Goal: Answer question/provide support: Share knowledge or assist other users

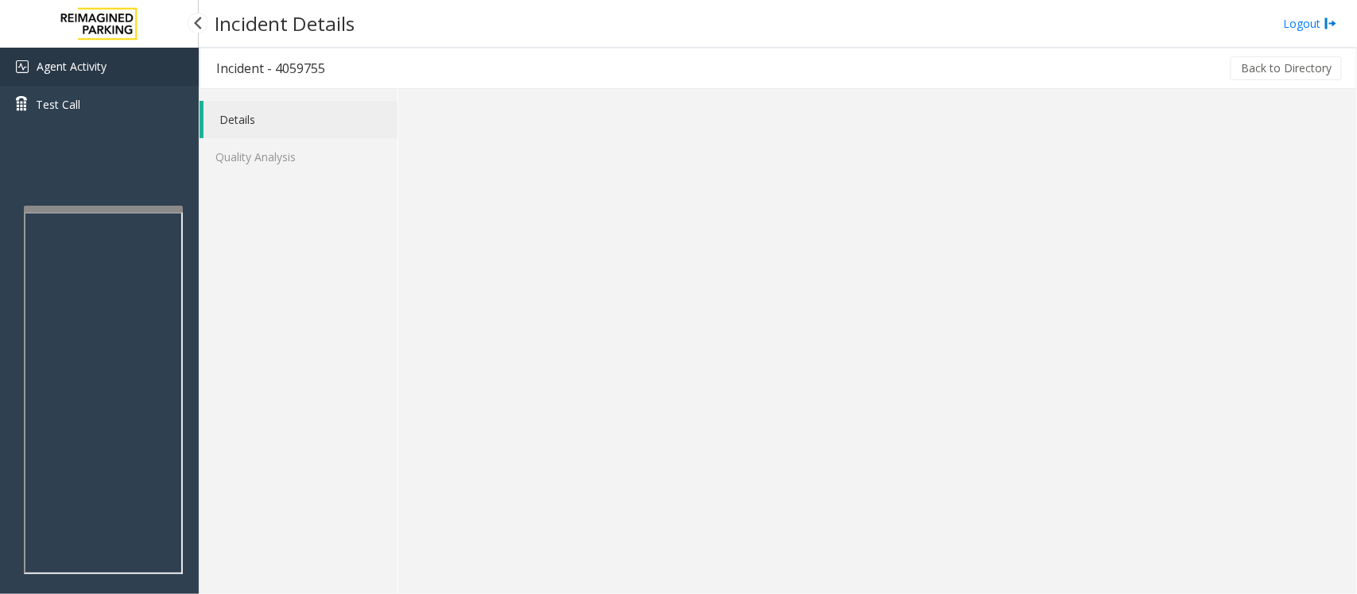
click at [74, 72] on span "Agent Activity" at bounding box center [72, 66] width 70 height 15
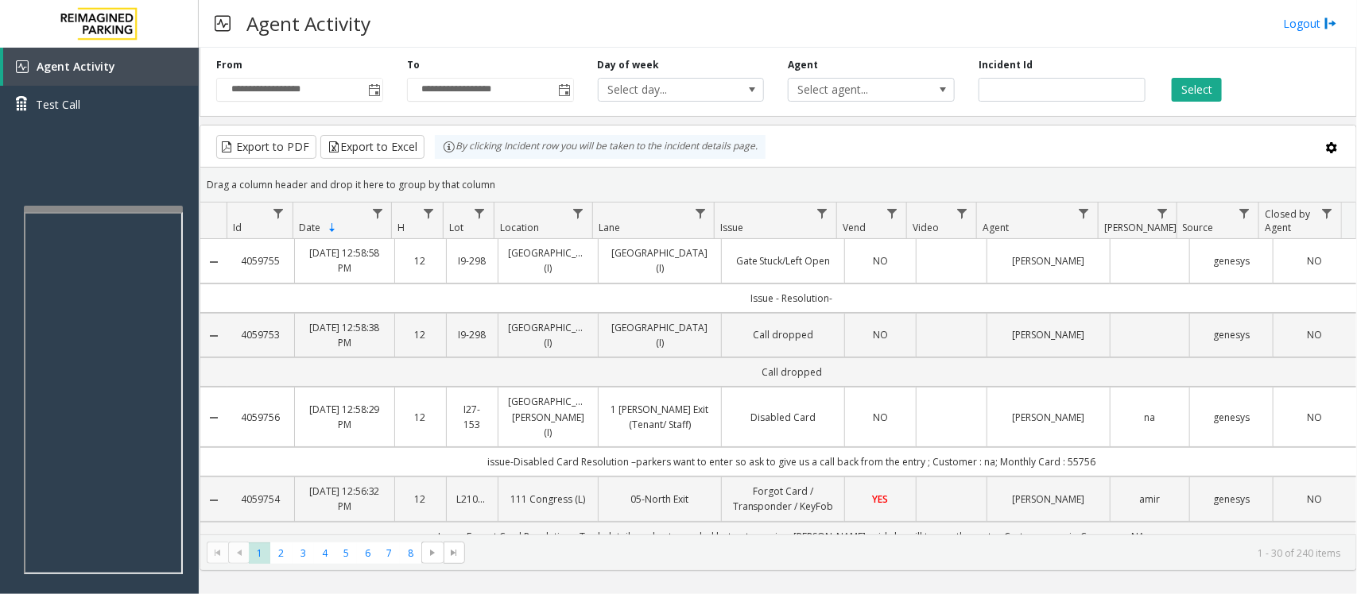
click at [855, 273] on td "NO" at bounding box center [879, 261] width 71 height 44
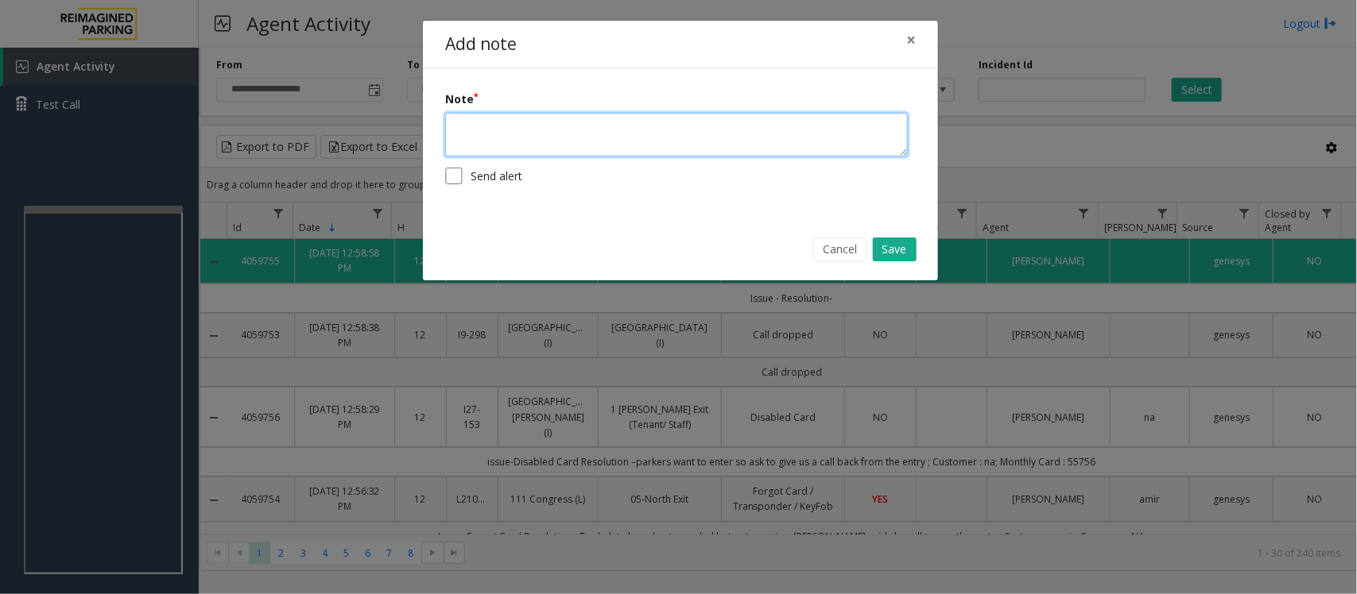
click at [628, 144] on textarea at bounding box center [676, 135] width 463 height 44
paste textarea "**********"
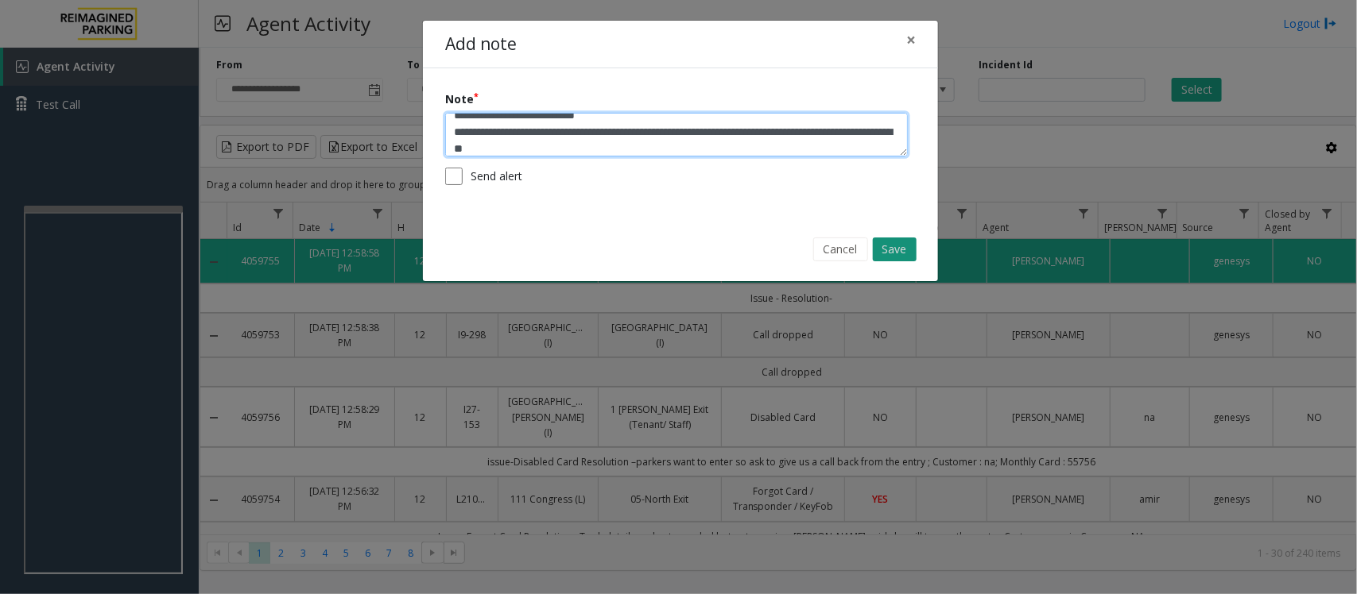
type textarea "**********"
click at [892, 249] on button "Save" at bounding box center [895, 250] width 44 height 24
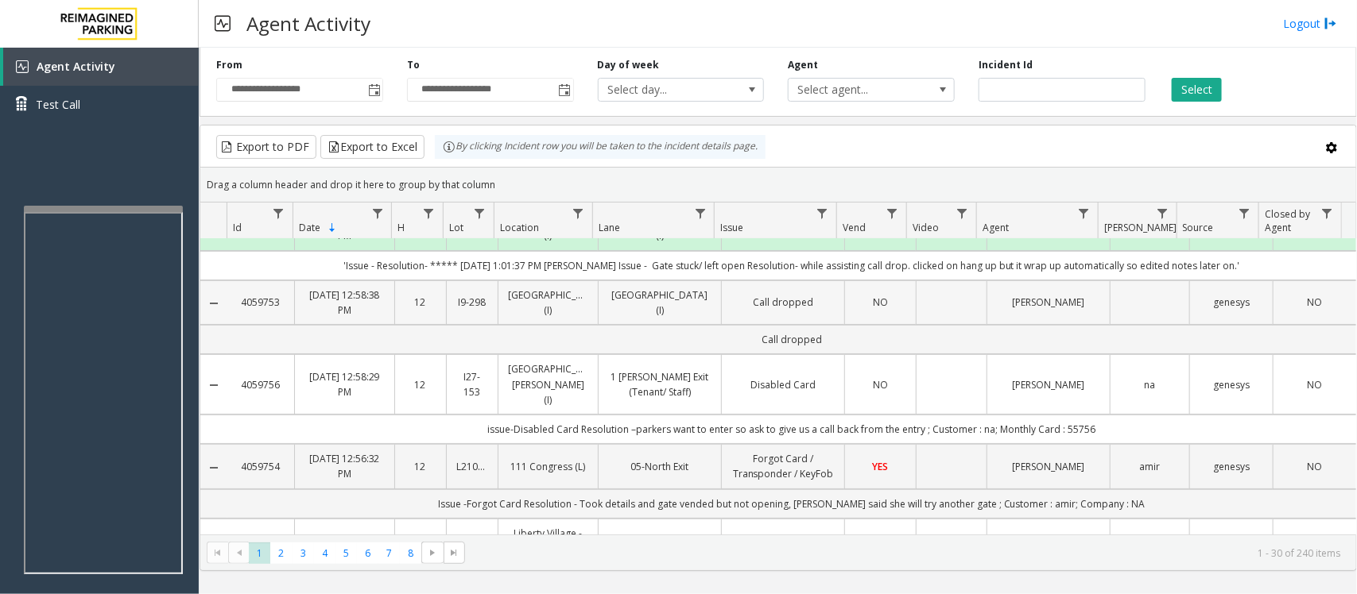
scroll to position [0, 0]
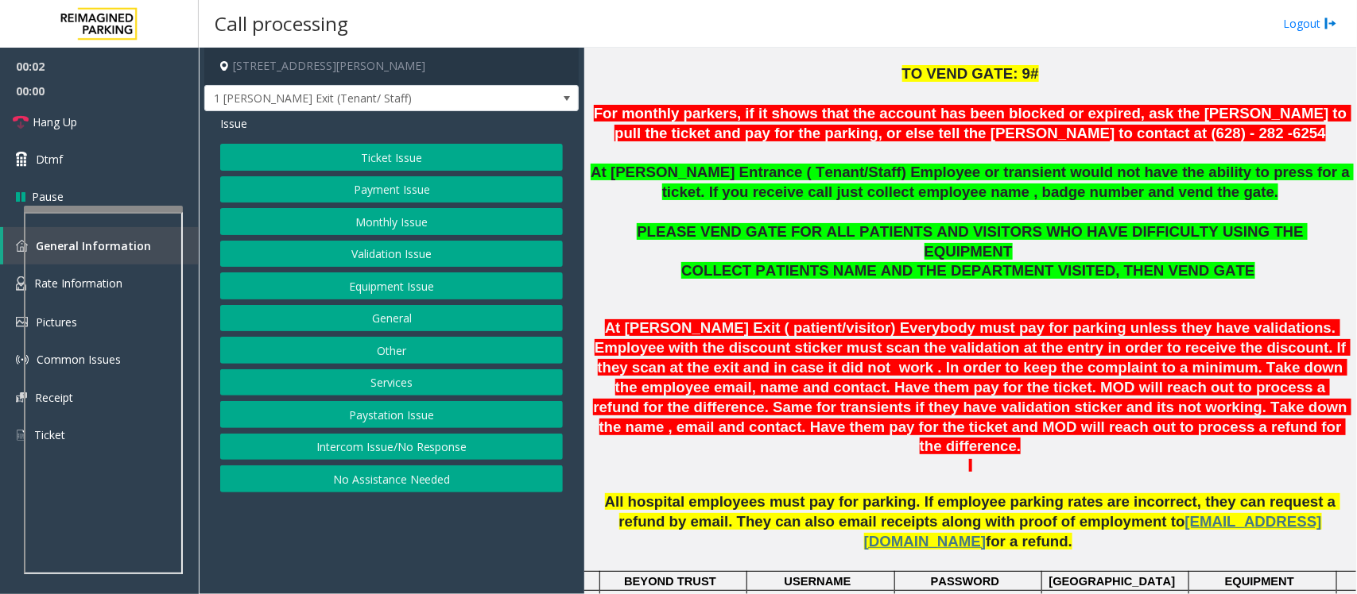
scroll to position [497, 0]
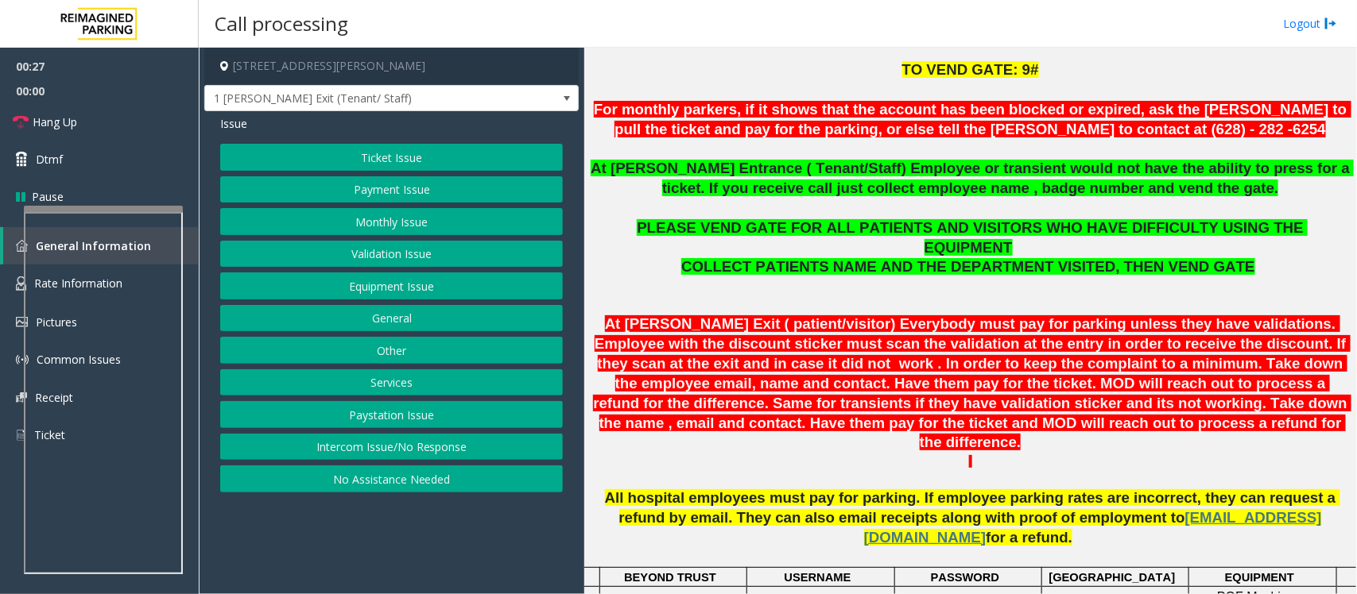
click at [377, 227] on button "Monthly Issue" at bounding box center [391, 221] width 343 height 27
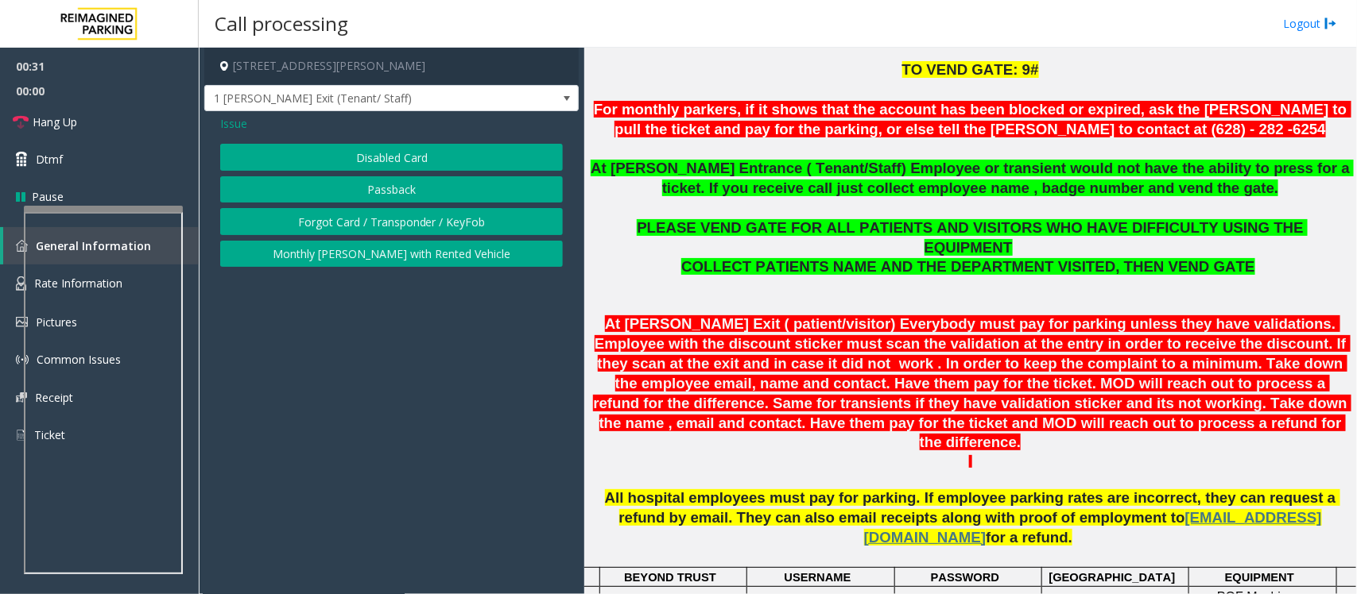
click at [386, 164] on button "Disabled Card" at bounding box center [391, 157] width 343 height 27
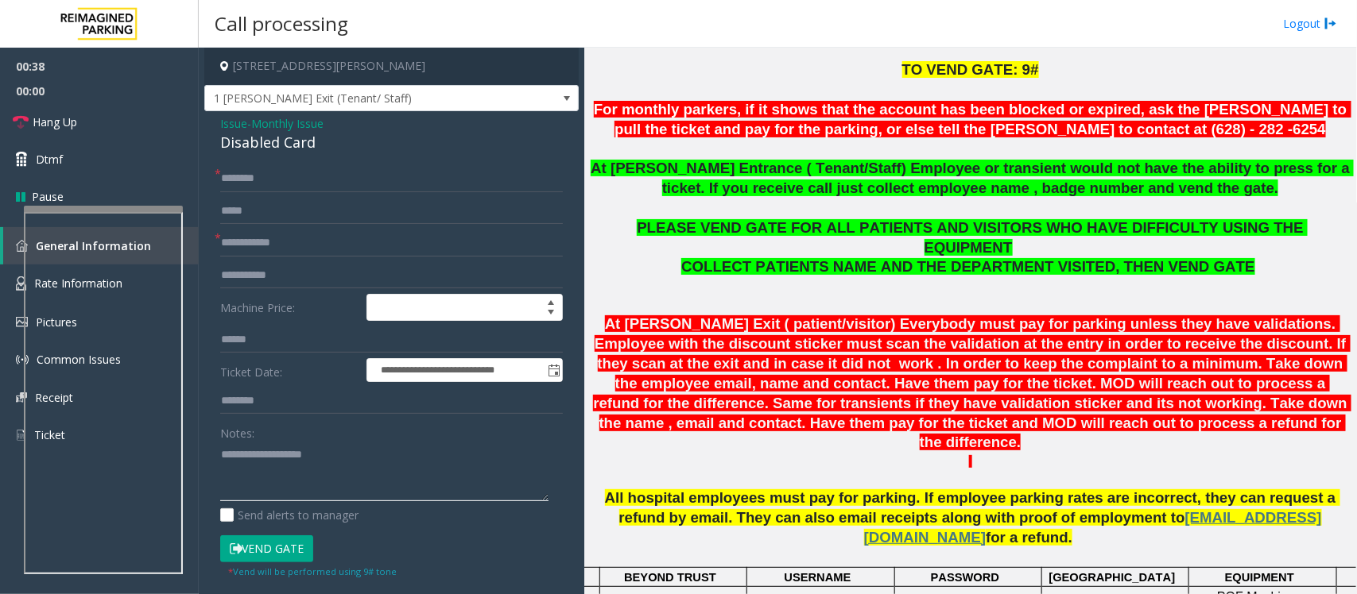
drag, startPoint x: 276, startPoint y: 495, endPoint x: 330, endPoint y: 481, distance: 55.9
click at [276, 494] on textarea at bounding box center [384, 472] width 328 height 60
click at [264, 240] on input "text" at bounding box center [391, 243] width 343 height 27
type input "*****"
click at [253, 145] on div "Disabled Card" at bounding box center [391, 142] width 343 height 21
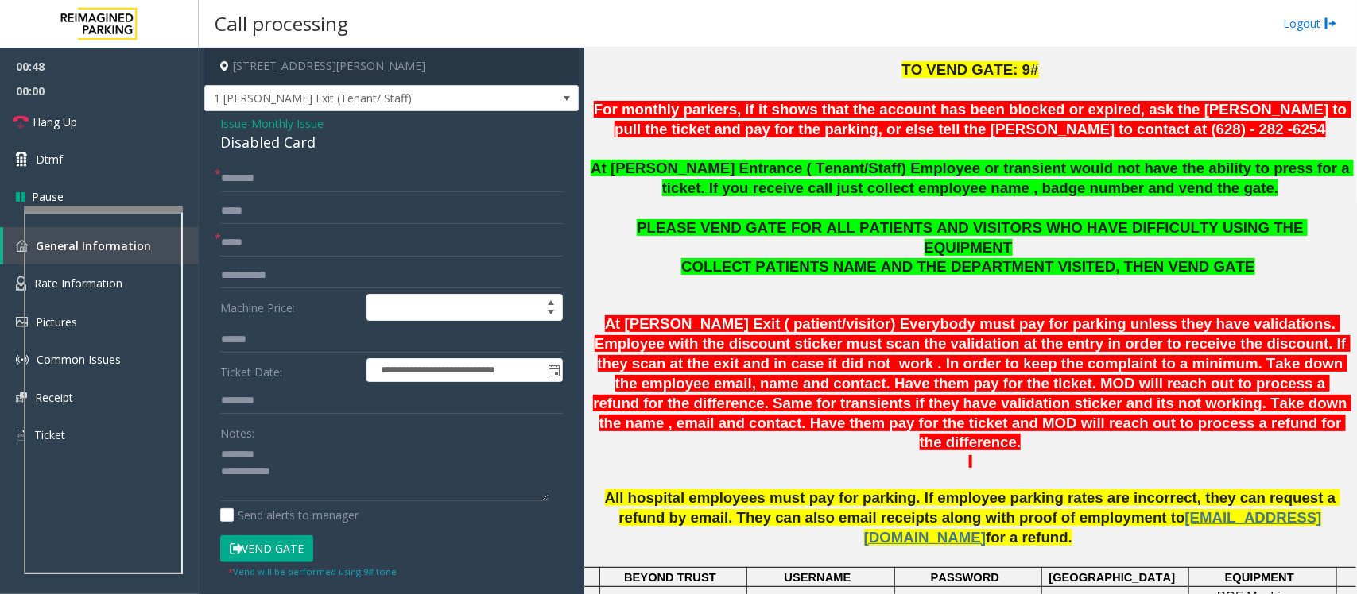
click at [253, 145] on div "Disabled Card" at bounding box center [391, 142] width 343 height 21
click at [356, 481] on textarea at bounding box center [384, 472] width 328 height 60
click at [246, 470] on textarea at bounding box center [384, 472] width 328 height 60
type textarea "**********"
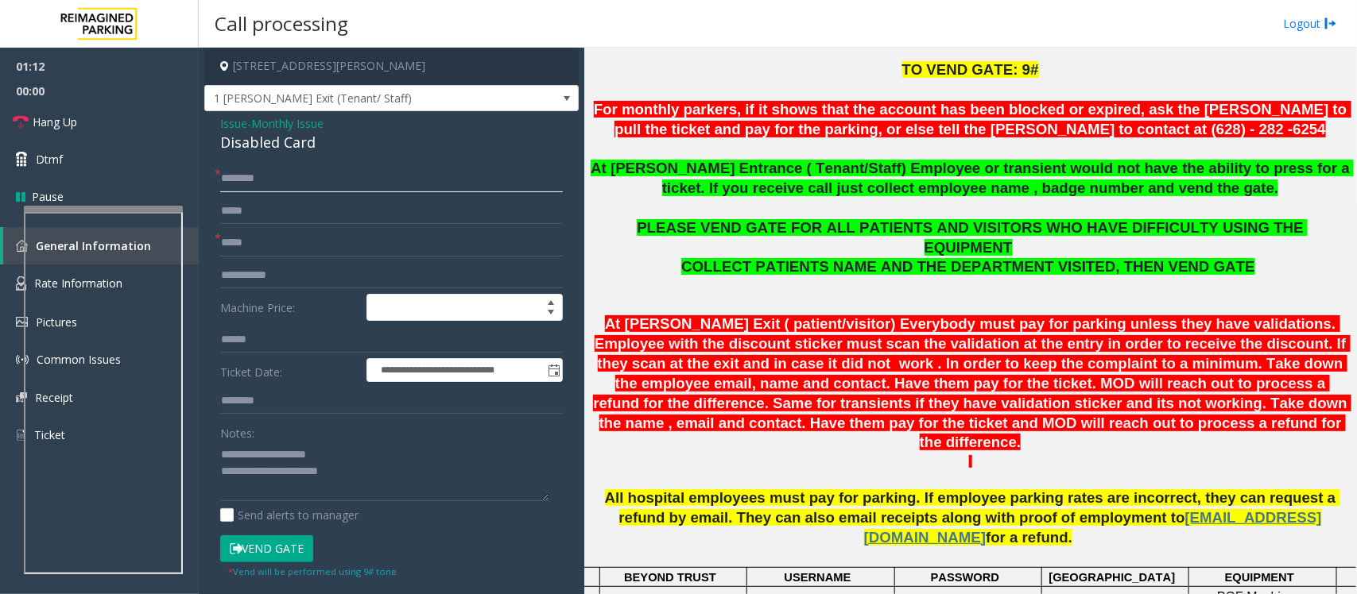
click at [290, 185] on input "text" at bounding box center [391, 178] width 343 height 27
click at [266, 184] on input "text" at bounding box center [391, 178] width 343 height 27
type input "***"
click at [367, 474] on textarea at bounding box center [384, 472] width 328 height 60
click at [368, 485] on textarea at bounding box center [384, 472] width 328 height 60
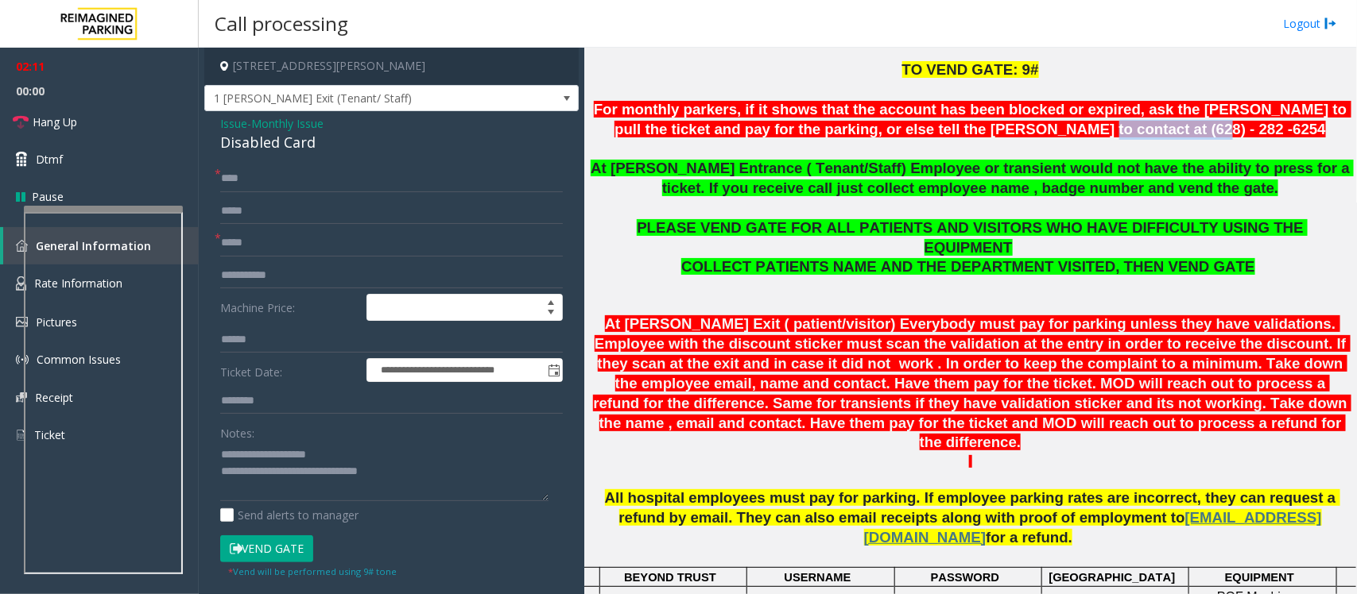
drag, startPoint x: 1183, startPoint y: 132, endPoint x: 1070, endPoint y: 134, distance: 112.1
click at [1070, 134] on p "For monthly parkers, if it shows that the account has been blocked or expired, …" at bounding box center [970, 120] width 761 height 40
copy font "(628) - 282 -6254"
click at [412, 471] on textarea at bounding box center [384, 472] width 328 height 60
paste textarea "**********"
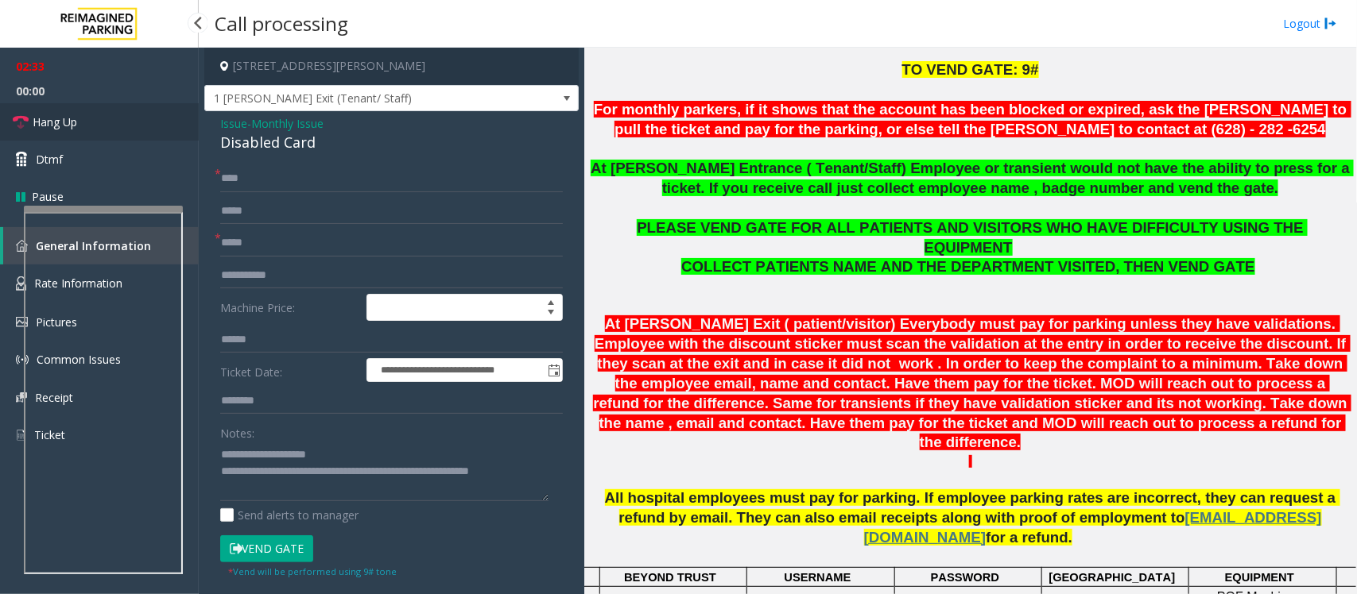
click at [65, 121] on span "Hang Up" at bounding box center [55, 122] width 45 height 17
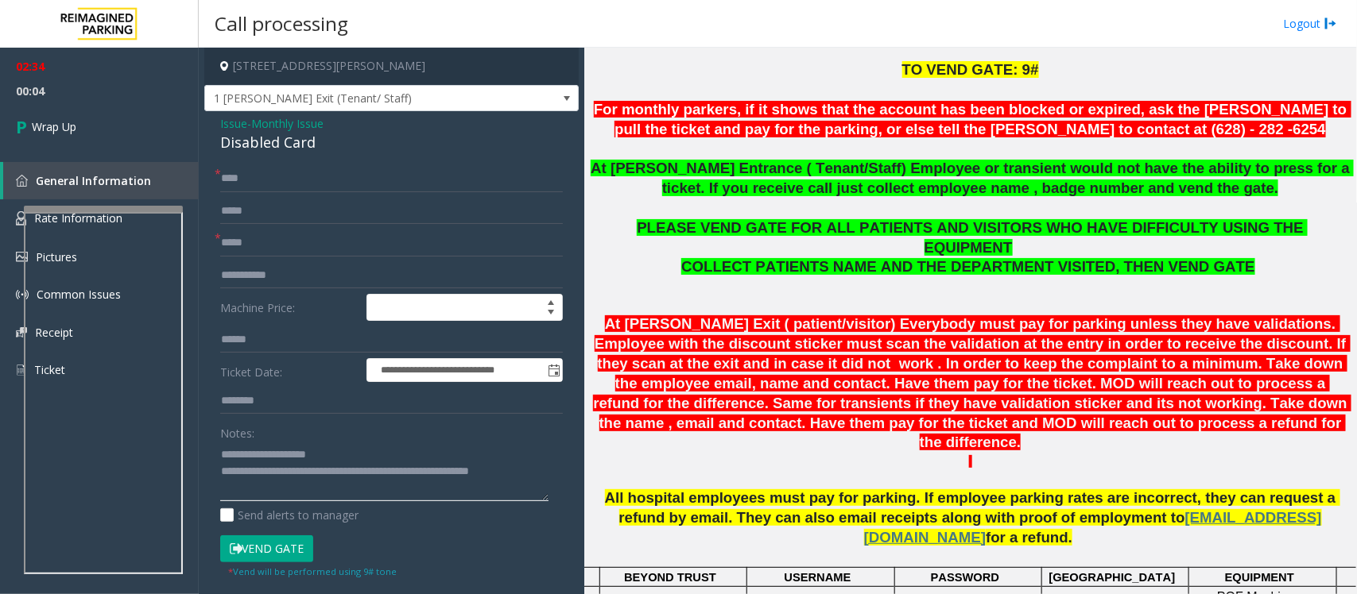
click at [547, 477] on textarea at bounding box center [384, 472] width 328 height 60
paste textarea "**********"
type textarea "**********"
click at [102, 130] on link "Wrap Up" at bounding box center [99, 126] width 199 height 47
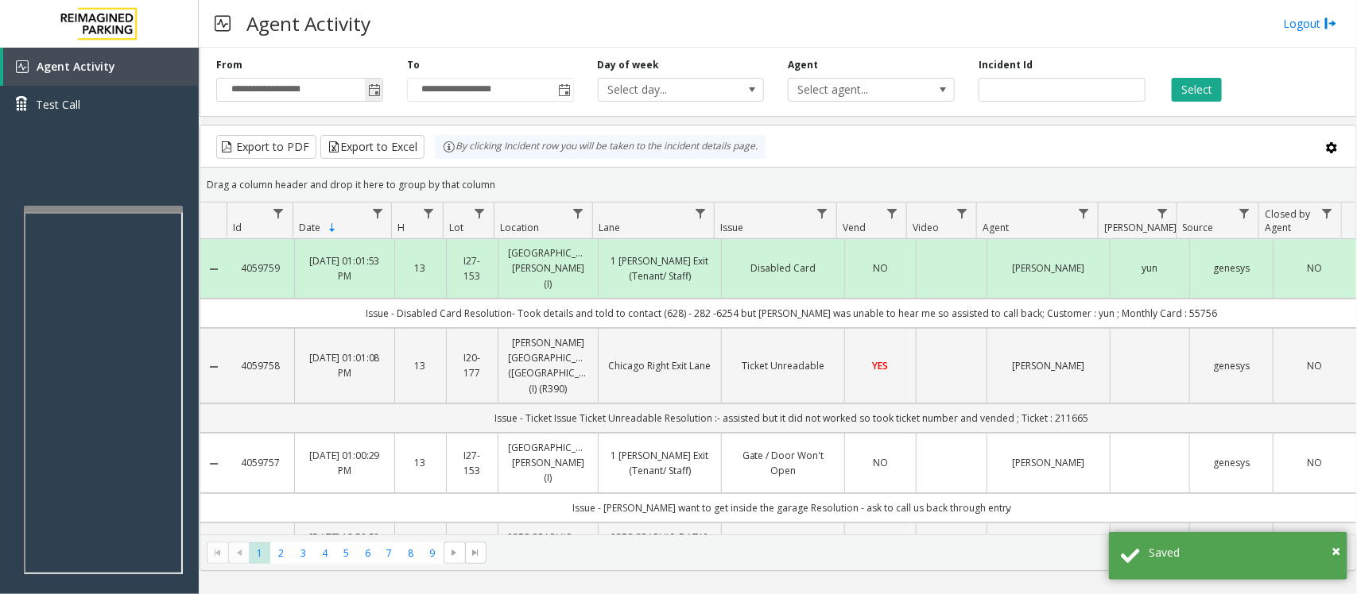
click at [375, 90] on span "Toggle popup" at bounding box center [374, 90] width 13 height 13
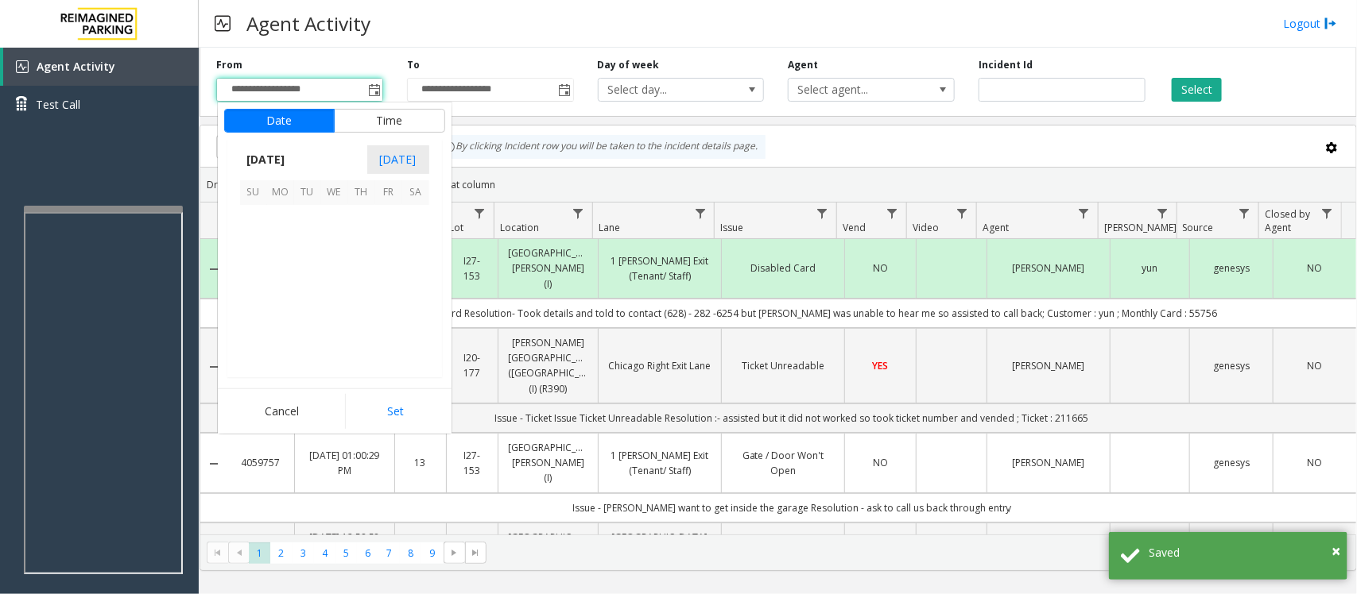
scroll to position [284898, 0]
click at [304, 296] on span "19" at bounding box center [307, 300] width 27 height 27
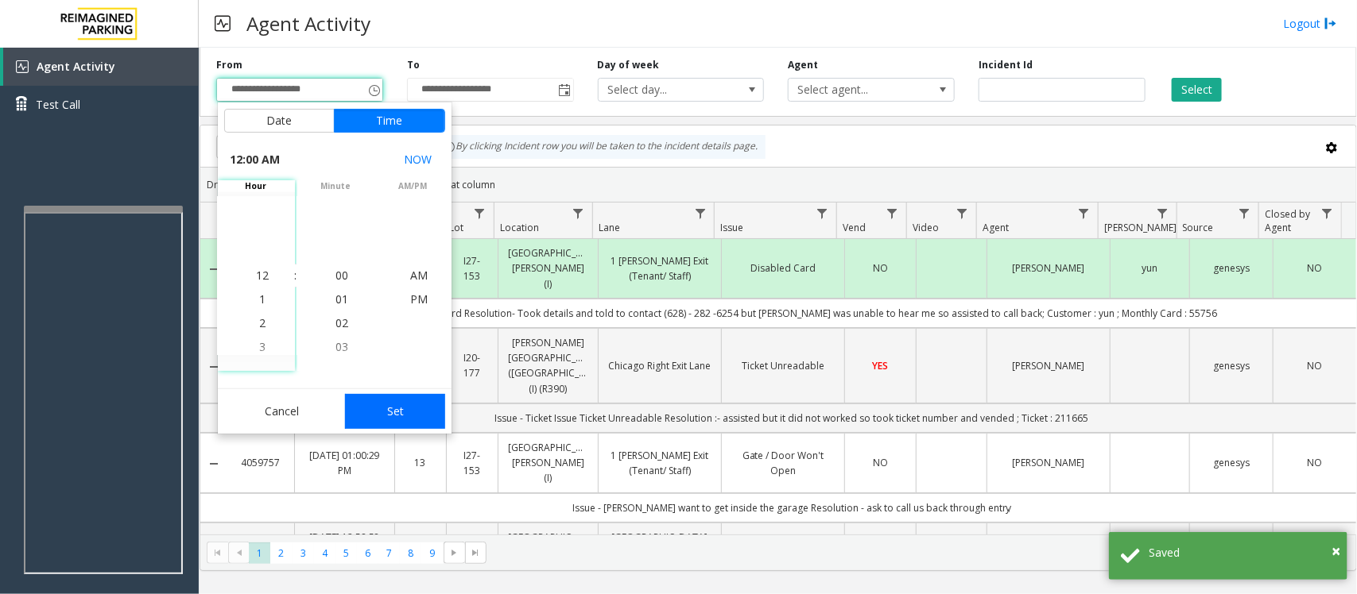
click at [393, 411] on button "Set" at bounding box center [395, 411] width 100 height 35
type input "**********"
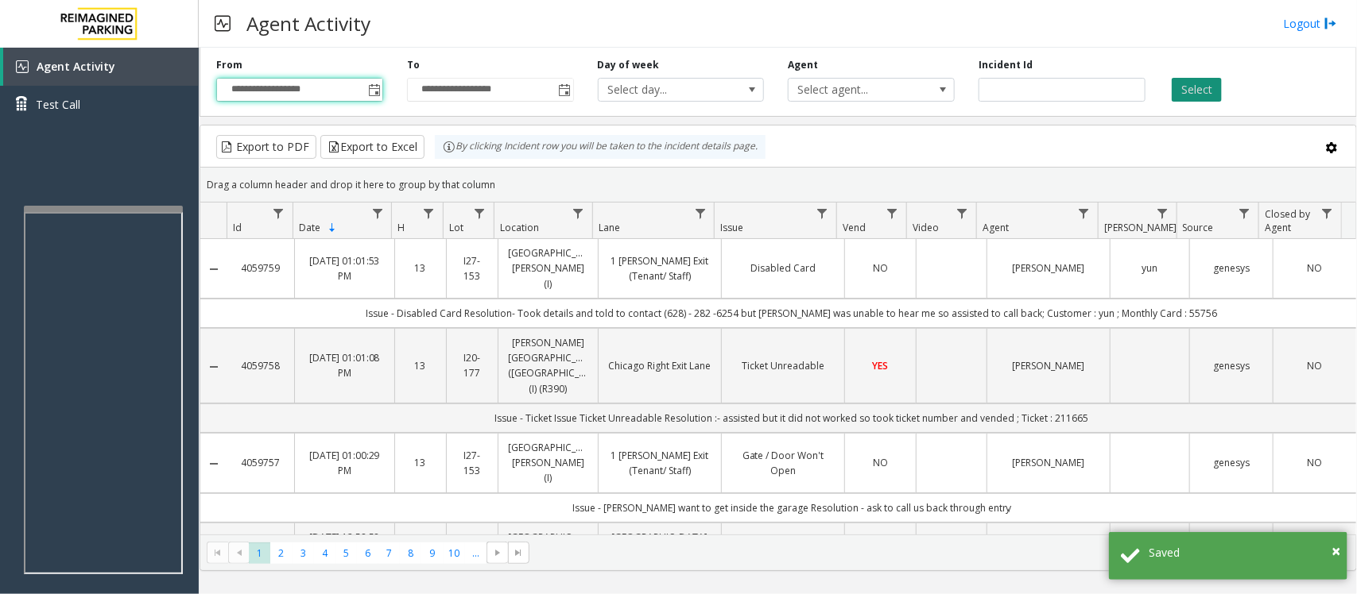
click at [1194, 85] on button "Select" at bounding box center [1196, 90] width 50 height 24
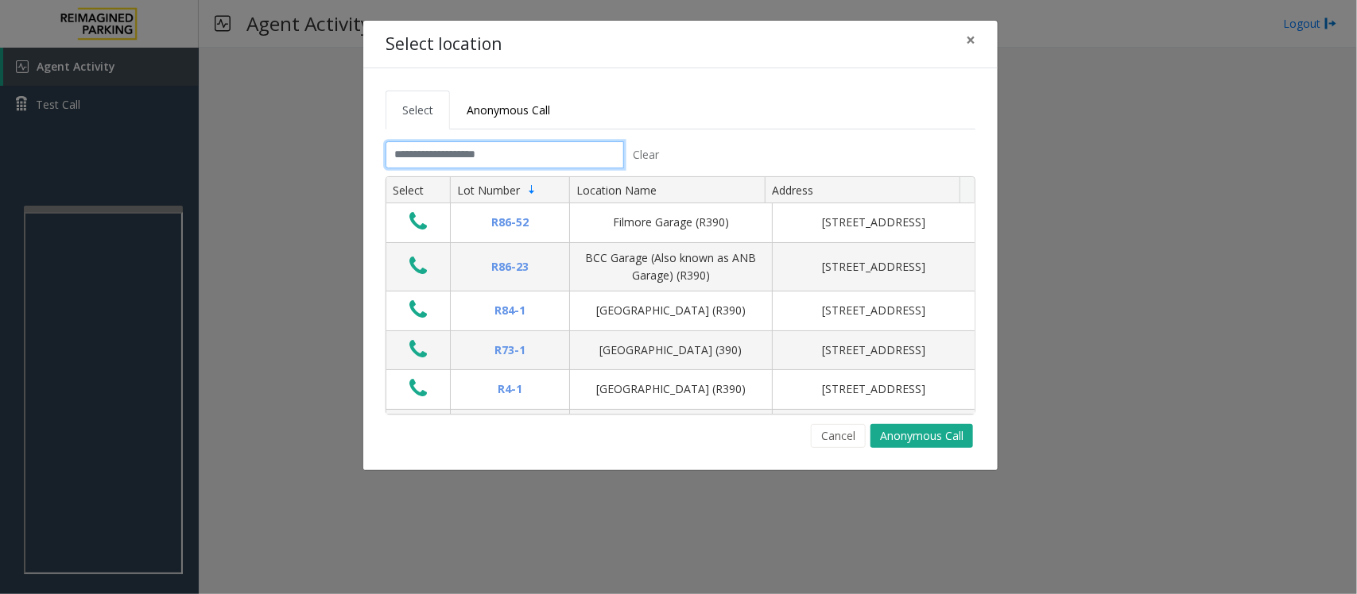
click at [524, 168] on input "text" at bounding box center [504, 154] width 238 height 27
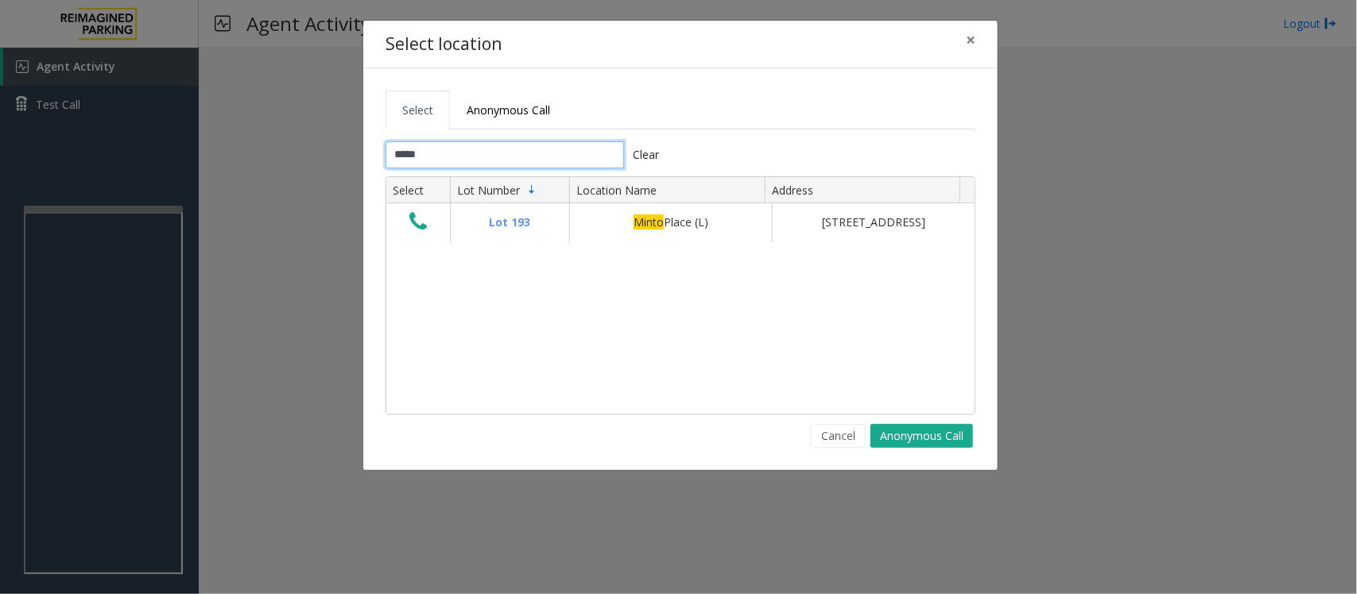
type input "*****"
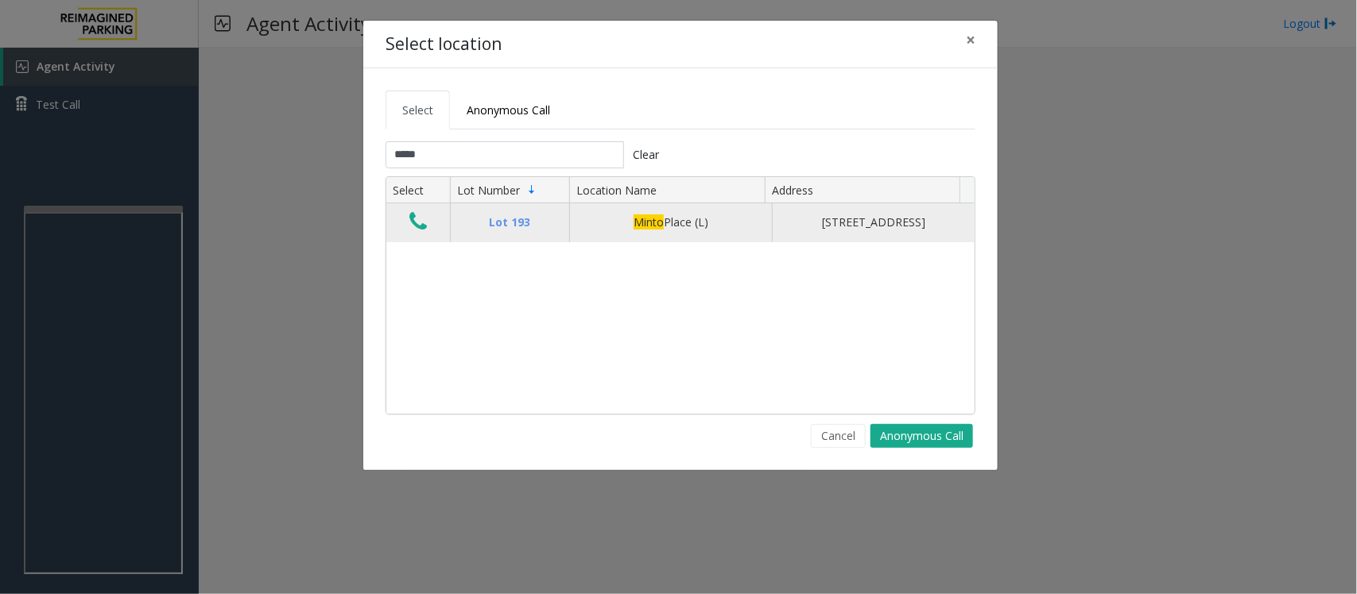
click at [424, 230] on icon "Data table" at bounding box center [417, 222] width 17 height 22
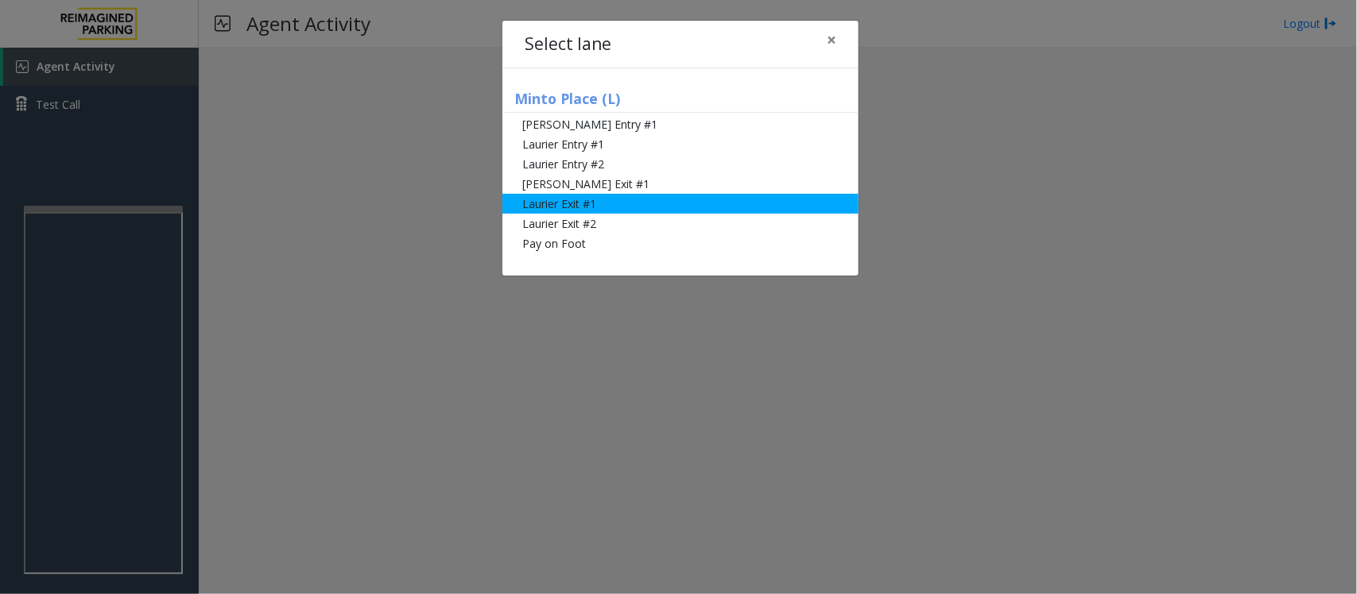
click at [558, 203] on li "Laurier Exit #1" at bounding box center [680, 204] width 356 height 20
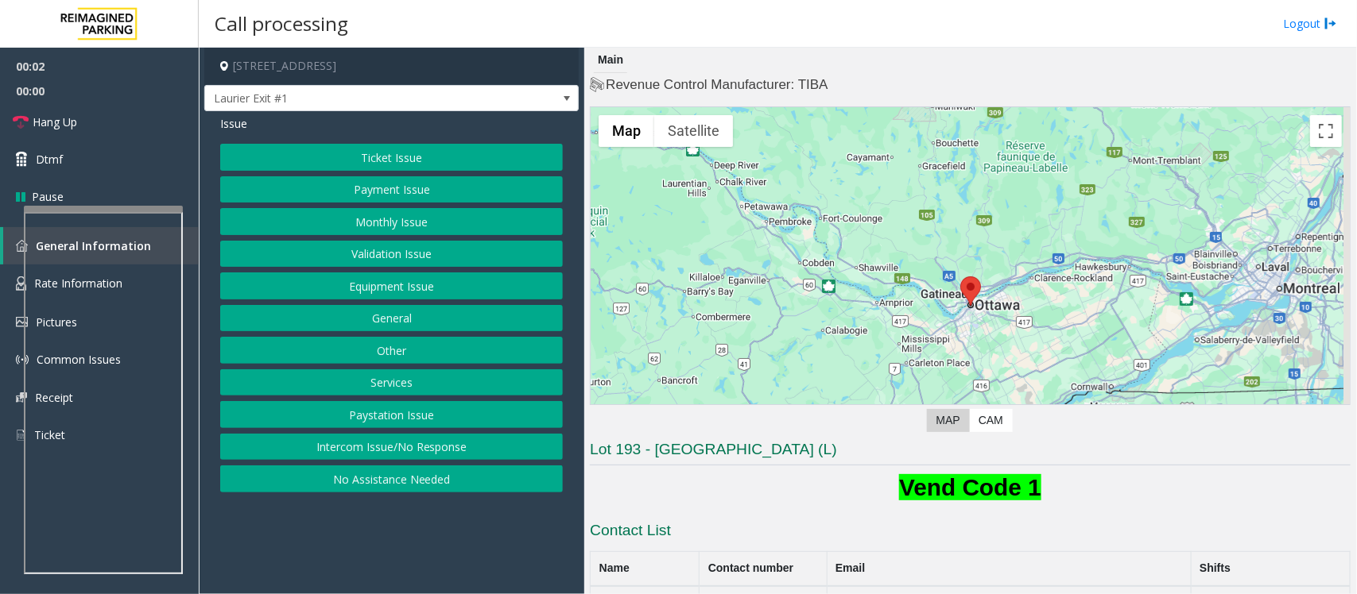
click at [412, 195] on button "Payment Issue" at bounding box center [391, 189] width 343 height 27
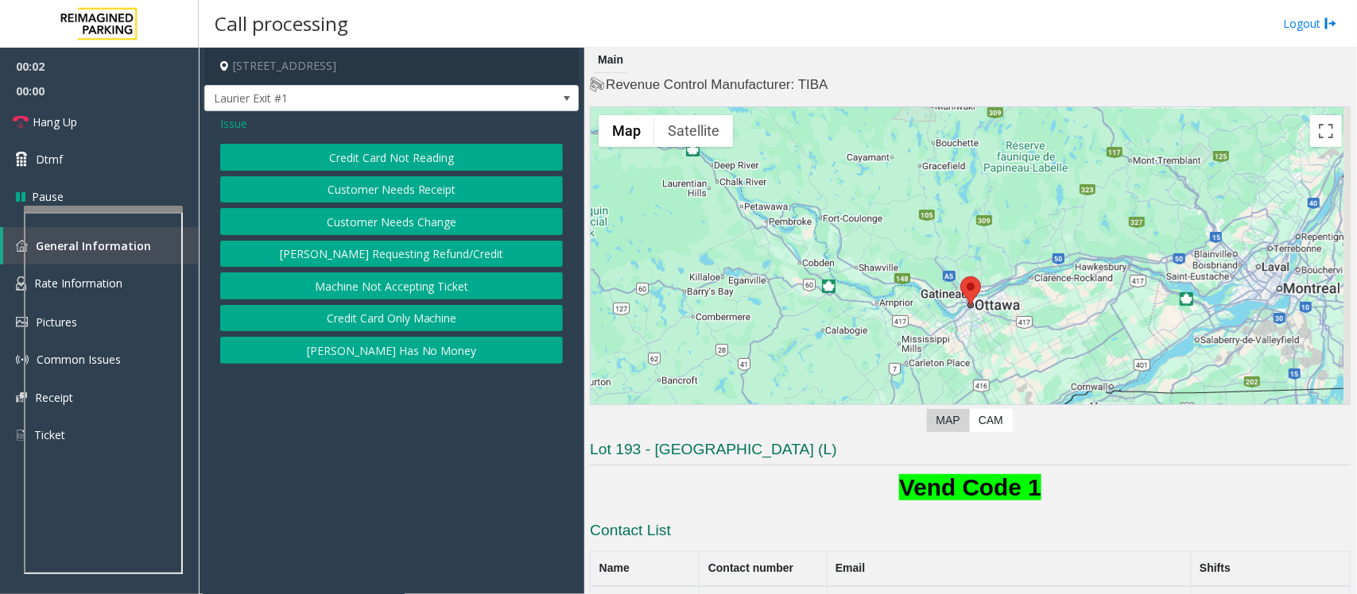
click at [429, 164] on button "Credit Card Not Reading" at bounding box center [391, 157] width 343 height 27
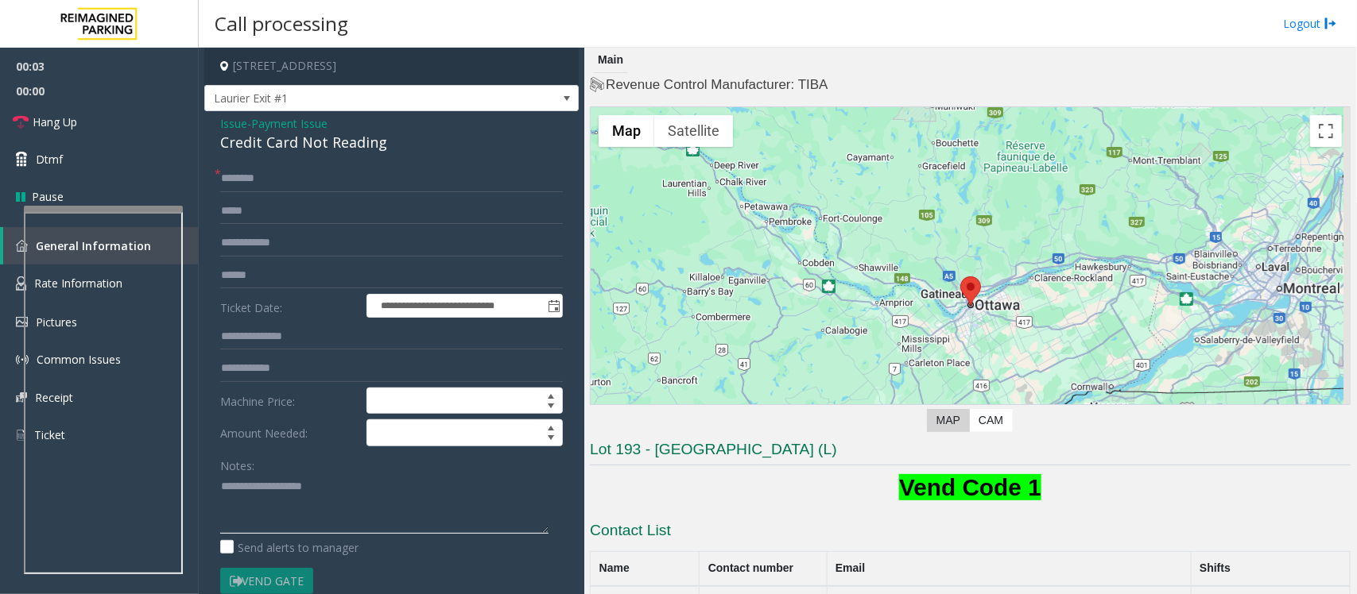
drag, startPoint x: 318, startPoint y: 514, endPoint x: 363, endPoint y: 505, distance: 46.1
click at [319, 513] on textarea at bounding box center [384, 504] width 328 height 60
type textarea "**********"
click at [281, 129] on span "Payment Issue" at bounding box center [289, 123] width 76 height 17
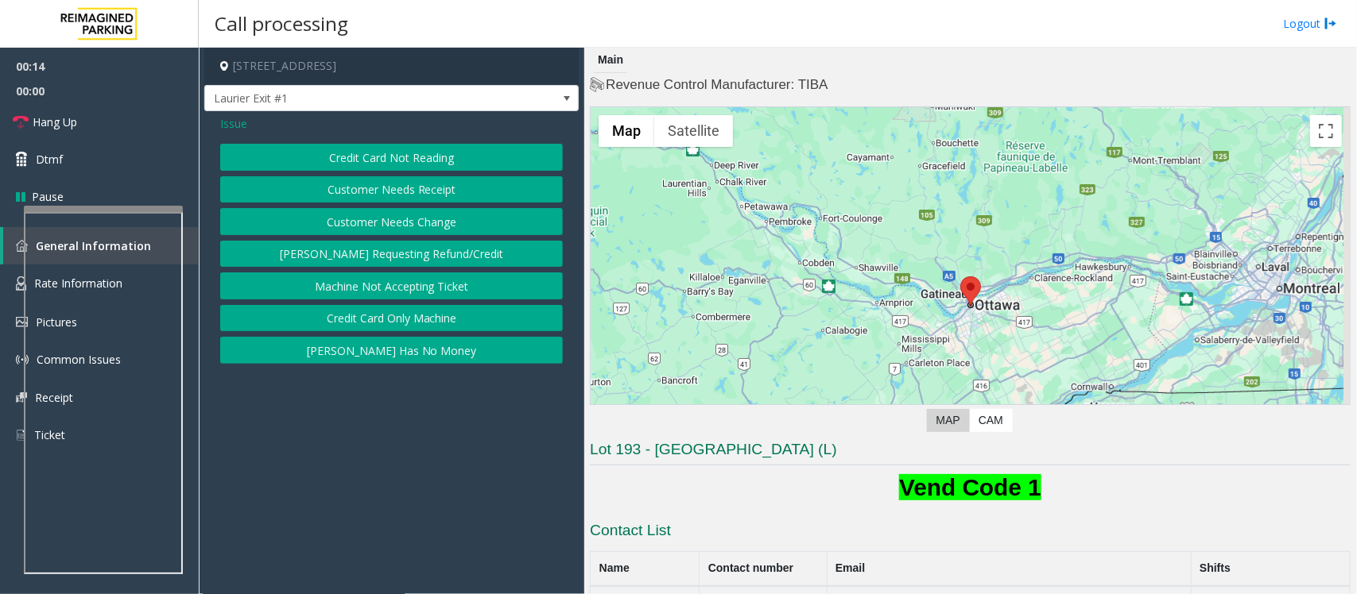
click at [405, 287] on button "Machine Not Accepting Ticket" at bounding box center [391, 286] width 343 height 27
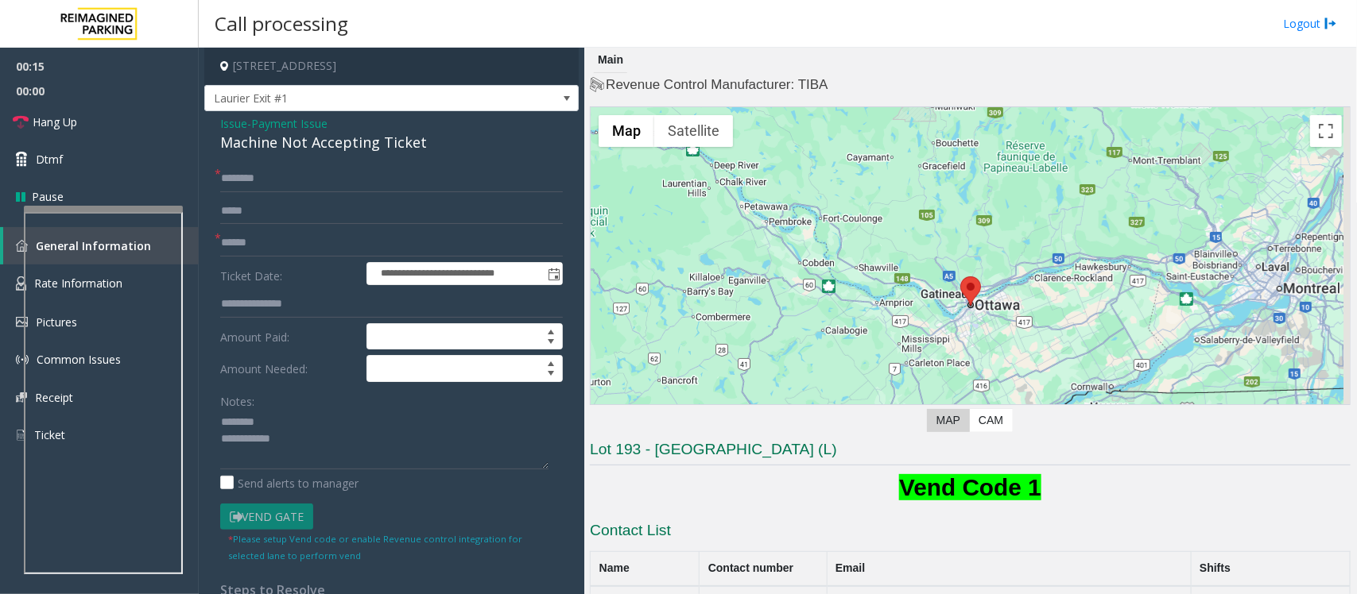
click at [283, 139] on div "Machine Not Accepting Ticket" at bounding box center [391, 142] width 343 height 21
click at [296, 122] on span "Payment Issue" at bounding box center [289, 123] width 76 height 17
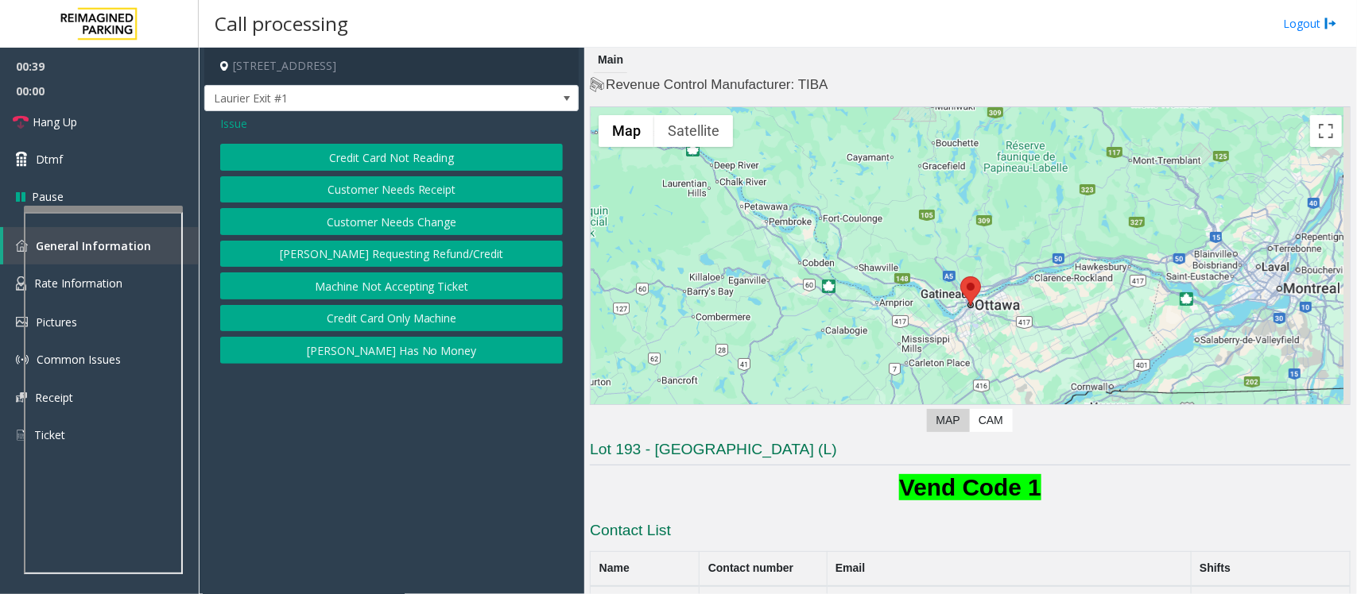
click at [236, 122] on span "Issue" at bounding box center [233, 123] width 27 height 17
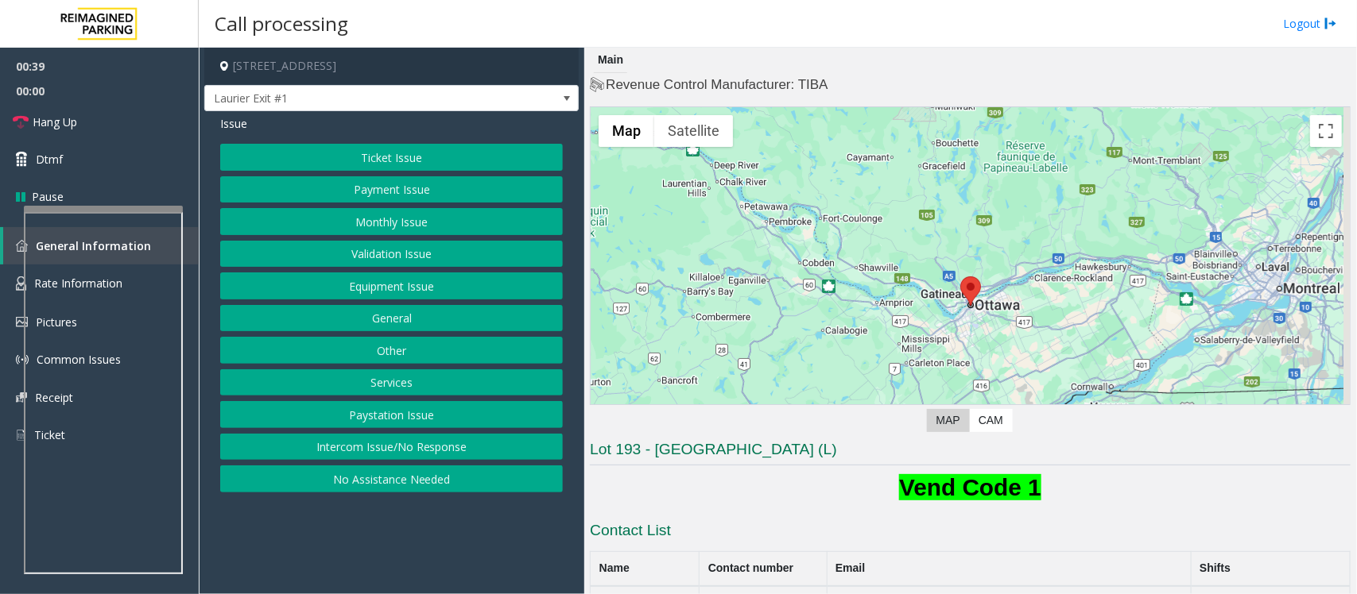
click at [417, 161] on button "Ticket Issue" at bounding box center [391, 157] width 343 height 27
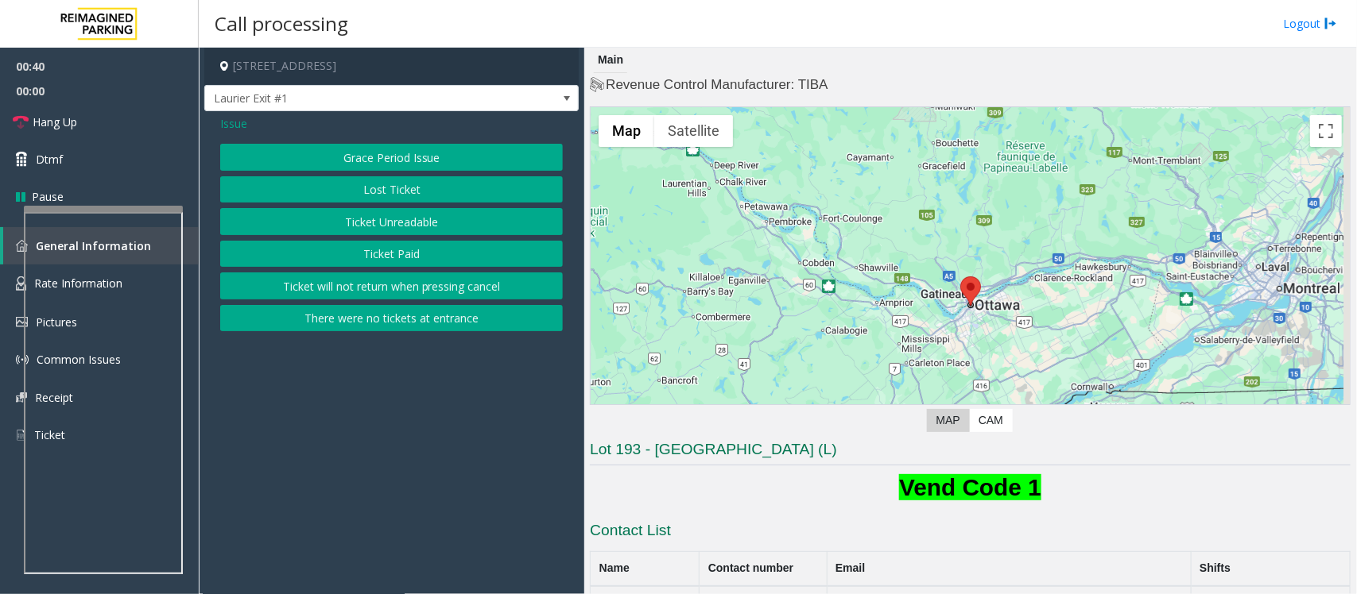
click at [383, 217] on button "Ticket Unreadable" at bounding box center [391, 221] width 343 height 27
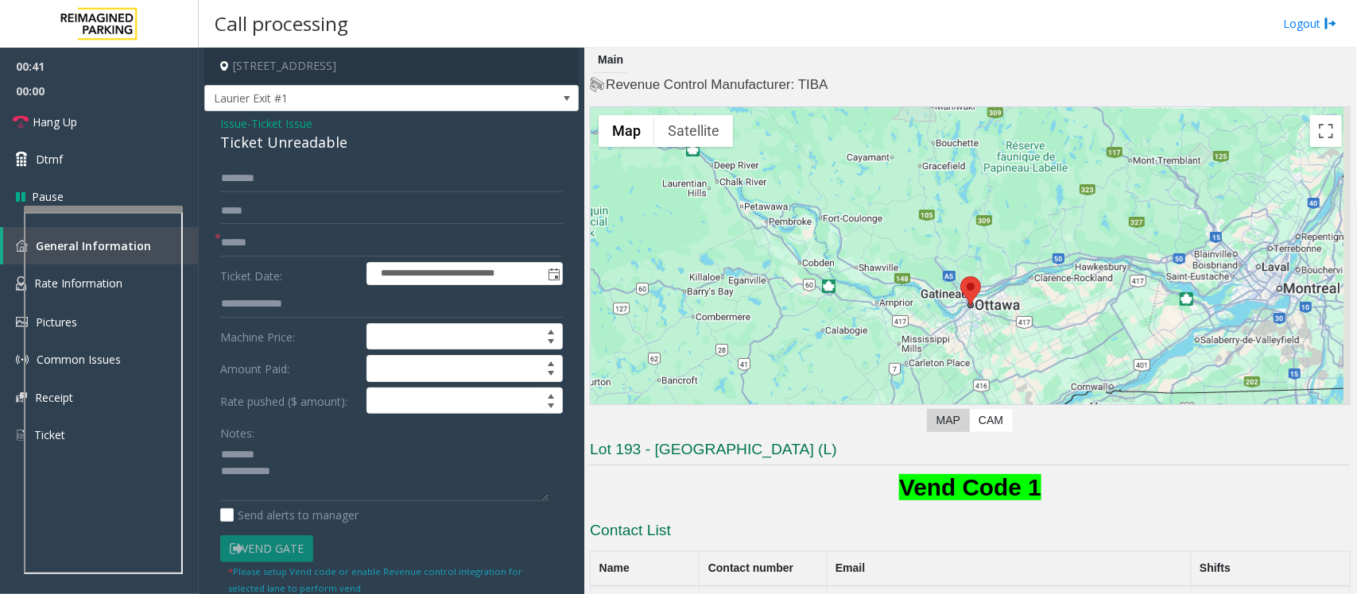
click at [274, 143] on div "Ticket Unreadable" at bounding box center [391, 142] width 343 height 21
click at [276, 482] on textarea at bounding box center [384, 472] width 328 height 60
click at [282, 477] on textarea at bounding box center [384, 472] width 328 height 60
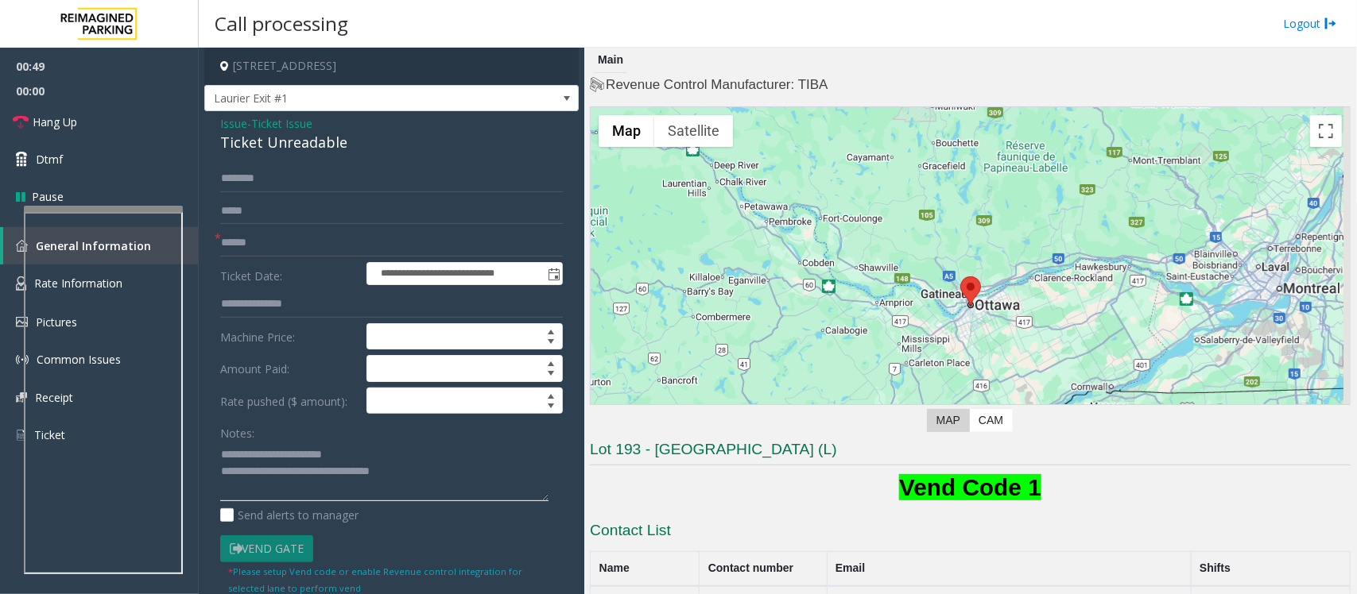
type textarea "**********"
click at [243, 238] on input "text" at bounding box center [391, 243] width 343 height 27
type input "*****"
click at [261, 177] on input "text" at bounding box center [391, 178] width 343 height 27
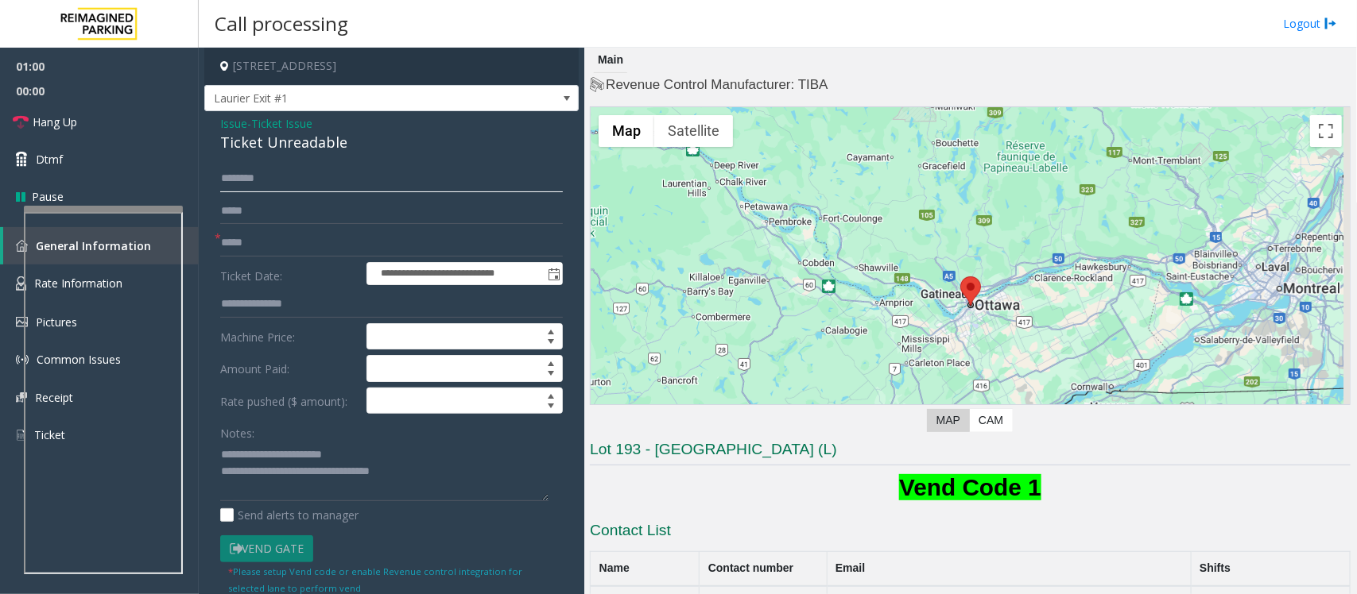
click at [261, 176] on input "text" at bounding box center [391, 178] width 343 height 27
type input "*"
click at [467, 486] on textarea at bounding box center [384, 472] width 328 height 60
drag, startPoint x: 251, startPoint y: 181, endPoint x: 236, endPoint y: 187, distance: 16.1
click at [191, 177] on app-root "**********" at bounding box center [678, 297] width 1357 height 594
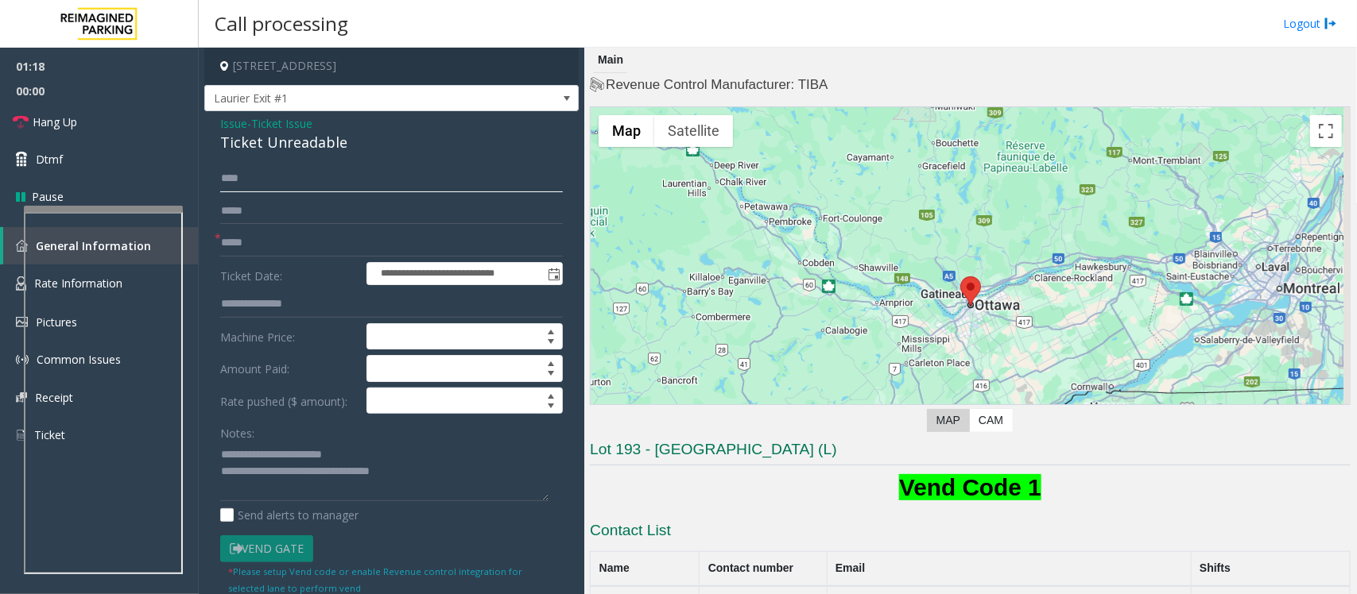
scroll to position [17, 0]
type input "****"
click at [433, 459] on textarea at bounding box center [384, 472] width 328 height 60
click at [77, 163] on link "Dtmf" at bounding box center [99, 159] width 199 height 37
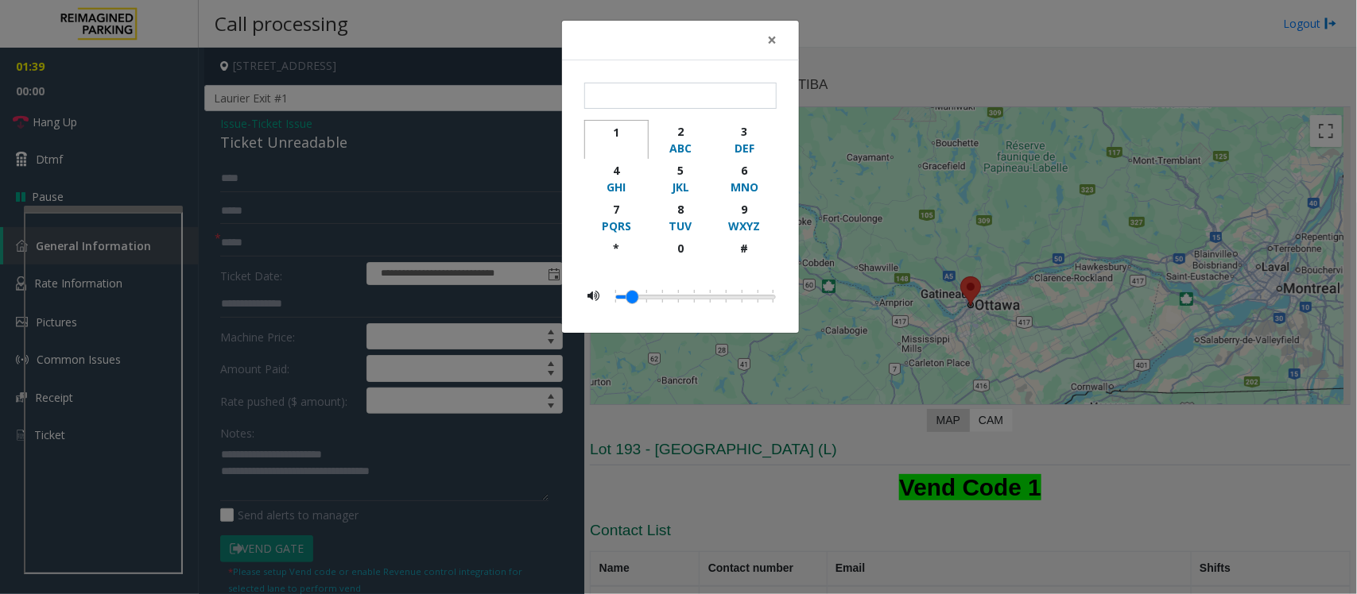
click at [614, 131] on div "1" at bounding box center [616, 132] width 44 height 17
type input "*"
drag, startPoint x: 771, startPoint y: 44, endPoint x: 739, endPoint y: 85, distance: 52.1
click at [771, 37] on span "×" at bounding box center [772, 40] width 10 height 22
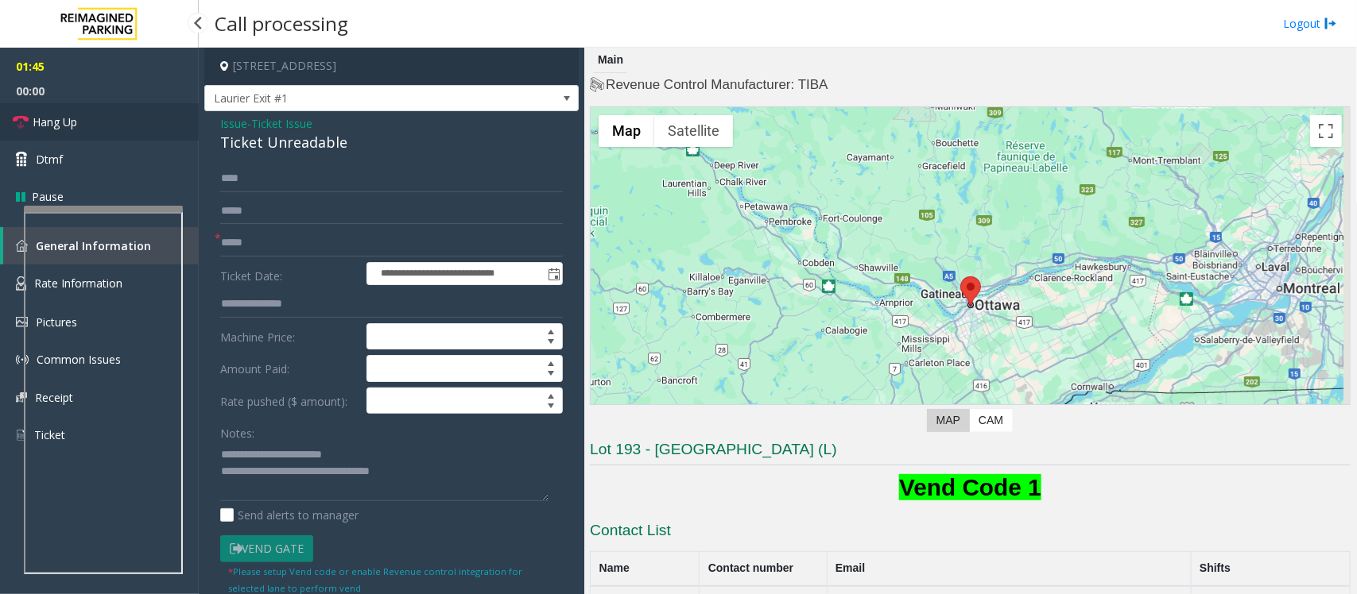
click at [87, 128] on link "Hang Up" at bounding box center [99, 121] width 199 height 37
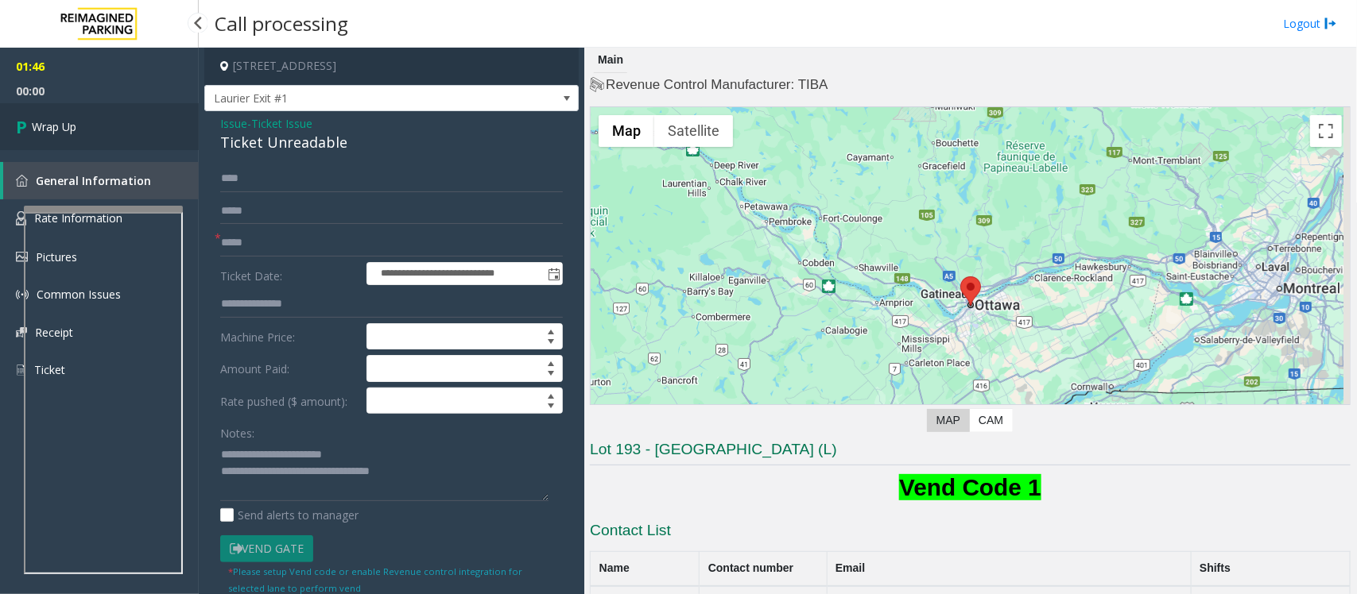
click at [87, 128] on link "Wrap Up" at bounding box center [99, 126] width 199 height 47
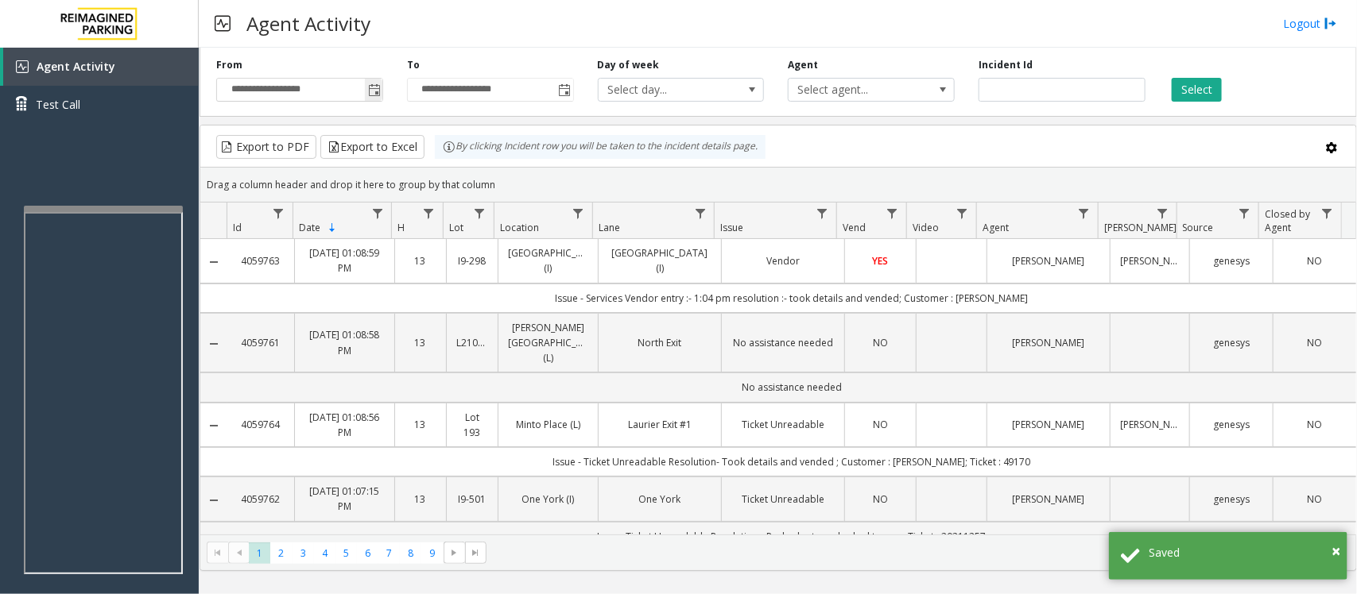
click at [372, 87] on span "Toggle popup" at bounding box center [374, 90] width 13 height 13
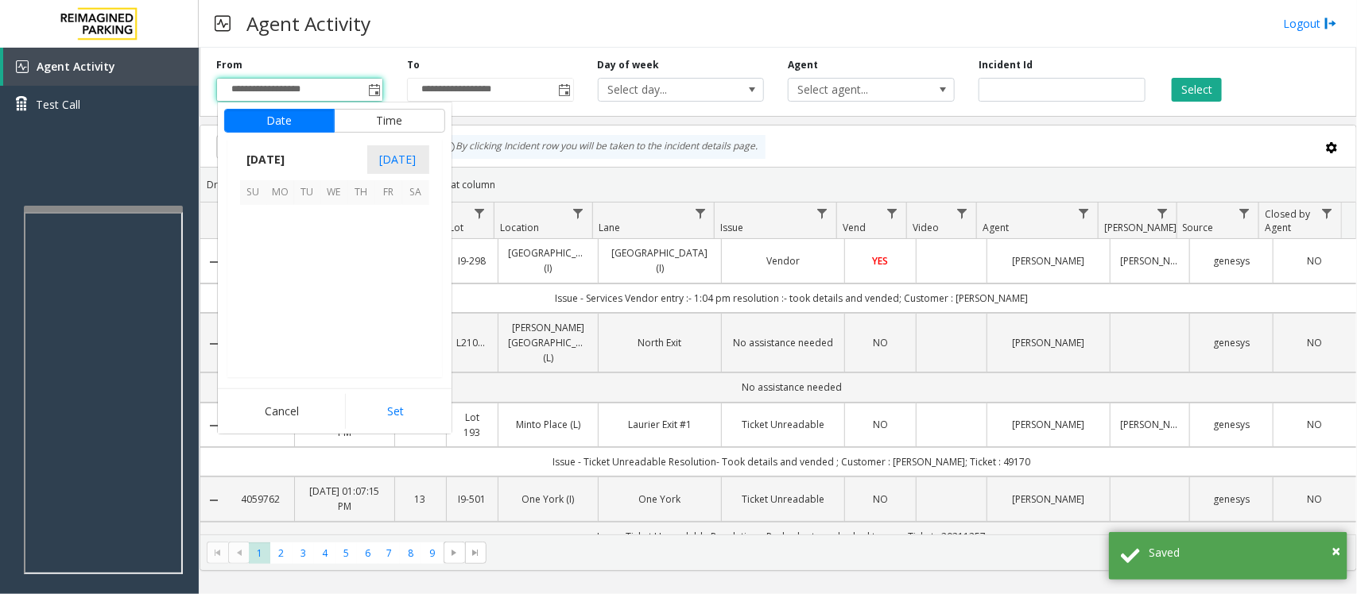
scroll to position [284898, 0]
click at [302, 300] on span "19" at bounding box center [307, 300] width 27 height 27
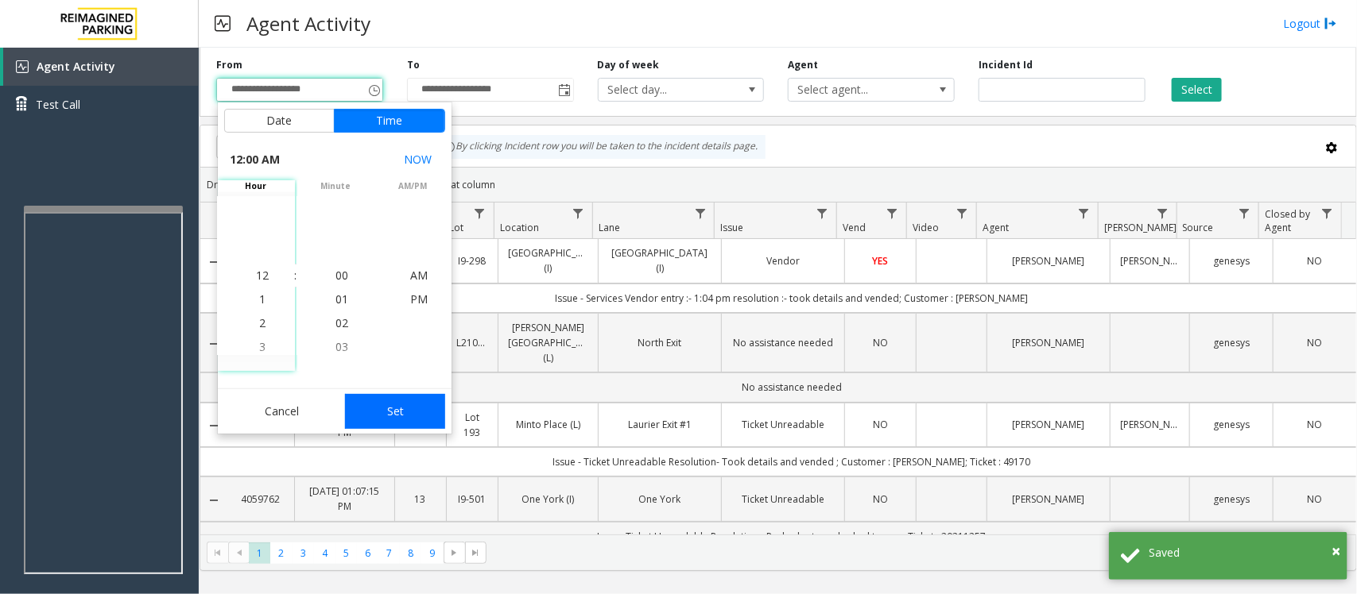
click at [414, 402] on button "Set" at bounding box center [395, 411] width 100 height 35
type input "**********"
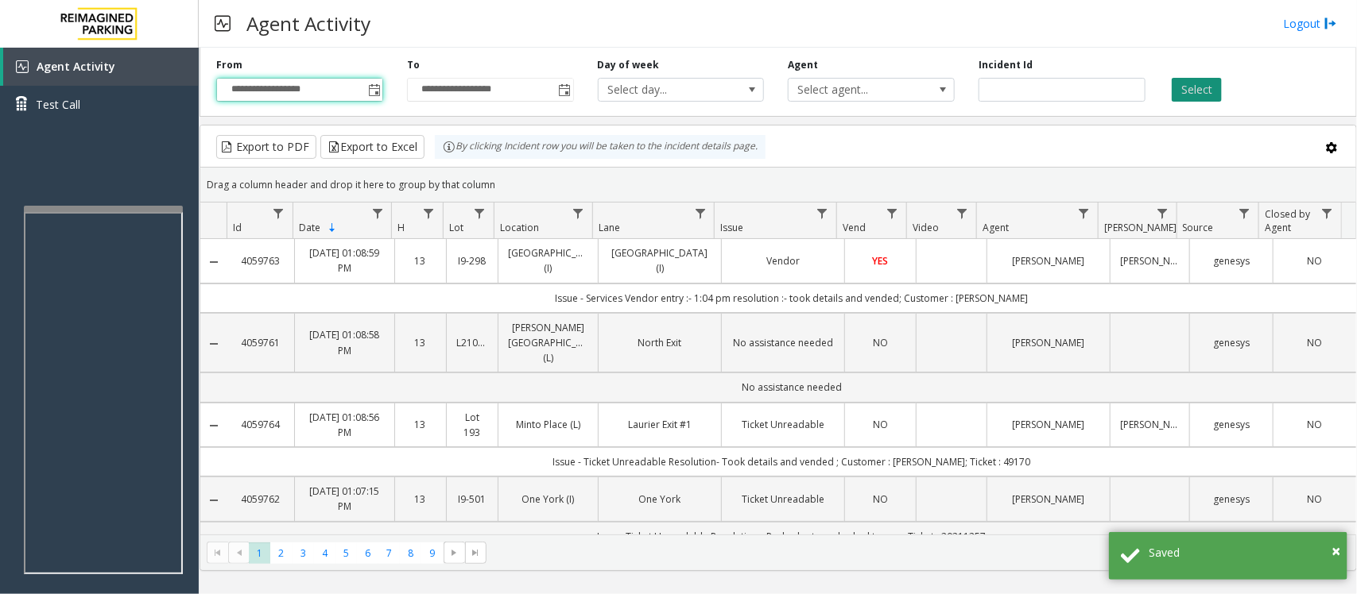
click at [1185, 96] on button "Select" at bounding box center [1196, 90] width 50 height 24
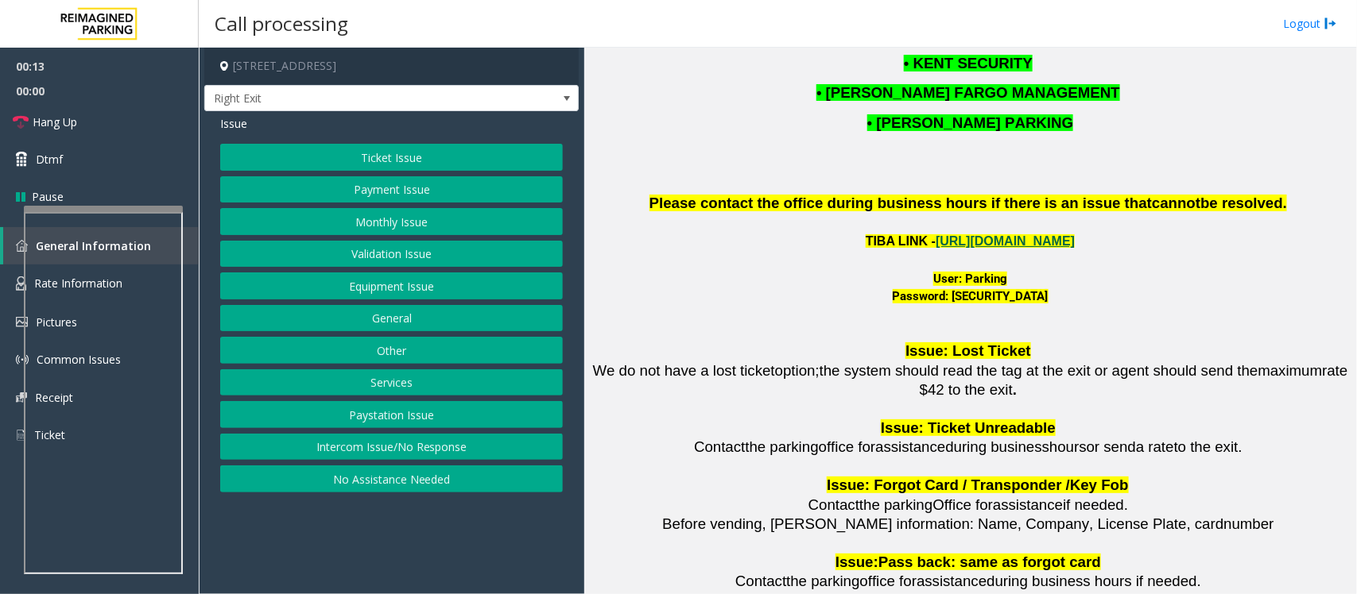
scroll to position [2086, 0]
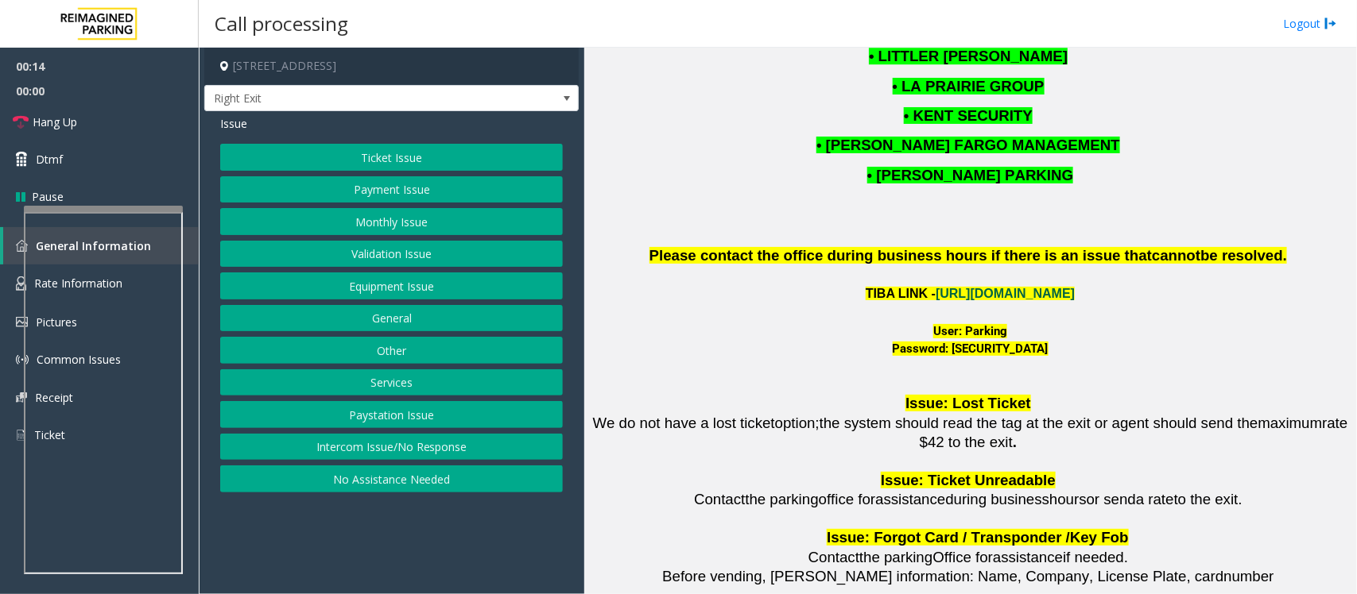
click at [946, 287] on link "[URL][DOMAIN_NAME]" at bounding box center [1004, 294] width 139 height 14
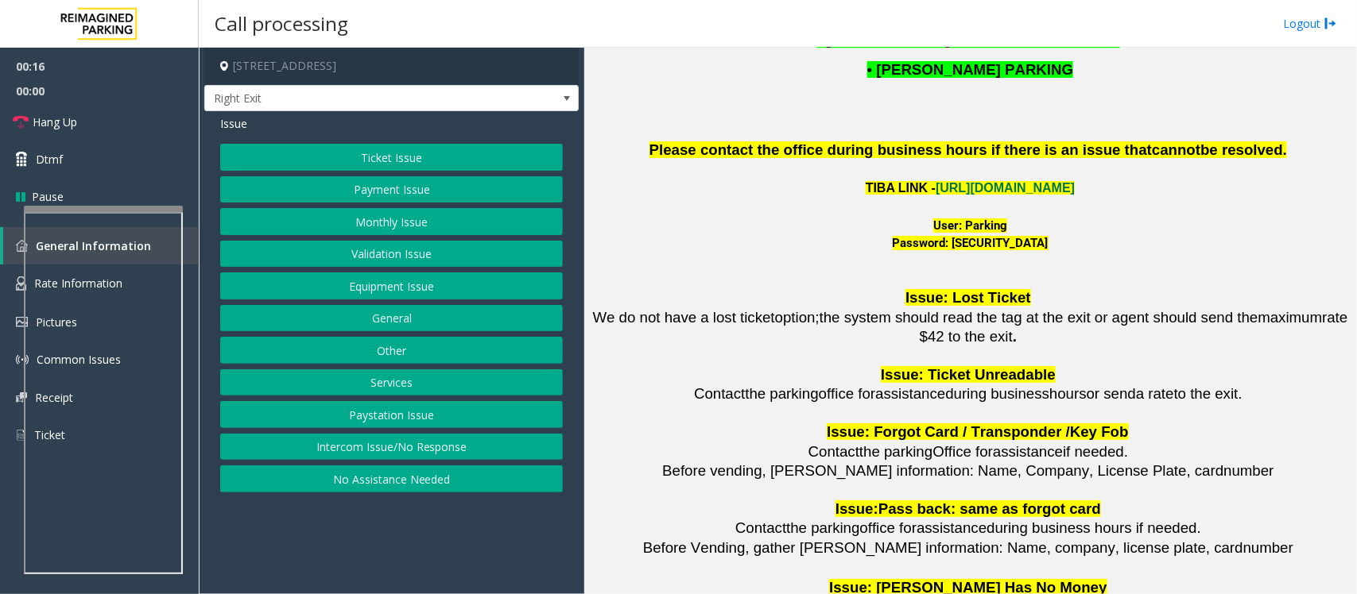
scroll to position [2185, 0]
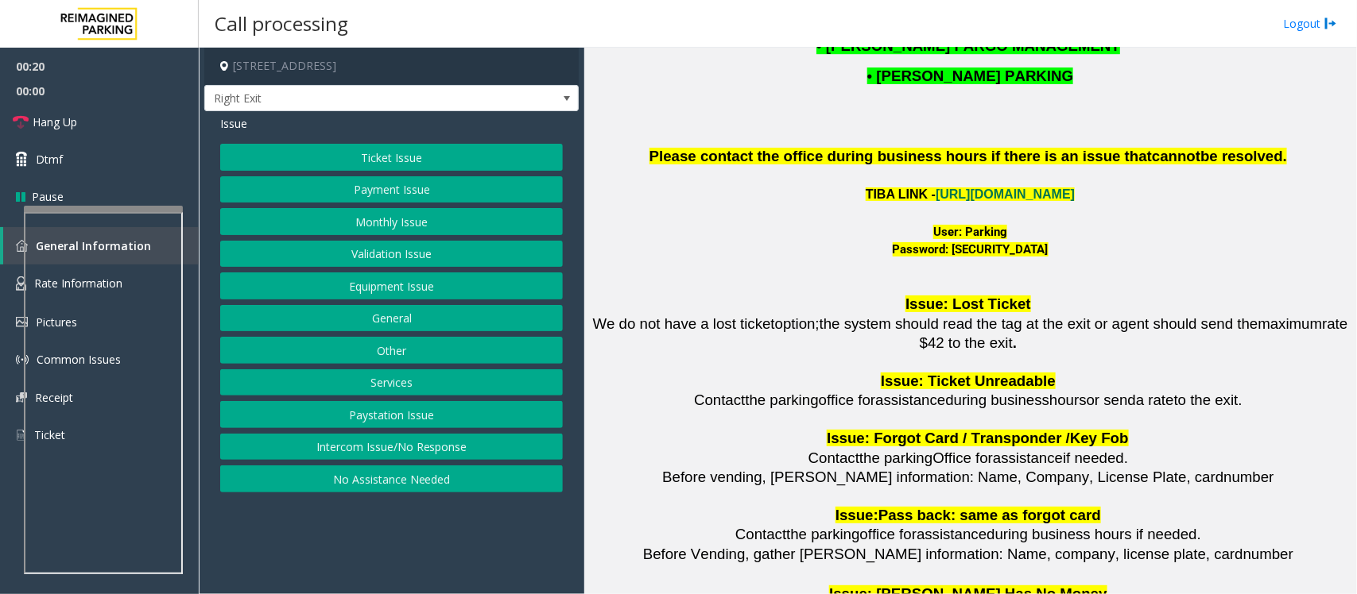
click at [397, 227] on button "Monthly Issue" at bounding box center [391, 221] width 343 height 27
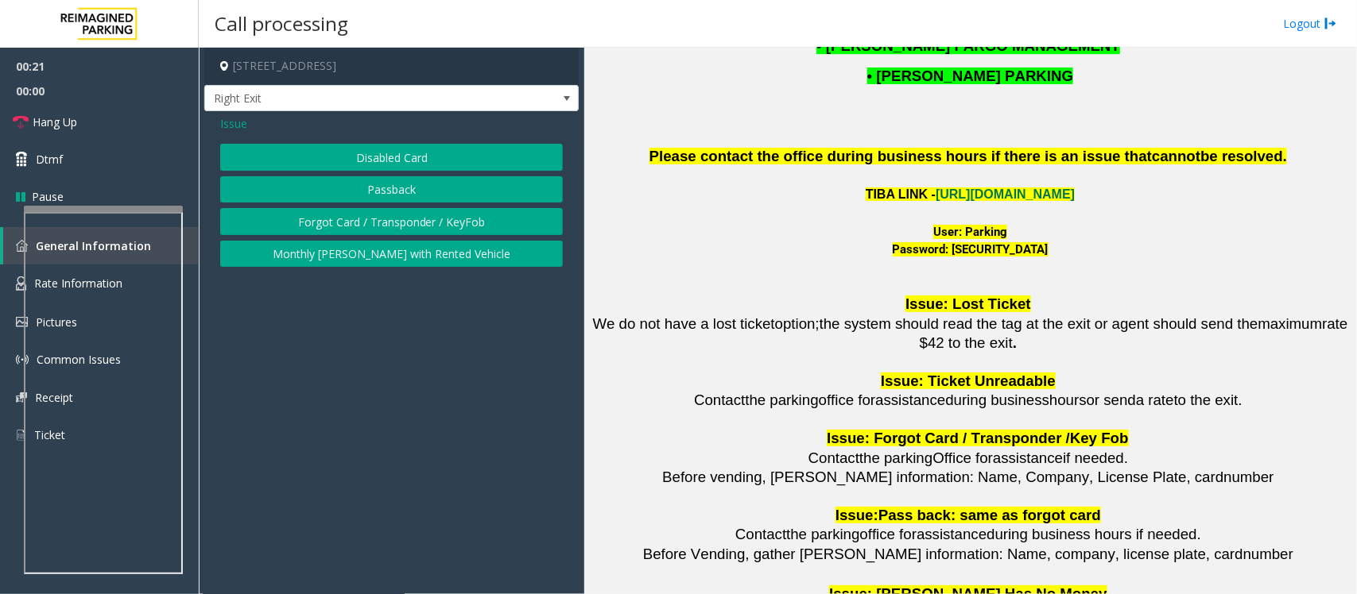
click at [413, 156] on button "Disabled Card" at bounding box center [391, 157] width 343 height 27
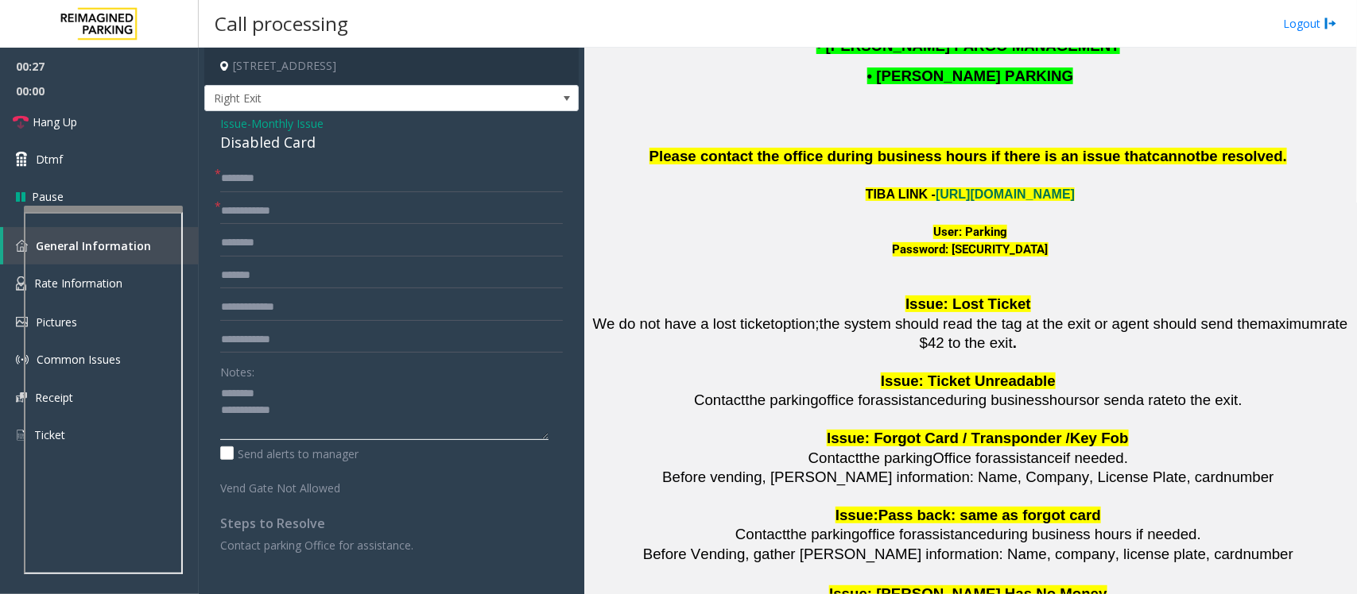
click at [279, 382] on textarea at bounding box center [384, 411] width 328 height 60
click at [286, 148] on div "Disabled Card" at bounding box center [391, 142] width 343 height 21
type textarea "**********"
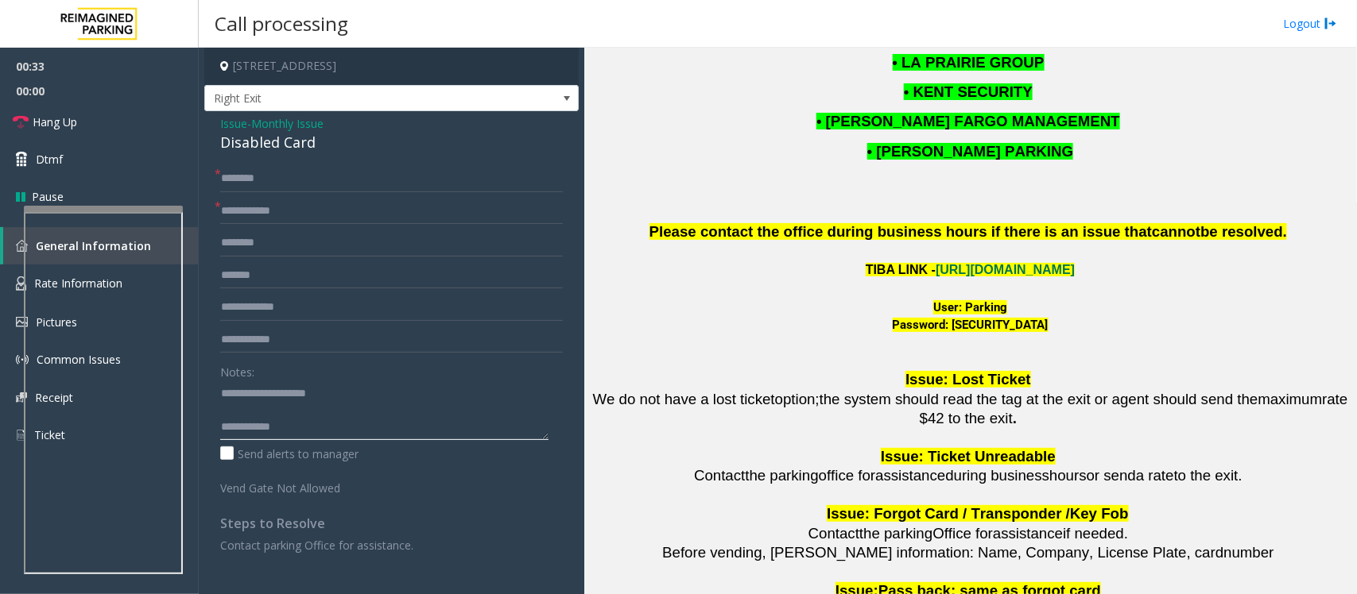
scroll to position [1987, 0]
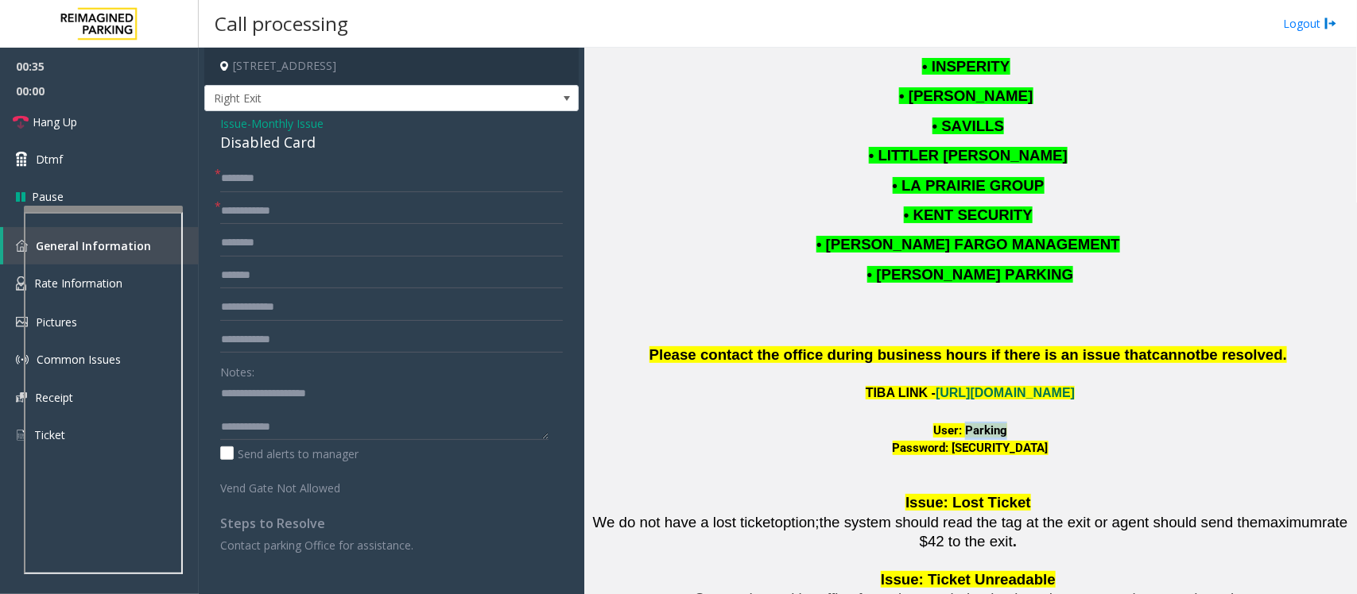
drag, startPoint x: 959, startPoint y: 389, endPoint x: 998, endPoint y: 390, distance: 38.9
click at [998, 424] on font "User: Parking" at bounding box center [970, 431] width 74 height 14
copy font "Parking"
drag, startPoint x: 934, startPoint y: 410, endPoint x: 1047, endPoint y: 409, distance: 113.6
click at [1047, 441] on font "Password: [SECURITY_DATA]" at bounding box center [970, 448] width 156 height 14
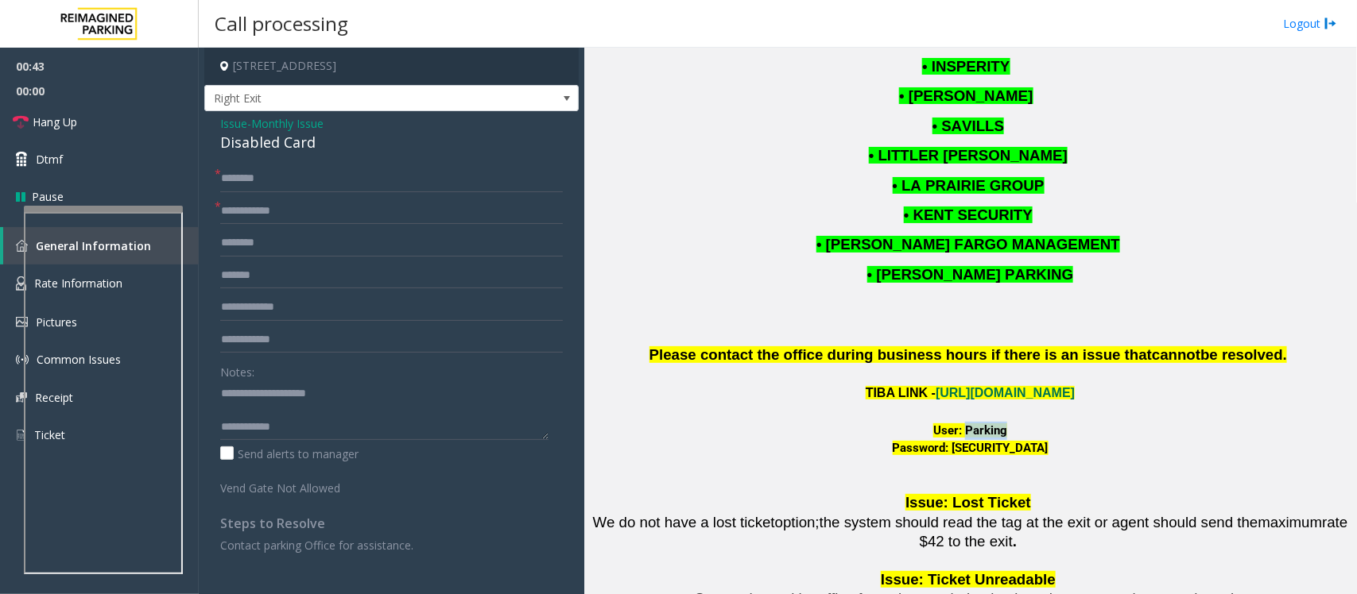
copy font "P@rking@21093100"
click at [352, 175] on input "text" at bounding box center [391, 178] width 343 height 27
type input "**********"
click at [290, 413] on textarea at bounding box center [384, 411] width 328 height 60
click at [447, 418] on textarea at bounding box center [384, 411] width 328 height 60
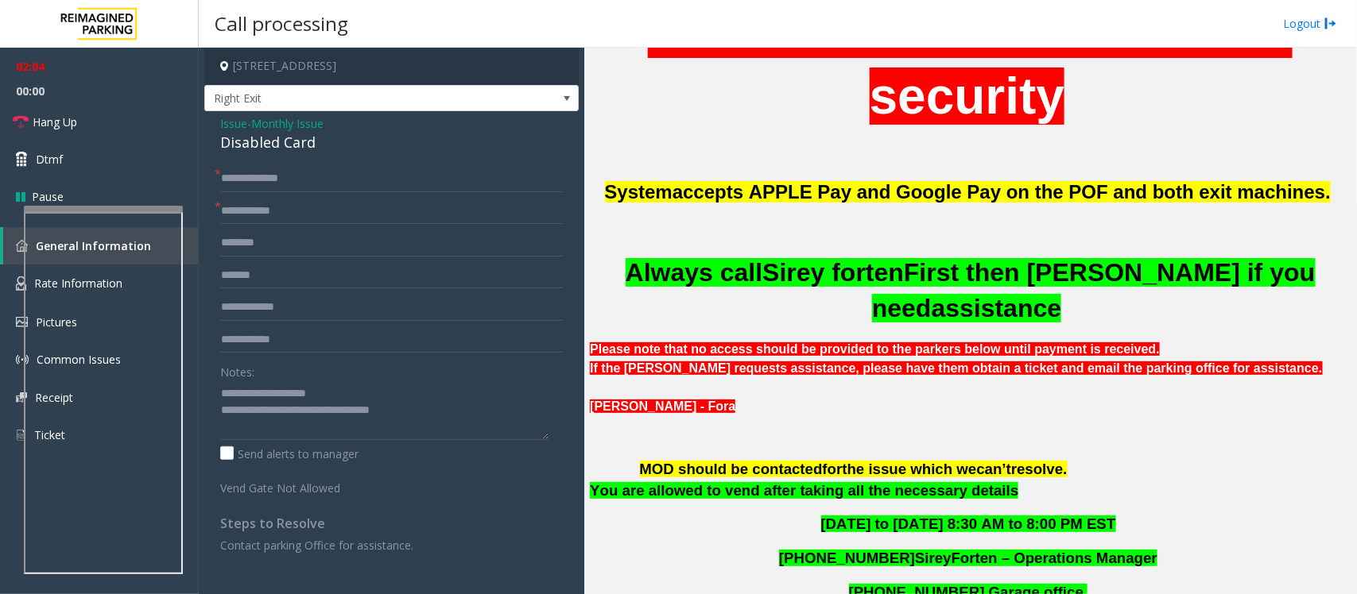
scroll to position [269, 0]
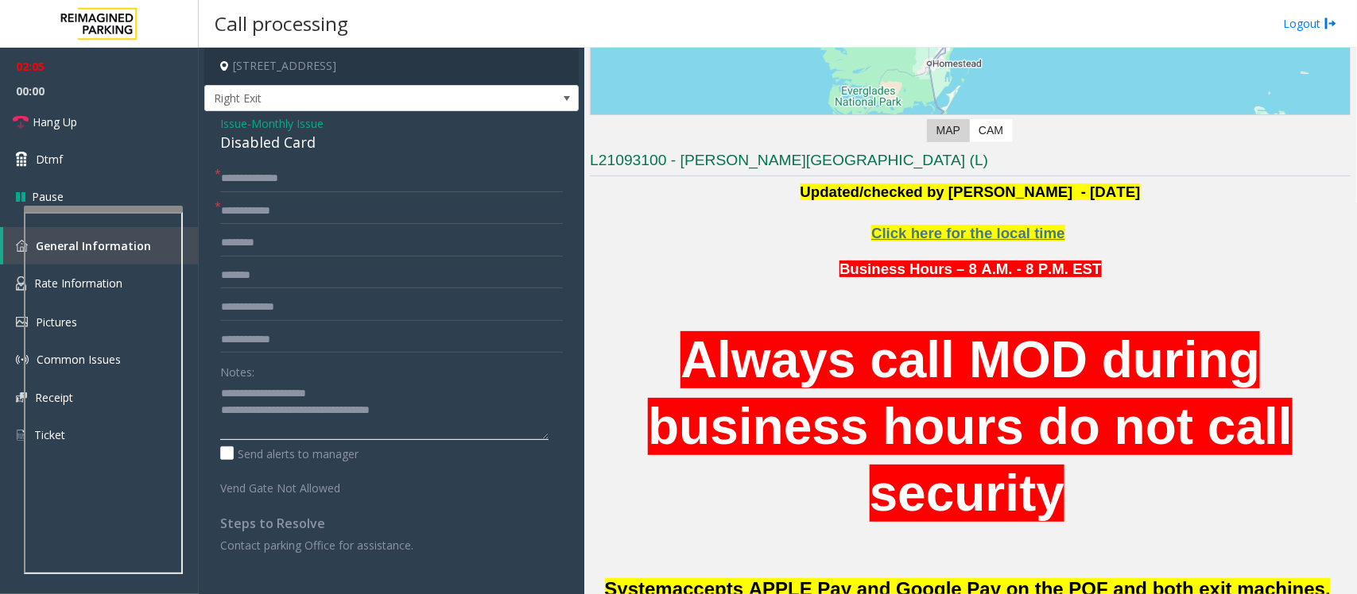
click at [431, 416] on textarea at bounding box center [384, 411] width 328 height 60
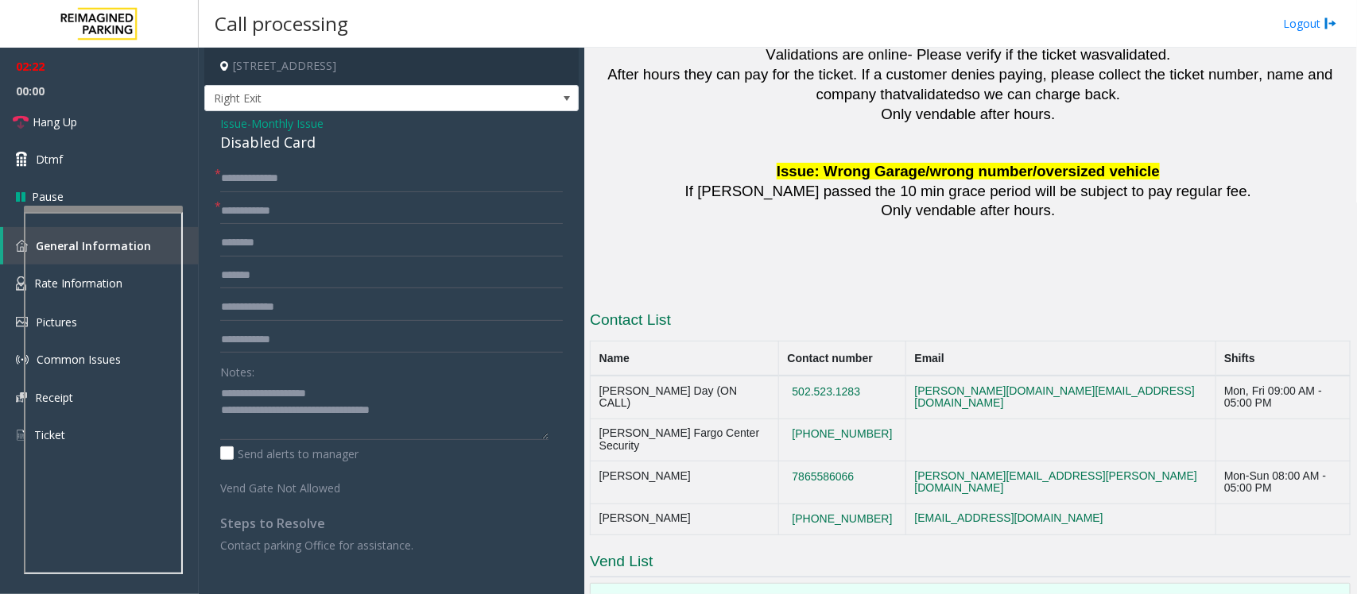
scroll to position [2965, 0]
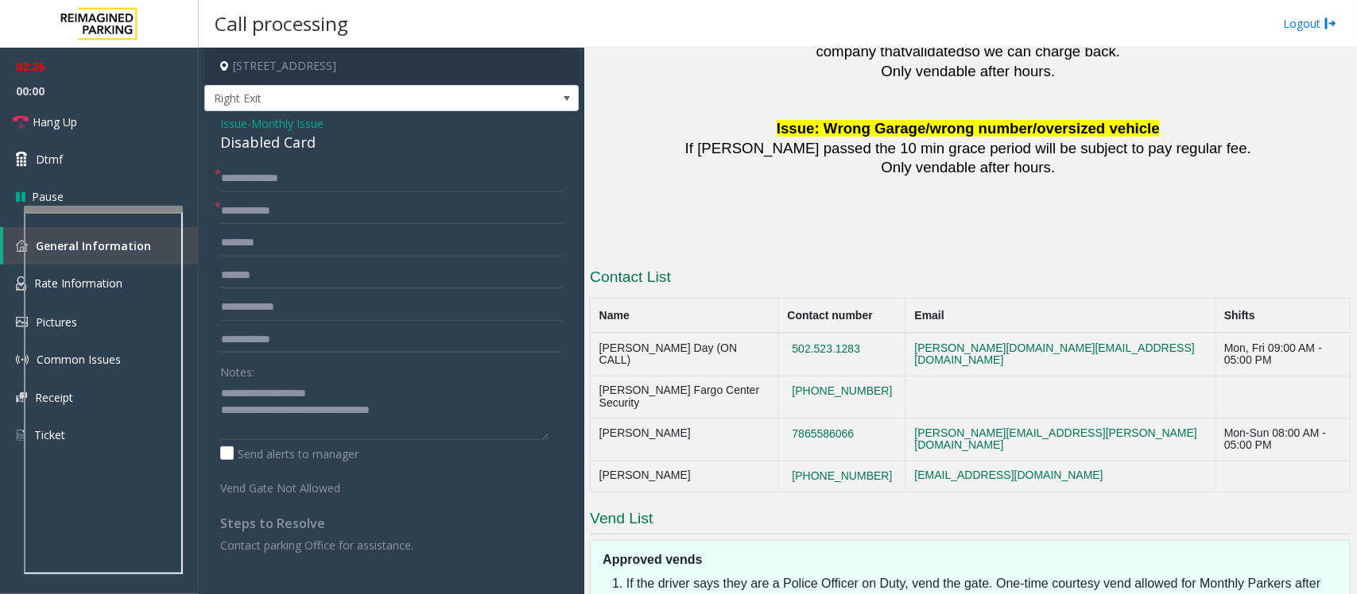
drag, startPoint x: 859, startPoint y: 302, endPoint x: 765, endPoint y: 312, distance: 94.3
click at [779, 333] on td "502.523.1283" at bounding box center [842, 354] width 127 height 43
copy button "502.523.1283"
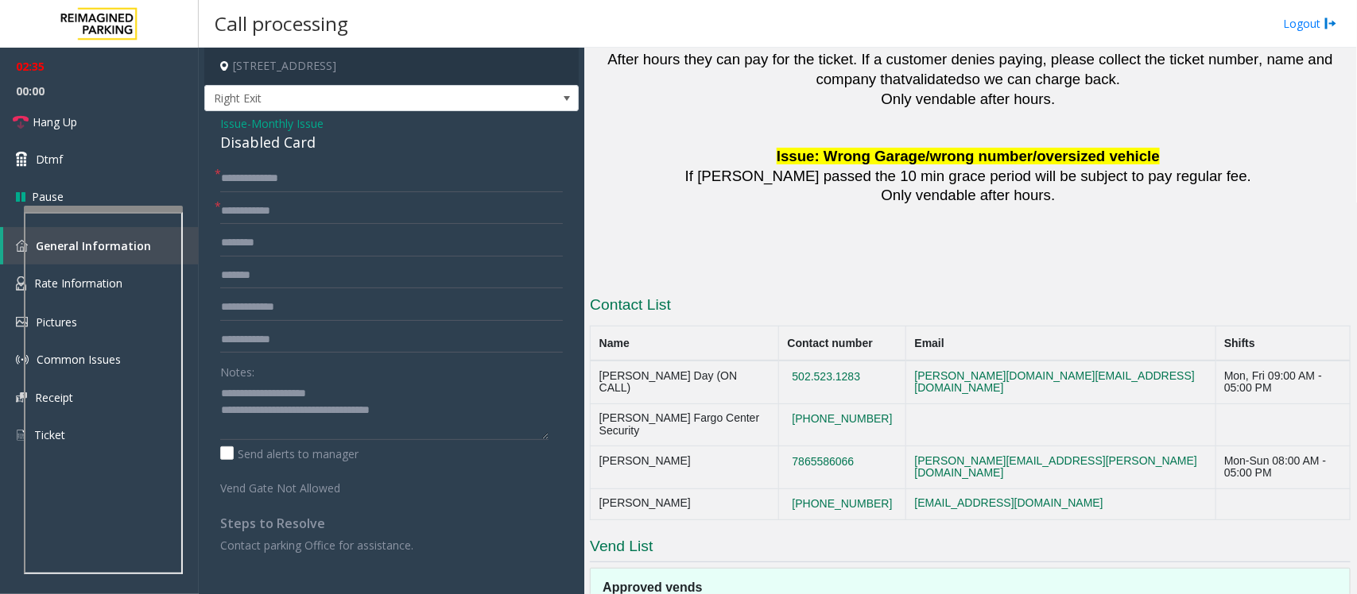
scroll to position [3041, 0]
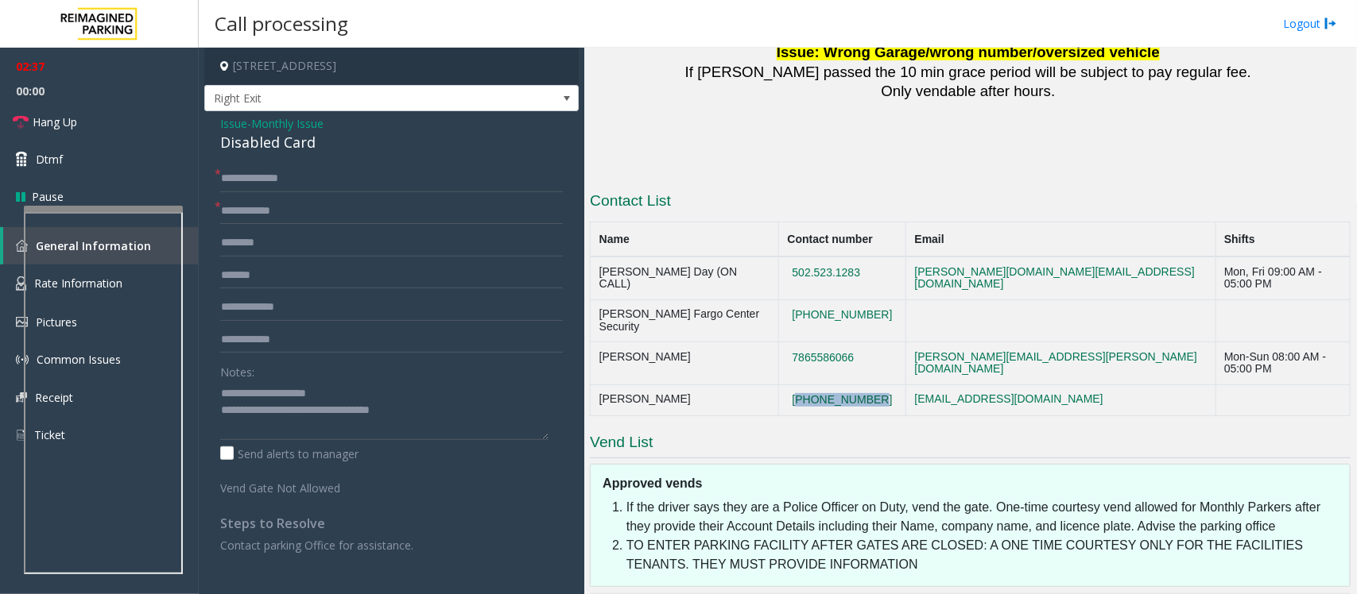
drag, startPoint x: 861, startPoint y: 326, endPoint x: 772, endPoint y: 323, distance: 88.3
click at [779, 385] on td "[PHONE_NUMBER]" at bounding box center [842, 401] width 127 height 32
copy button "[PHONE_NUMBER]"
drag, startPoint x: 342, startPoint y: 410, endPoint x: 422, endPoint y: 408, distance: 80.3
click at [422, 408] on textarea at bounding box center [384, 411] width 328 height 60
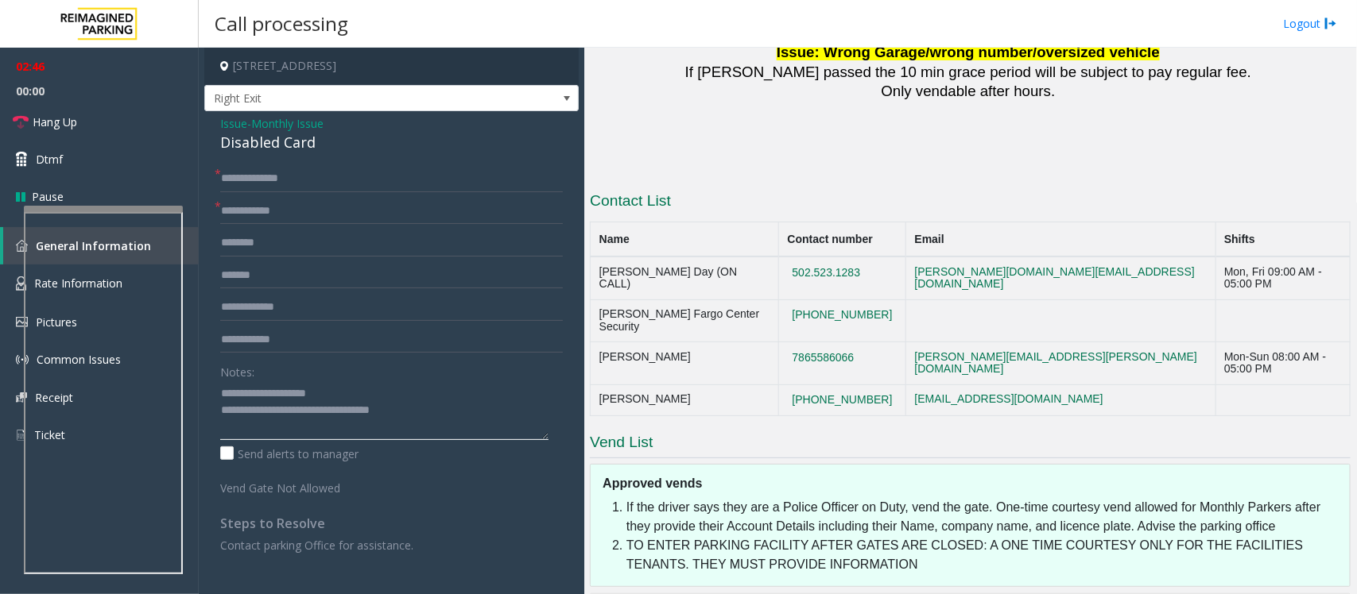
click at [422, 408] on textarea at bounding box center [384, 411] width 328 height 60
drag, startPoint x: 347, startPoint y: 408, endPoint x: 450, endPoint y: 412, distance: 102.6
click at [450, 412] on textarea at bounding box center [384, 411] width 328 height 60
paste textarea "**********"
drag, startPoint x: 858, startPoint y: 331, endPoint x: 768, endPoint y: 334, distance: 90.7
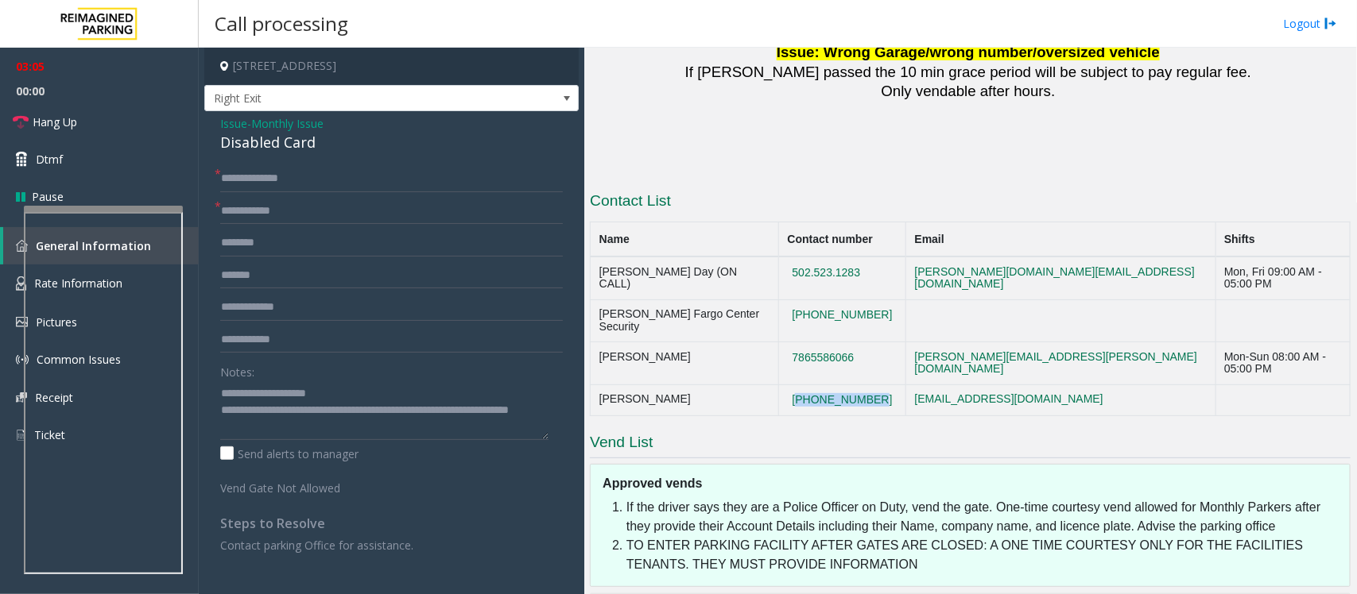
click at [779, 385] on td "[PHONE_NUMBER]" at bounding box center [842, 401] width 127 height 32
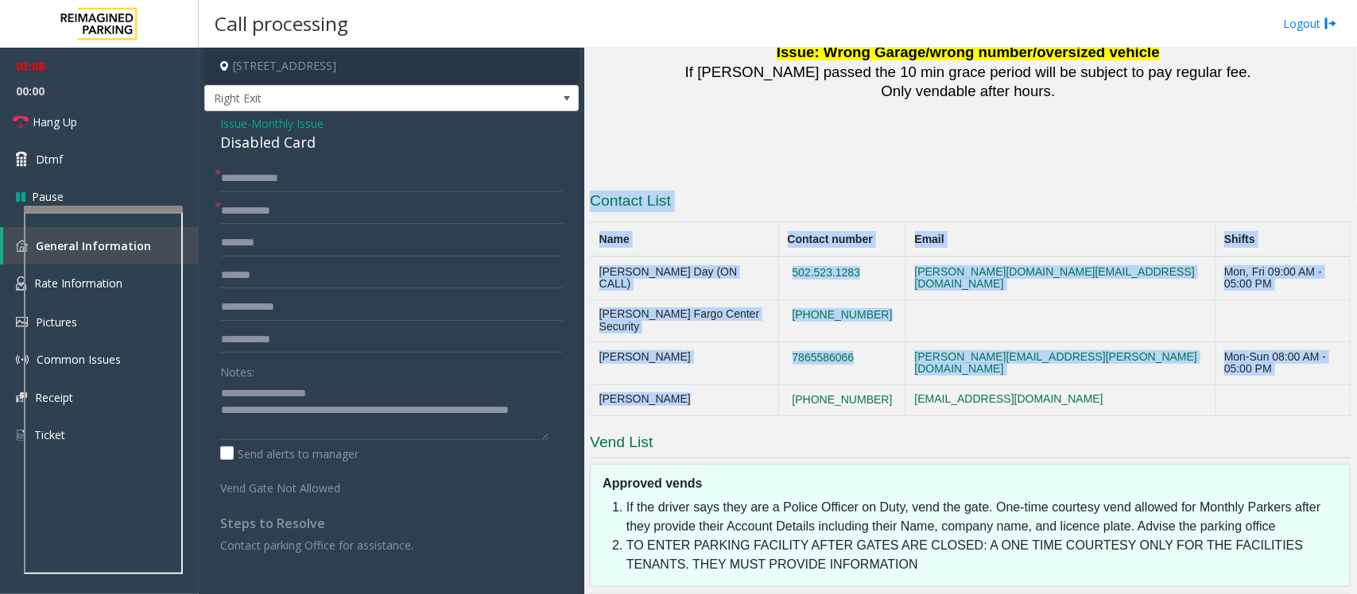
drag, startPoint x: 701, startPoint y: 323, endPoint x: 586, endPoint y: 327, distance: 115.3
click at [586, 327] on div "Main ← Move left → Move right ↑ Move up ↓ Move down + Zoom in - Zoom out Home J…" at bounding box center [970, 321] width 772 height 547
click at [645, 385] on td "[PERSON_NAME]" at bounding box center [684, 401] width 188 height 32
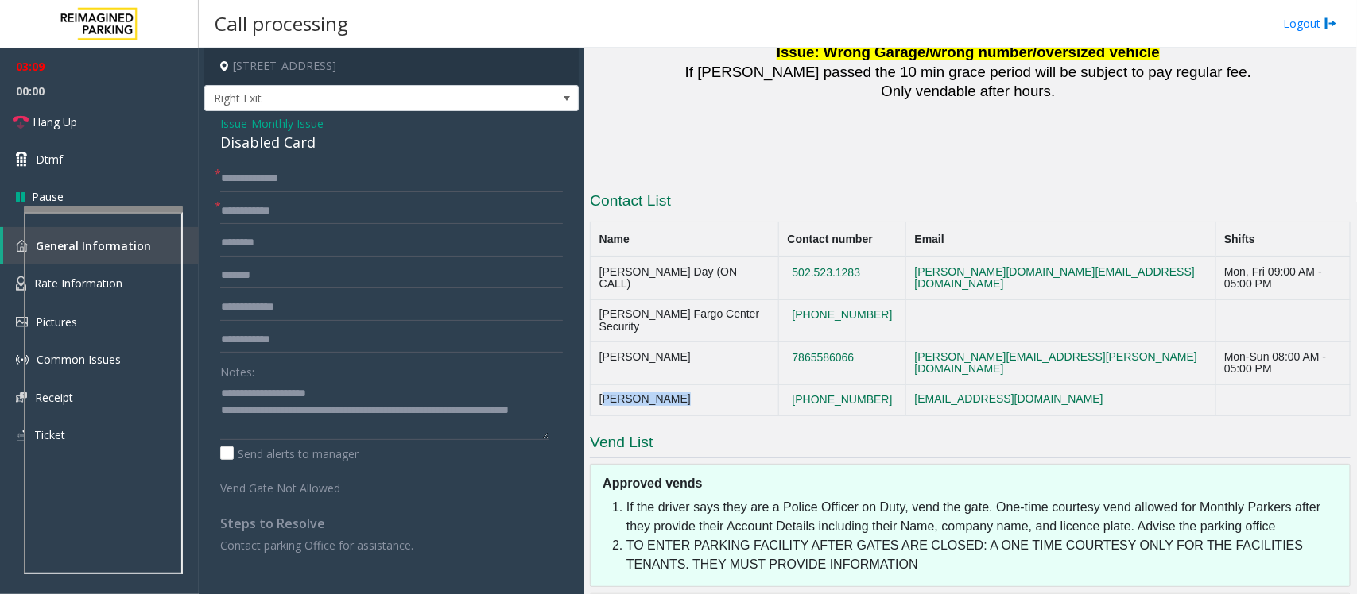
drag, startPoint x: 695, startPoint y: 327, endPoint x: 596, endPoint y: 331, distance: 99.4
click at [596, 385] on td "[PERSON_NAME]" at bounding box center [684, 401] width 188 height 32
copy td "[PERSON_NAME]"
drag, startPoint x: 219, startPoint y: 425, endPoint x: 368, endPoint y: 469, distance: 154.9
click at [223, 428] on textarea at bounding box center [384, 411] width 328 height 60
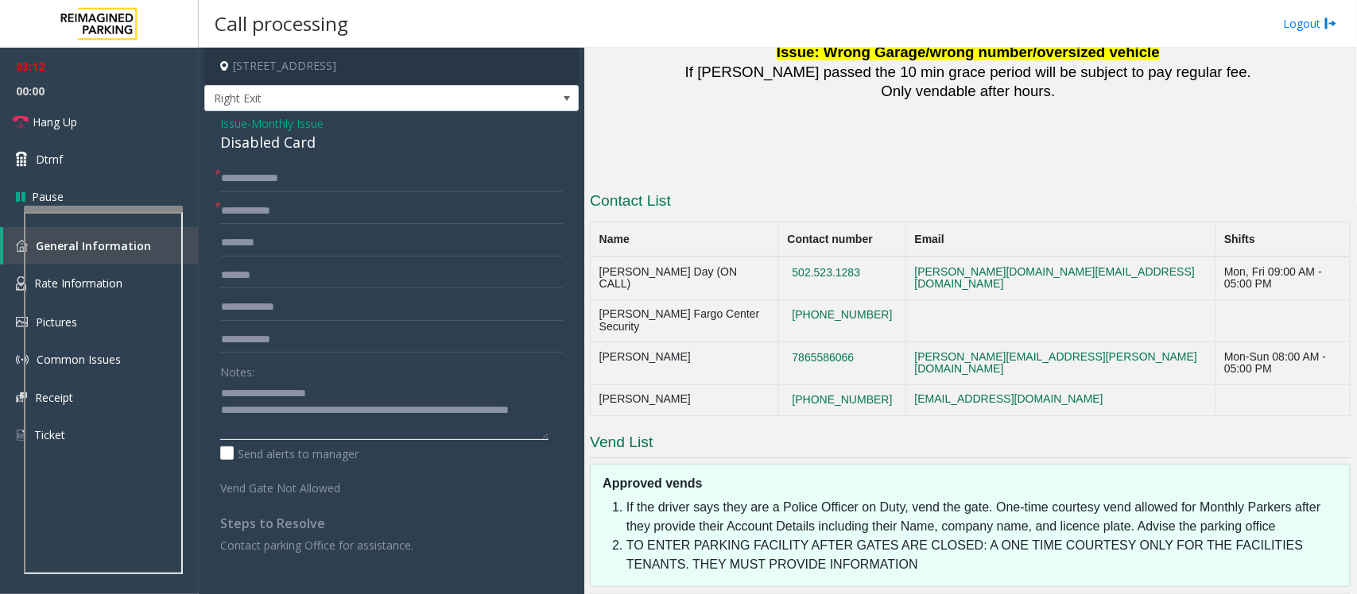
paste textarea "**********"
click at [400, 432] on textarea at bounding box center [384, 411] width 328 height 60
drag, startPoint x: 855, startPoint y: 300, endPoint x: 777, endPoint y: 299, distance: 77.9
click at [779, 343] on td "7865586066" at bounding box center [842, 364] width 127 height 43
copy button "7865586066"
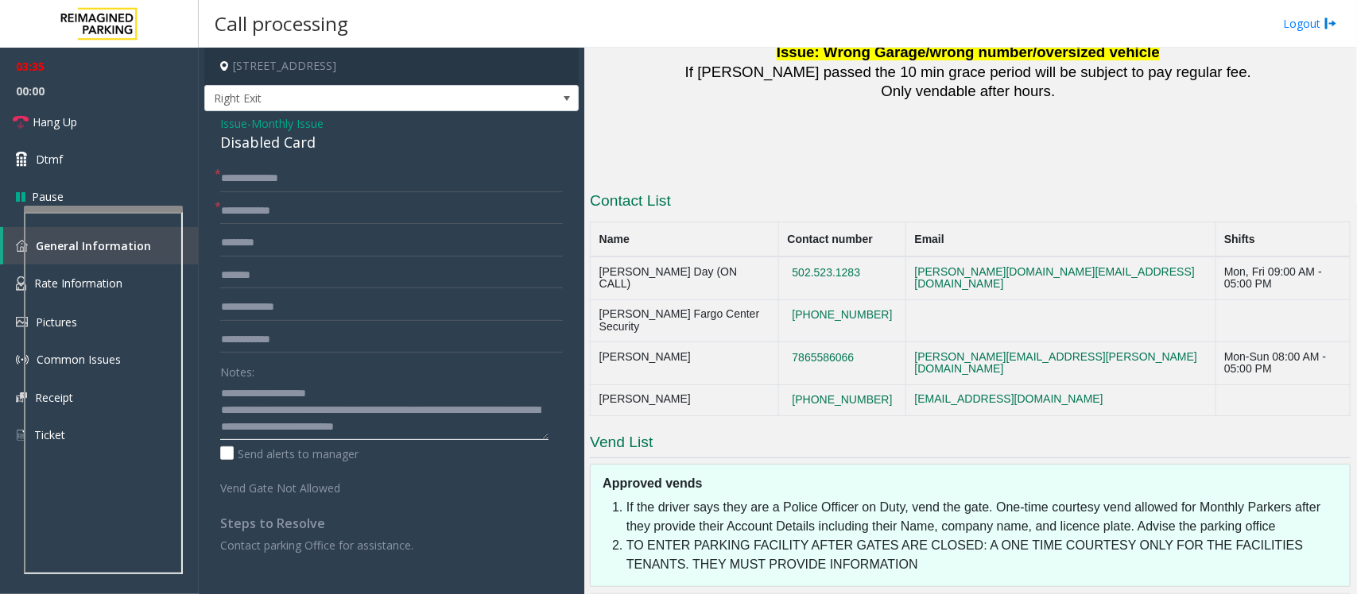
click at [514, 433] on textarea at bounding box center [384, 411] width 328 height 60
click at [513, 429] on textarea at bounding box center [384, 411] width 328 height 60
drag, startPoint x: 854, startPoint y: 296, endPoint x: 600, endPoint y: 298, distance: 254.3
click at [600, 343] on tr "[PERSON_NAME] 7865586066 [PERSON_NAME][EMAIL_ADDRESS][PERSON_NAME][DOMAIN_NAME]…" at bounding box center [970, 364] width 760 height 43
copy tr "[PERSON_NAME] 7865586066"
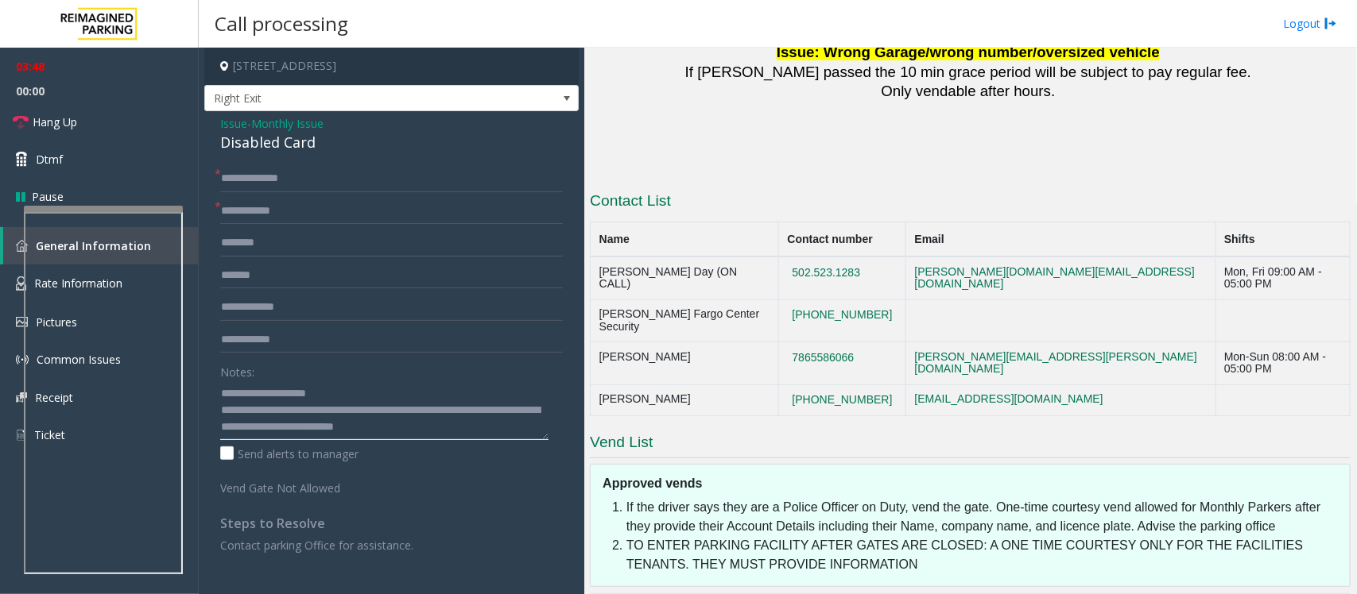
click at [505, 429] on textarea at bounding box center [384, 411] width 328 height 60
paste textarea "**********"
click at [455, 434] on textarea at bounding box center [384, 411] width 328 height 60
click at [466, 398] on textarea at bounding box center [384, 411] width 328 height 60
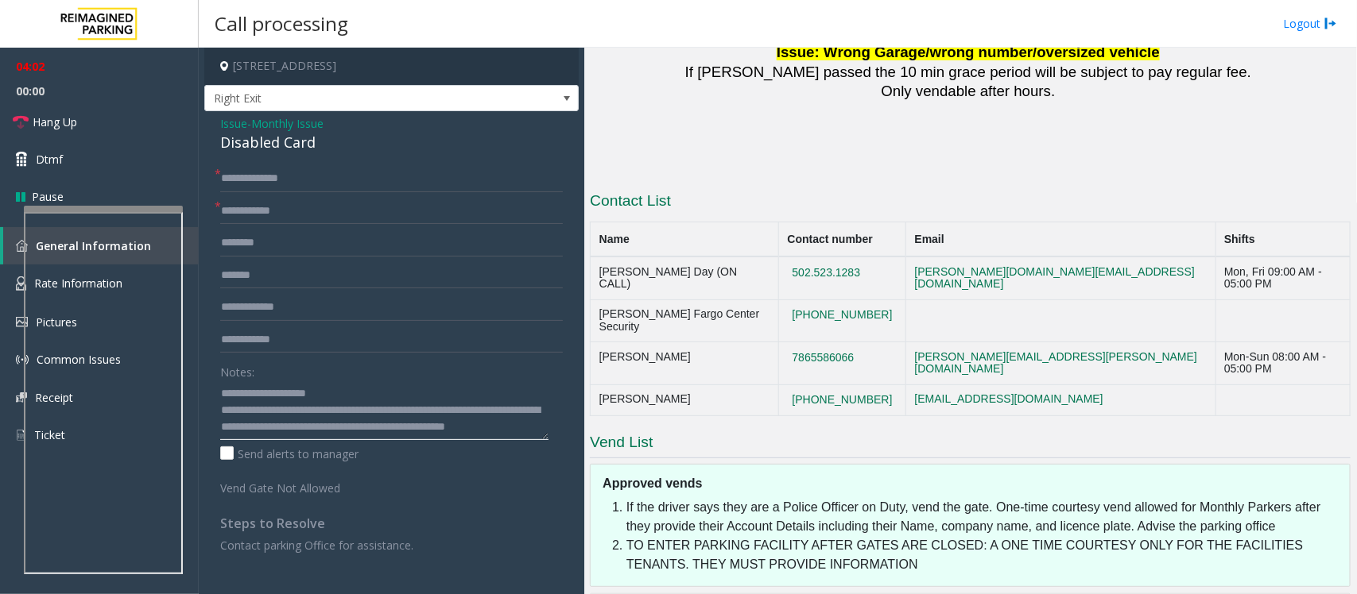
type textarea "**********"
click at [276, 196] on form "**********" at bounding box center [391, 330] width 343 height 331
click at [319, 219] on input "text" at bounding box center [391, 211] width 343 height 27
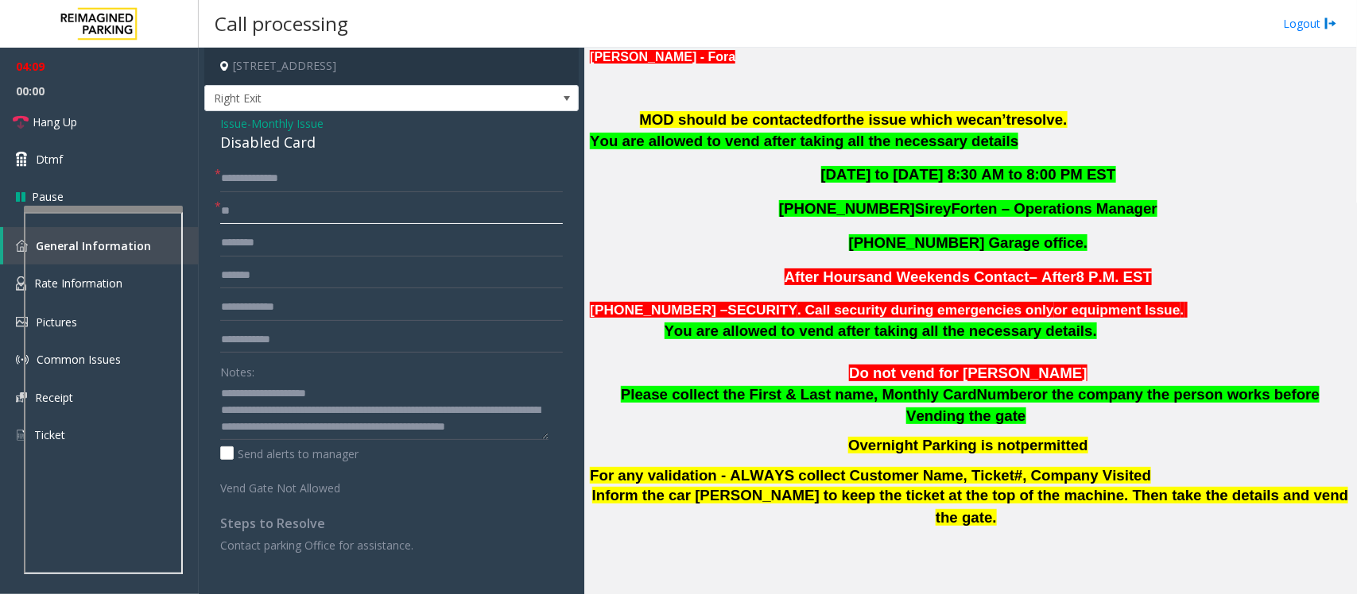
scroll to position [955, 0]
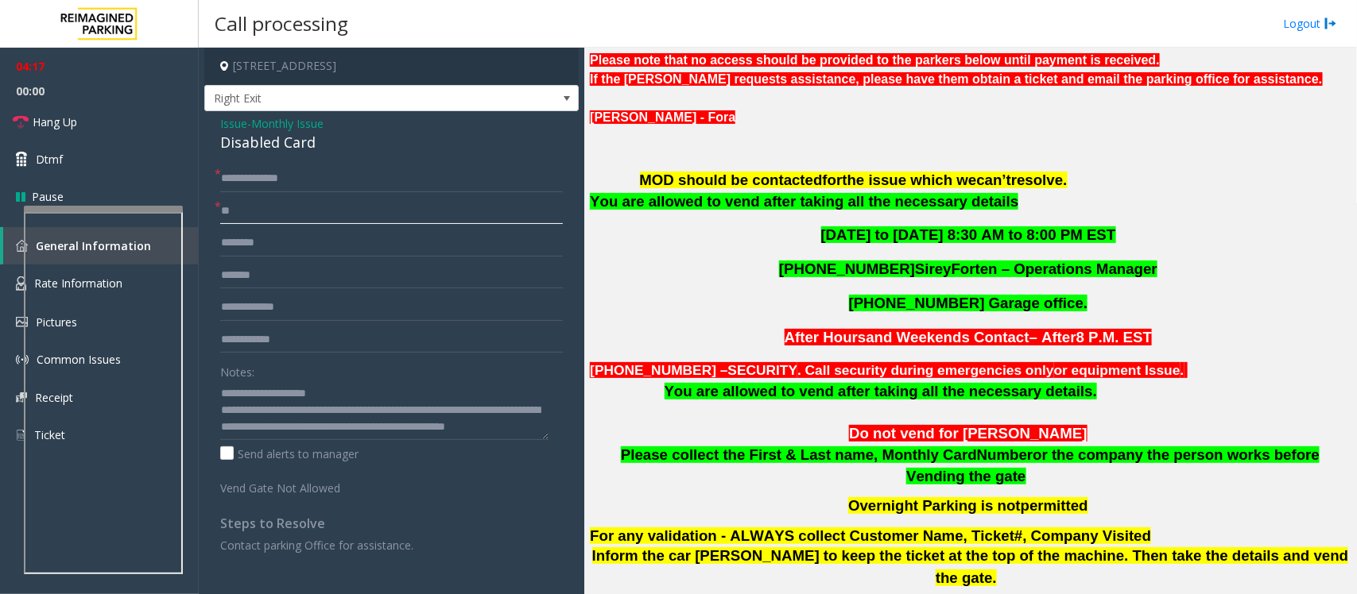
type input "**"
drag, startPoint x: 64, startPoint y: 121, endPoint x: 74, endPoint y: 127, distance: 12.1
click at [64, 121] on span "Hang Up" at bounding box center [55, 122] width 45 height 17
click at [414, 433] on textarea at bounding box center [384, 411] width 328 height 60
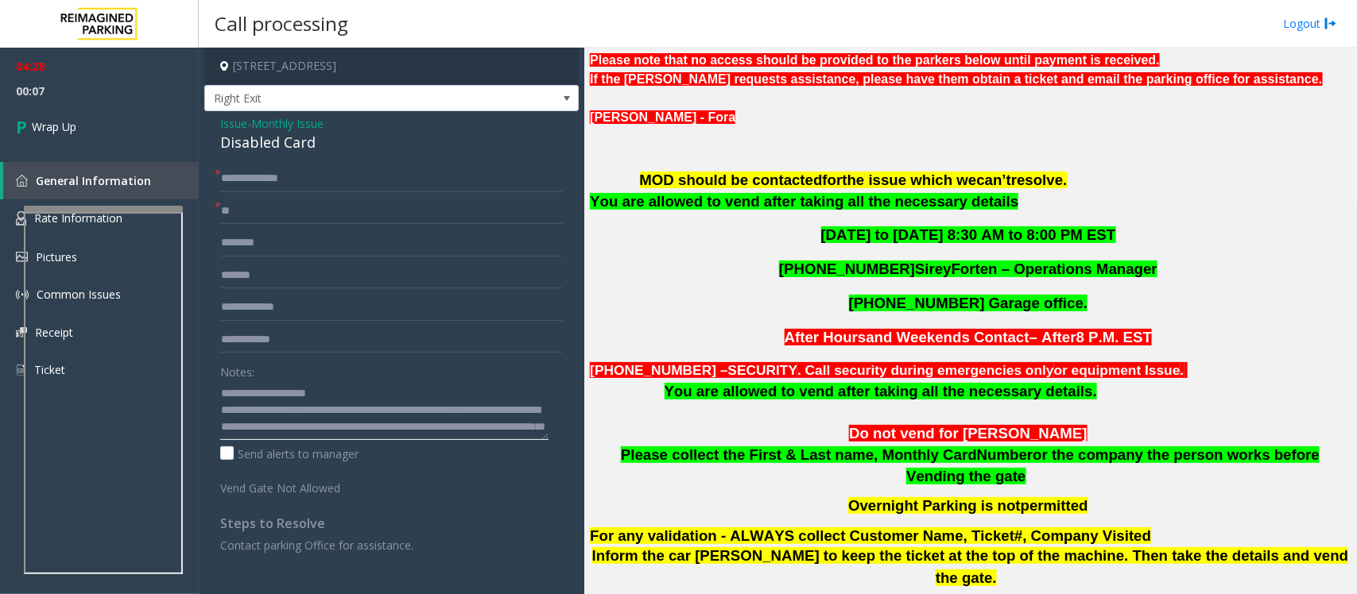
scroll to position [29, 0]
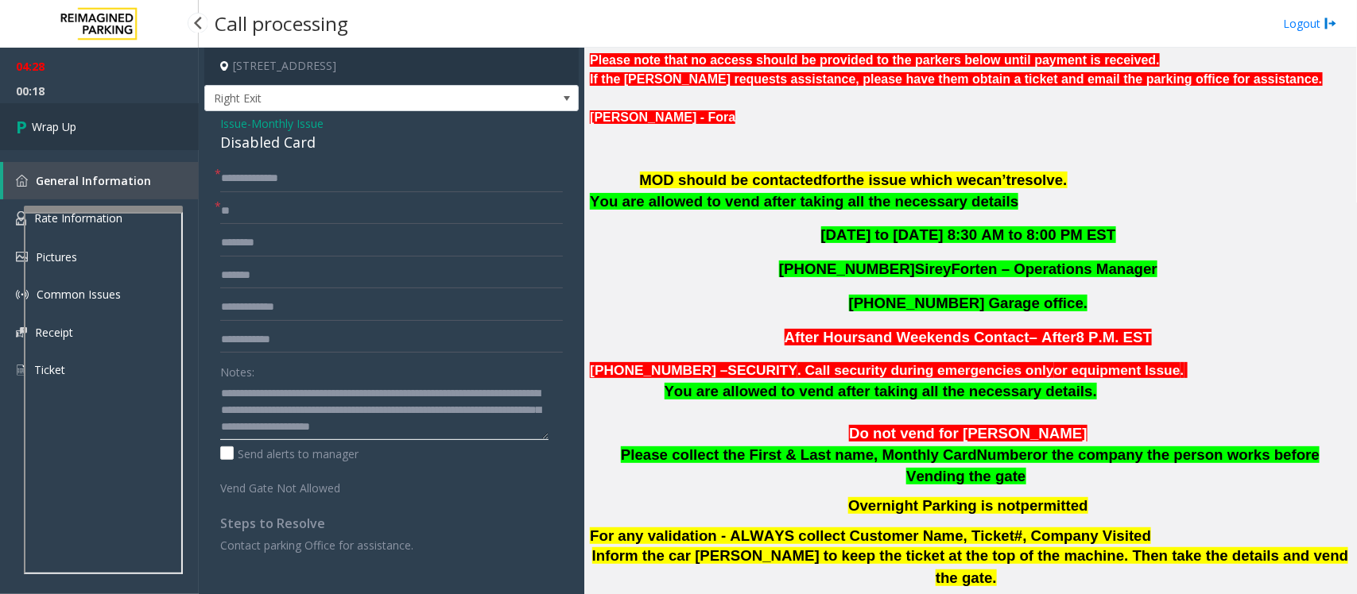
type textarea "**********"
click at [87, 125] on link "Wrap Up" at bounding box center [99, 126] width 199 height 47
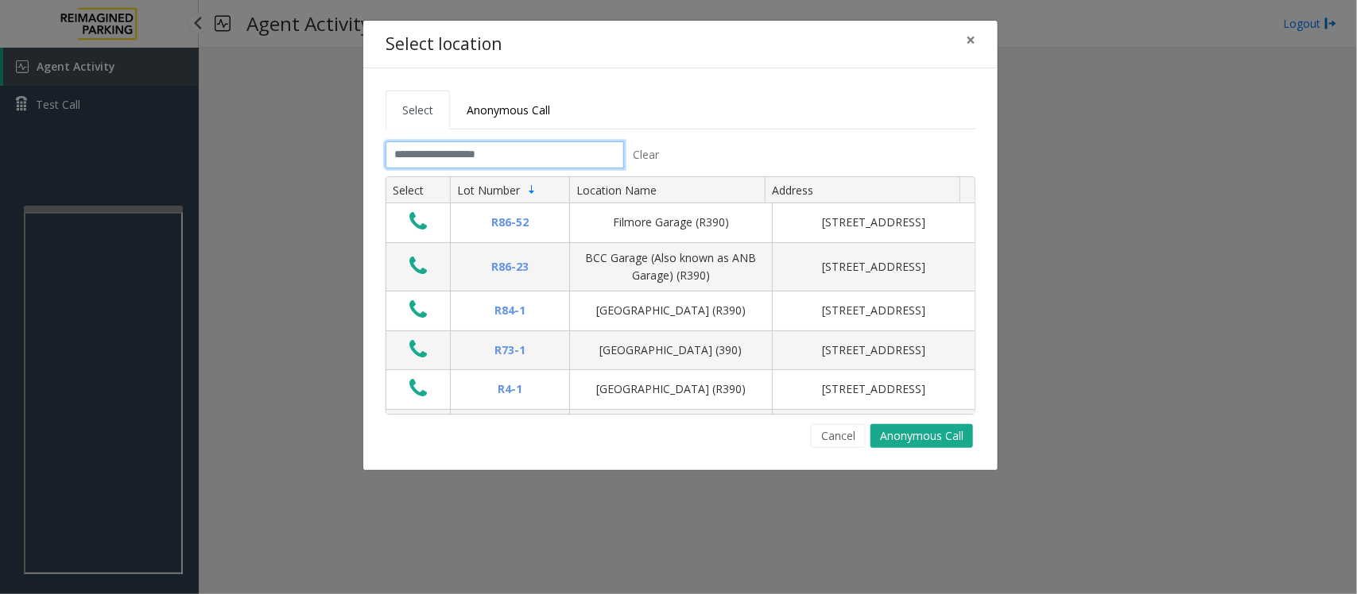
click at [542, 148] on input "text" at bounding box center [504, 154] width 238 height 27
click at [509, 152] on input "text" at bounding box center [504, 154] width 238 height 27
click at [501, 152] on input "text" at bounding box center [504, 154] width 238 height 27
click at [499, 153] on input "text" at bounding box center [504, 154] width 238 height 27
click at [501, 164] on input "text" at bounding box center [504, 154] width 238 height 27
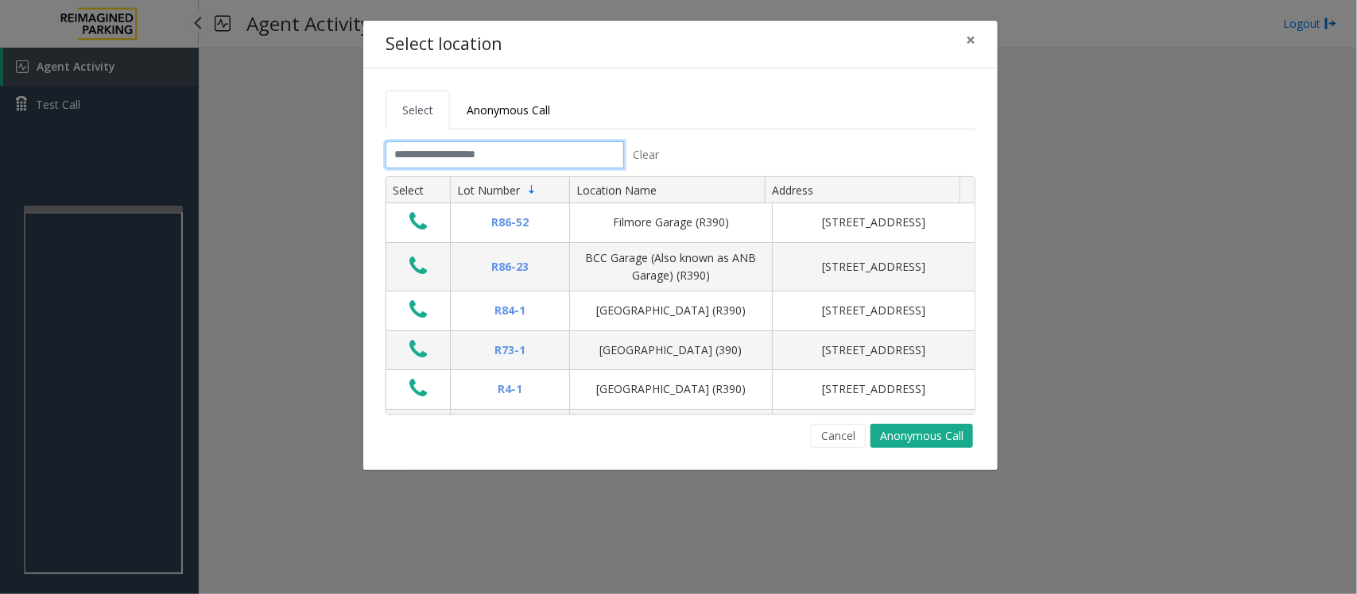
click at [506, 149] on input "text" at bounding box center [504, 154] width 238 height 27
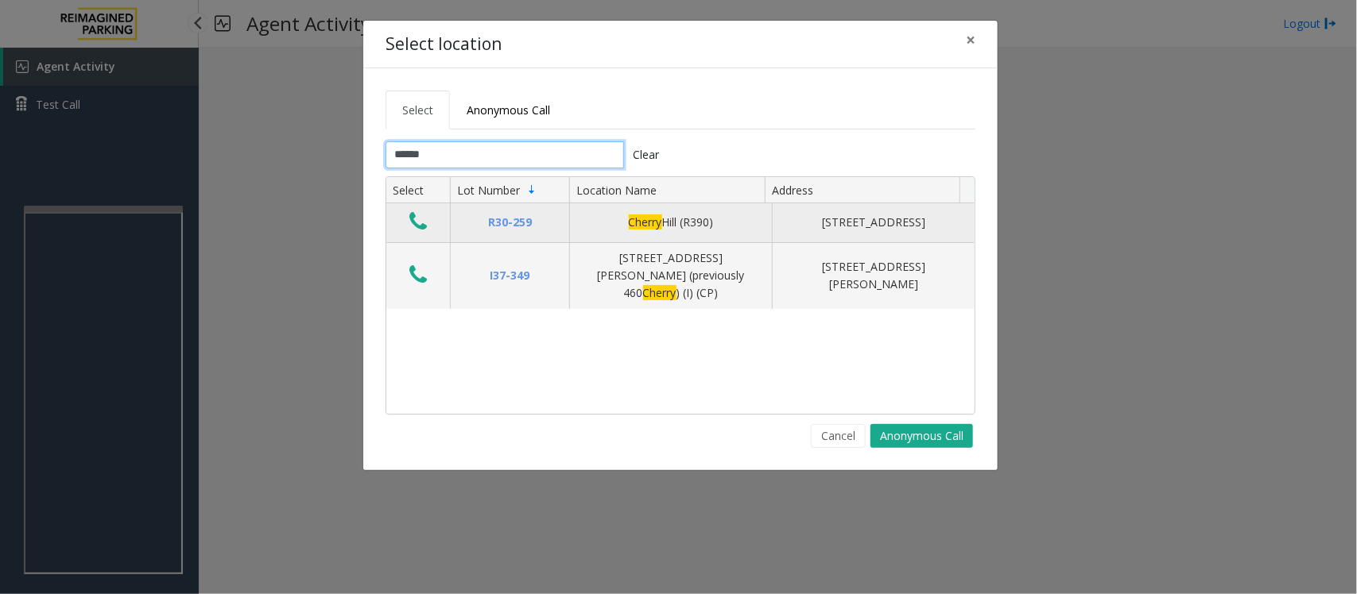
type input "******"
click at [417, 231] on icon "Data table" at bounding box center [417, 222] width 17 height 22
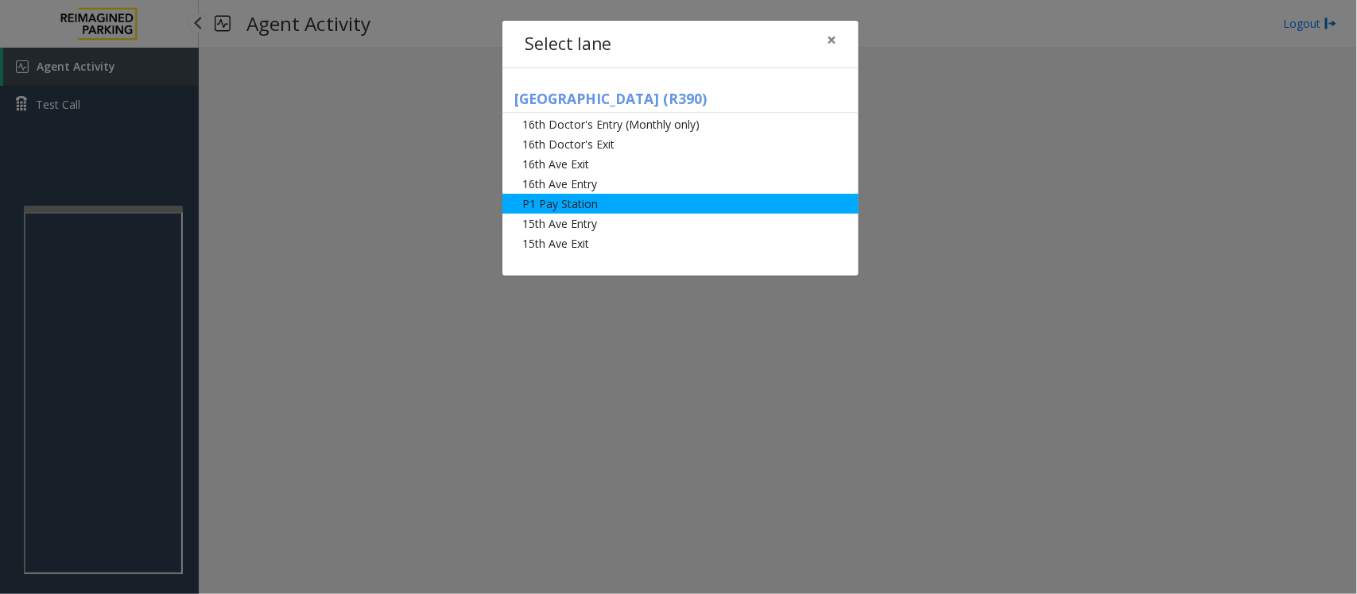
click at [583, 203] on li "P1 Pay Station" at bounding box center [680, 204] width 356 height 20
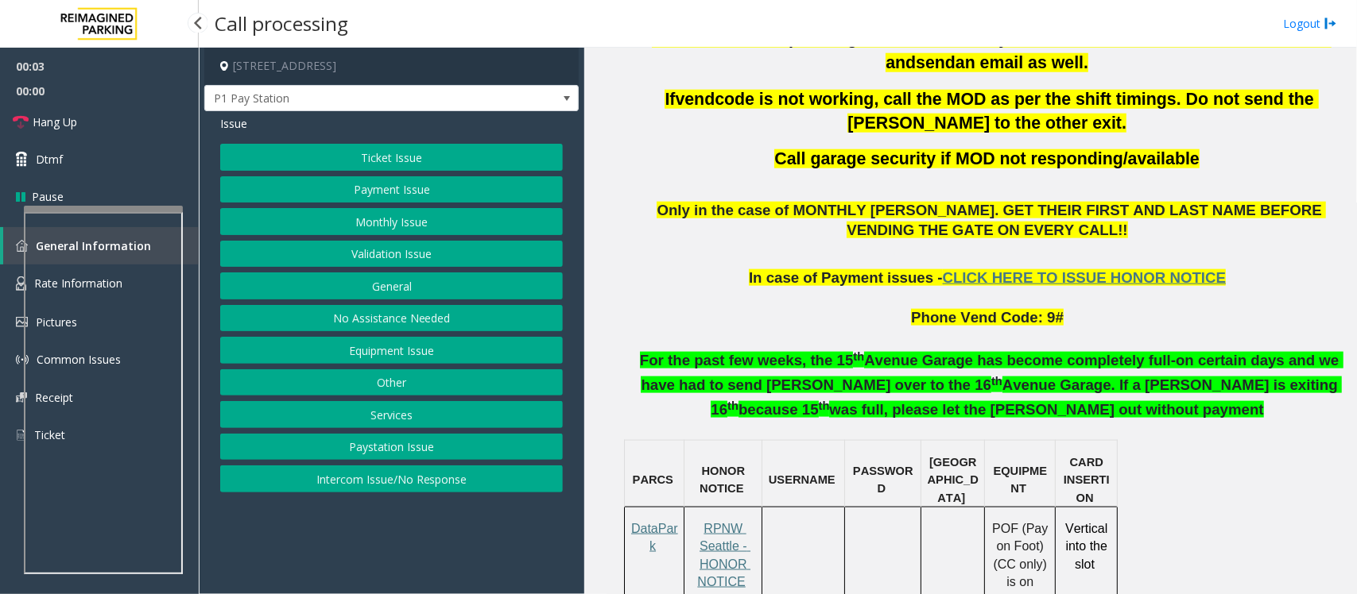
scroll to position [795, 0]
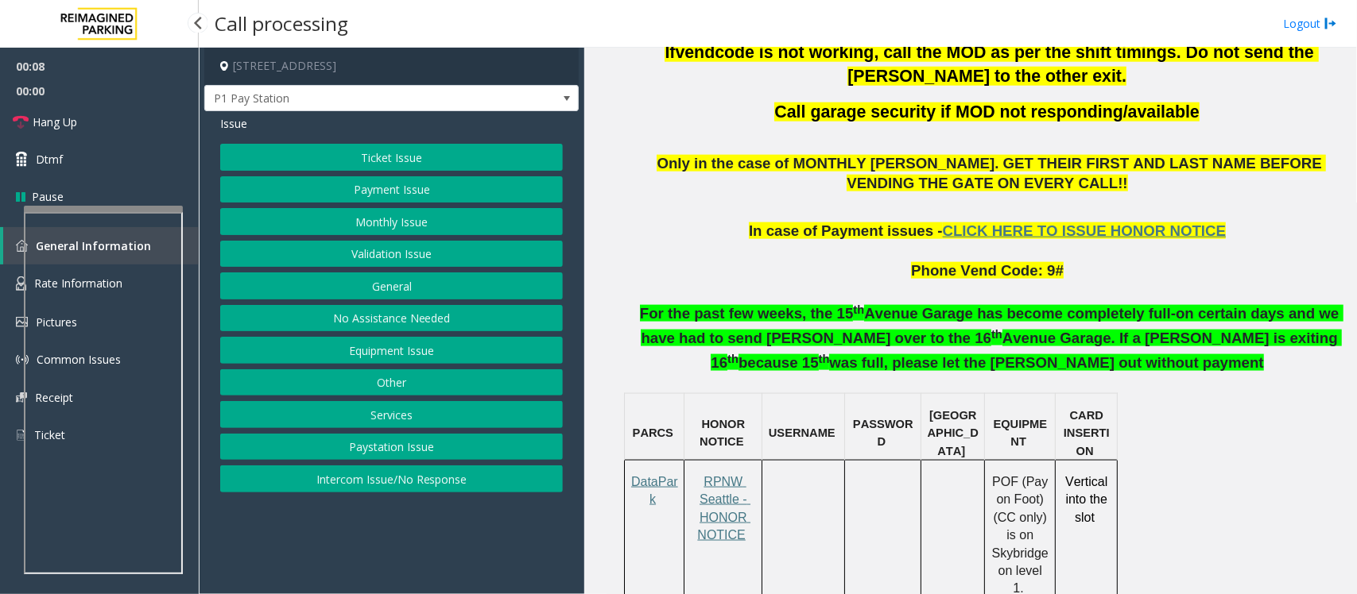
click at [402, 188] on button "Payment Issue" at bounding box center [391, 189] width 343 height 27
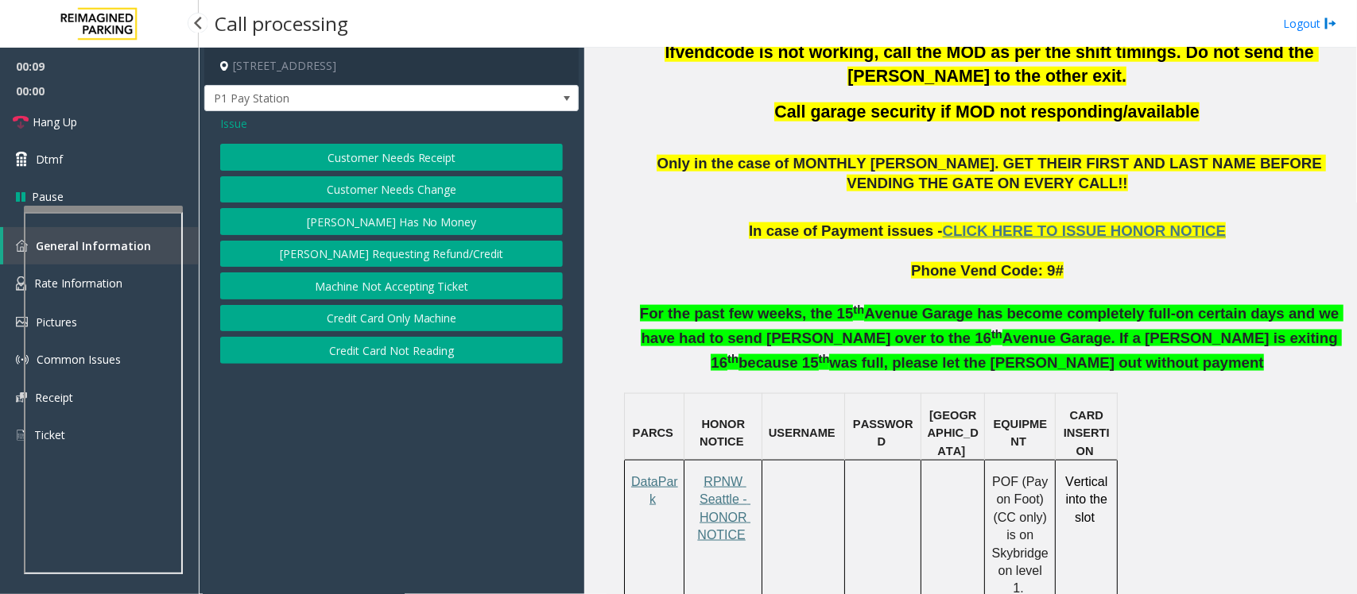
click at [413, 161] on button "Customer Needs Receipt" at bounding box center [391, 157] width 343 height 27
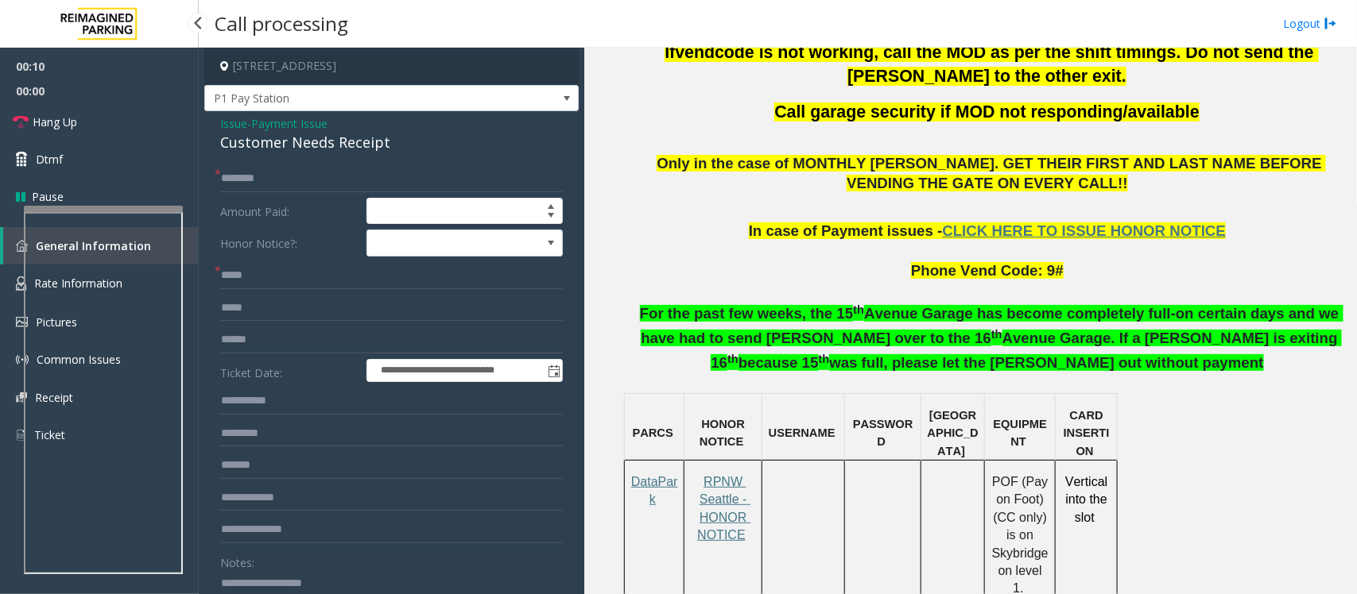
click at [302, 123] on span "Payment Issue" at bounding box center [289, 123] width 76 height 17
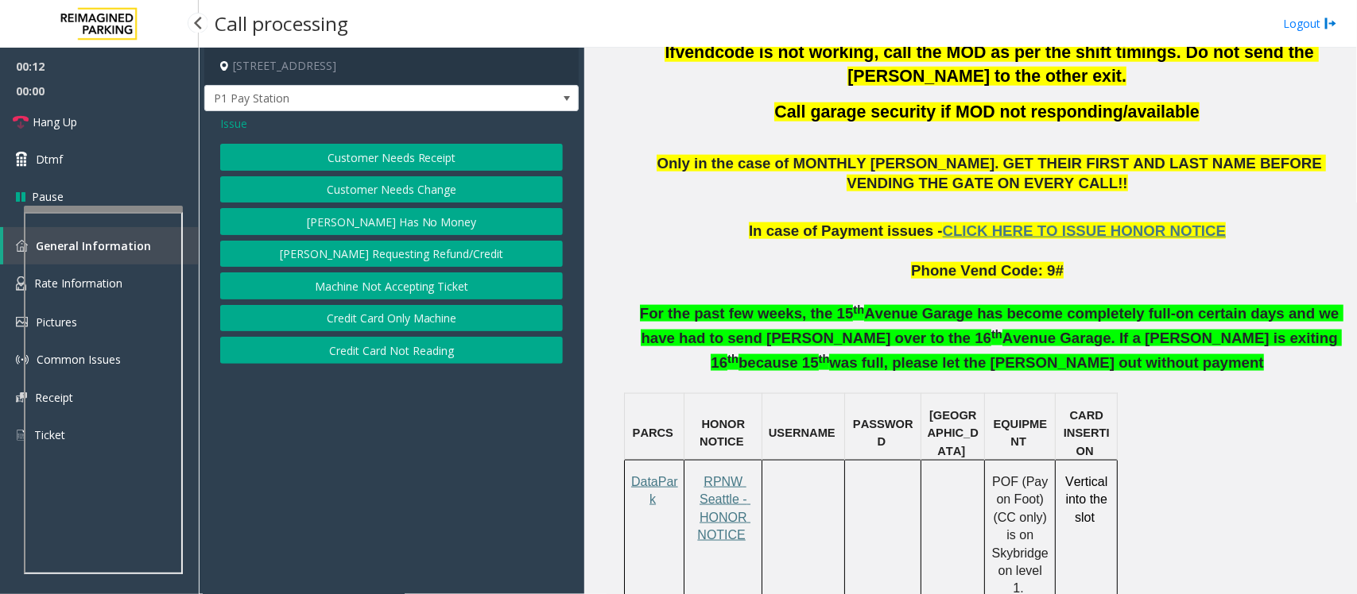
click at [437, 350] on button "Credit Card Not Reading" at bounding box center [391, 350] width 343 height 27
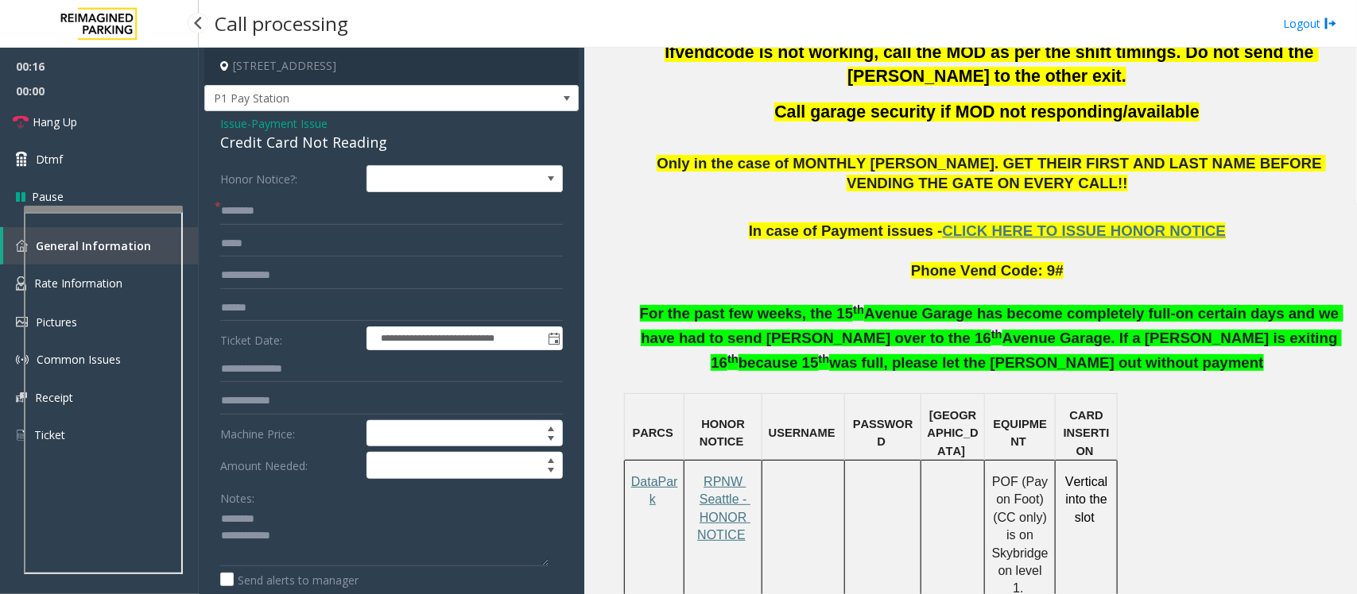
click at [286, 145] on div "Credit Card Not Reading" at bounding box center [391, 142] width 343 height 21
click at [287, 144] on div "Credit Card Not Reading" at bounding box center [391, 142] width 343 height 21
click at [267, 539] on textarea at bounding box center [384, 537] width 328 height 60
type textarea "**********"
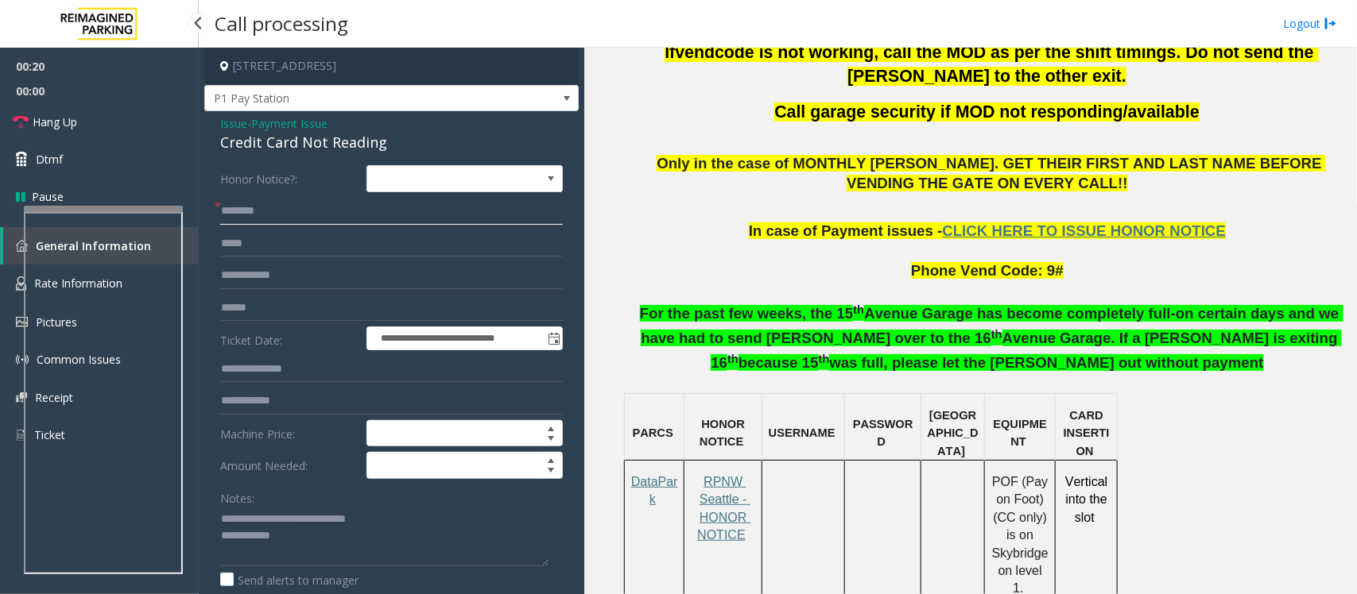
click at [246, 207] on input "text" at bounding box center [391, 211] width 343 height 27
type input "**"
click at [339, 557] on textarea at bounding box center [384, 537] width 328 height 60
paste textarea "**********"
type textarea "**********"
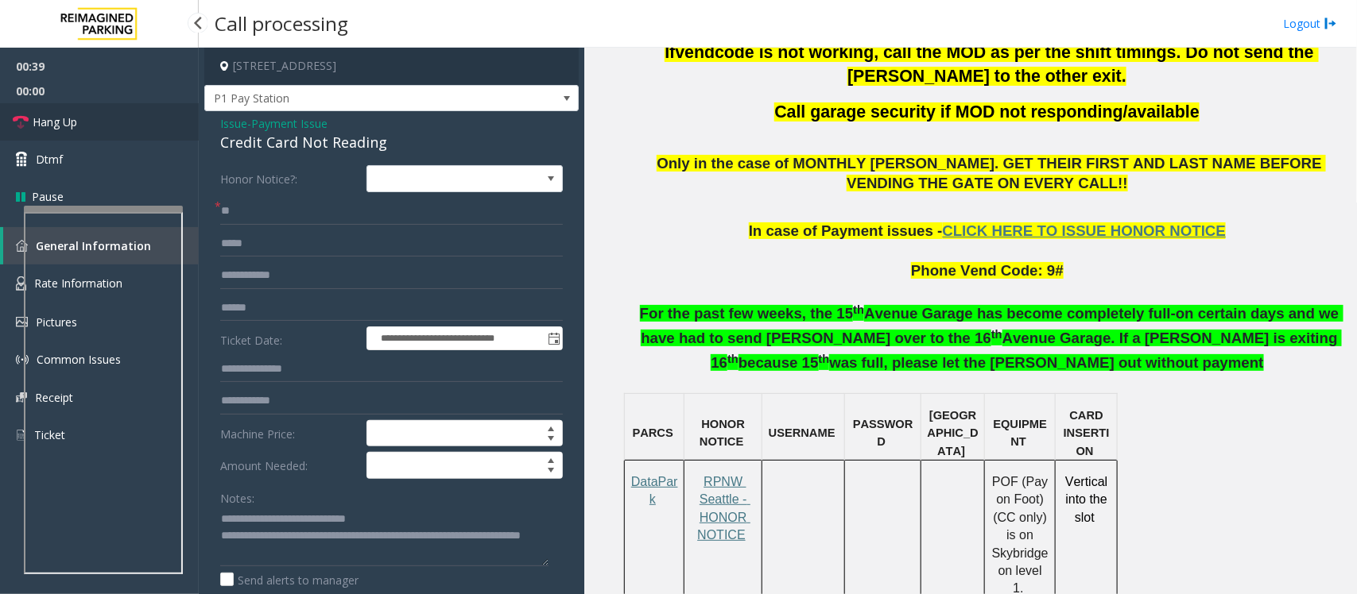
click at [91, 124] on link "Hang Up" at bounding box center [99, 121] width 199 height 37
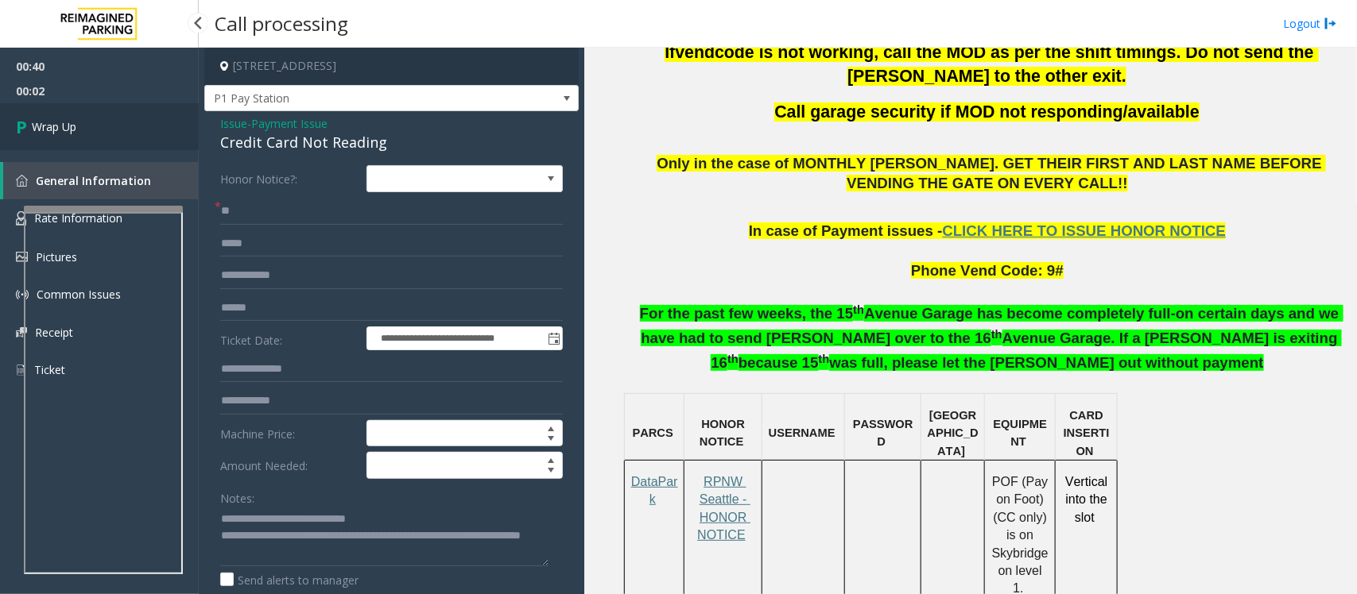
click at [91, 124] on link "Wrap Up" at bounding box center [99, 126] width 199 height 47
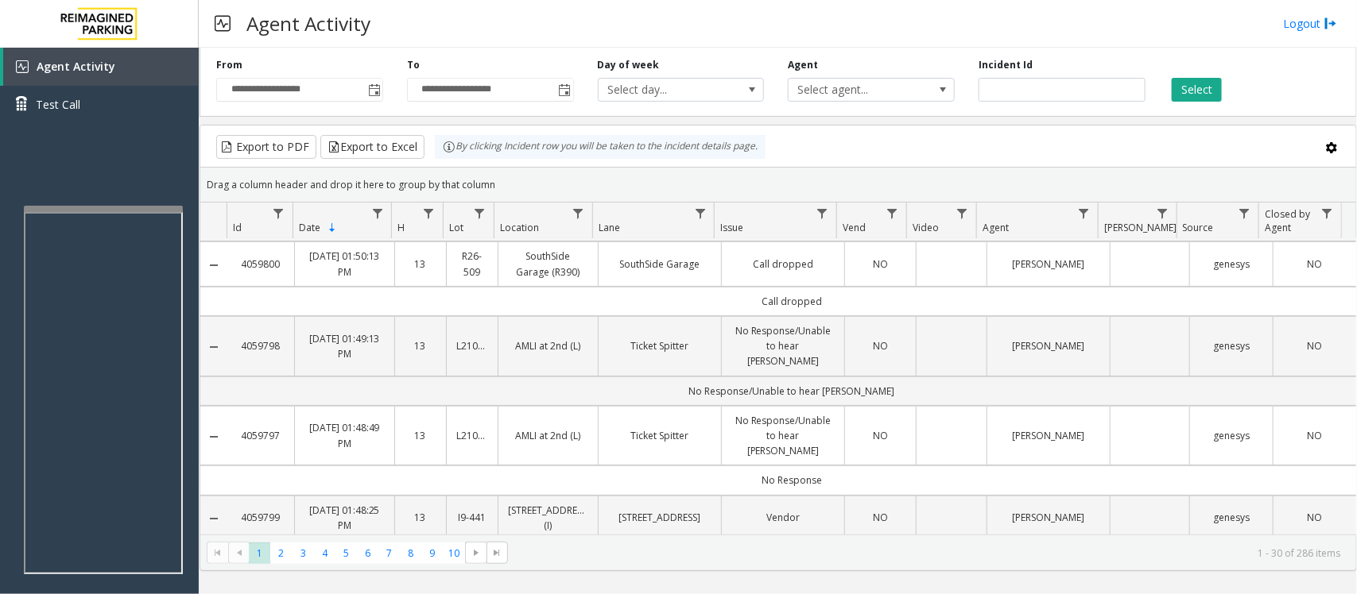
scroll to position [199, 0]
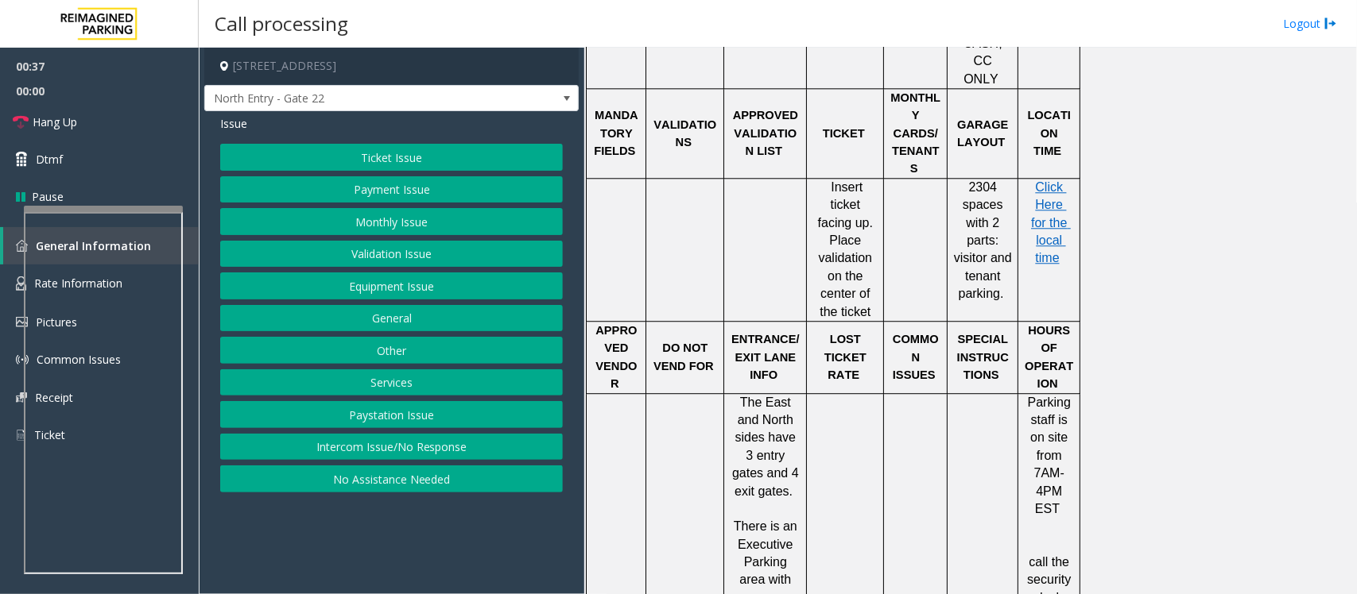
scroll to position [1887, 0]
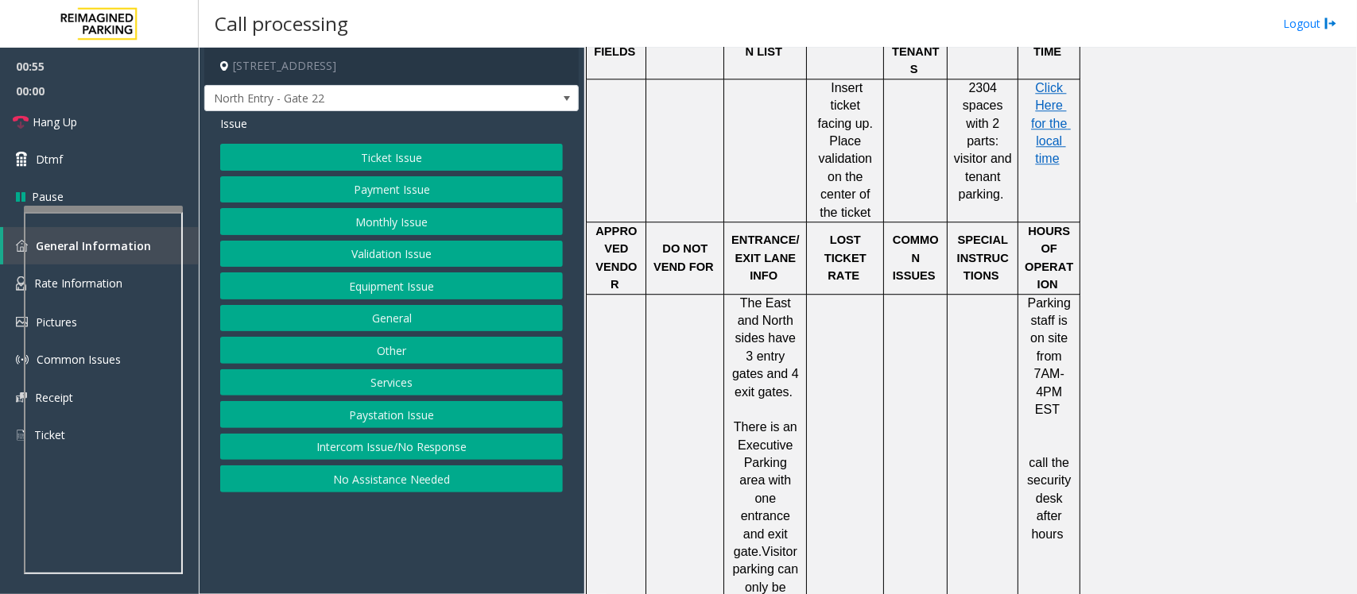
click at [370, 288] on button "Equipment Issue" at bounding box center [391, 286] width 343 height 27
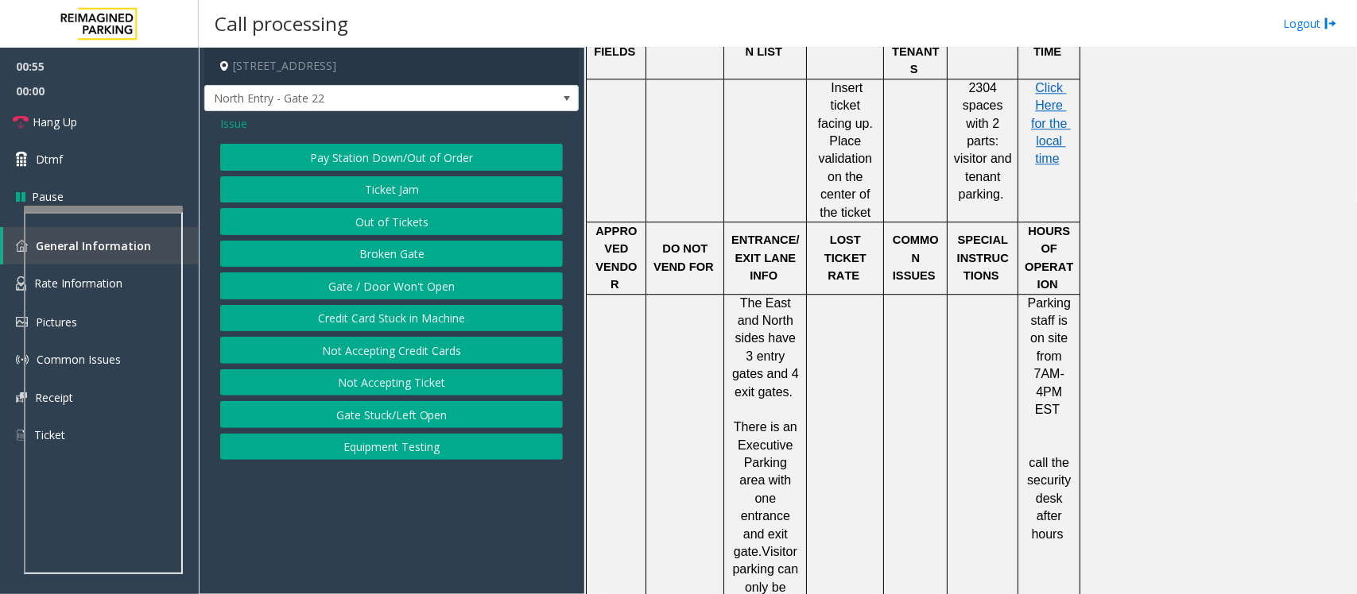
click at [370, 288] on button "Gate / Door Won't Open" at bounding box center [391, 286] width 343 height 27
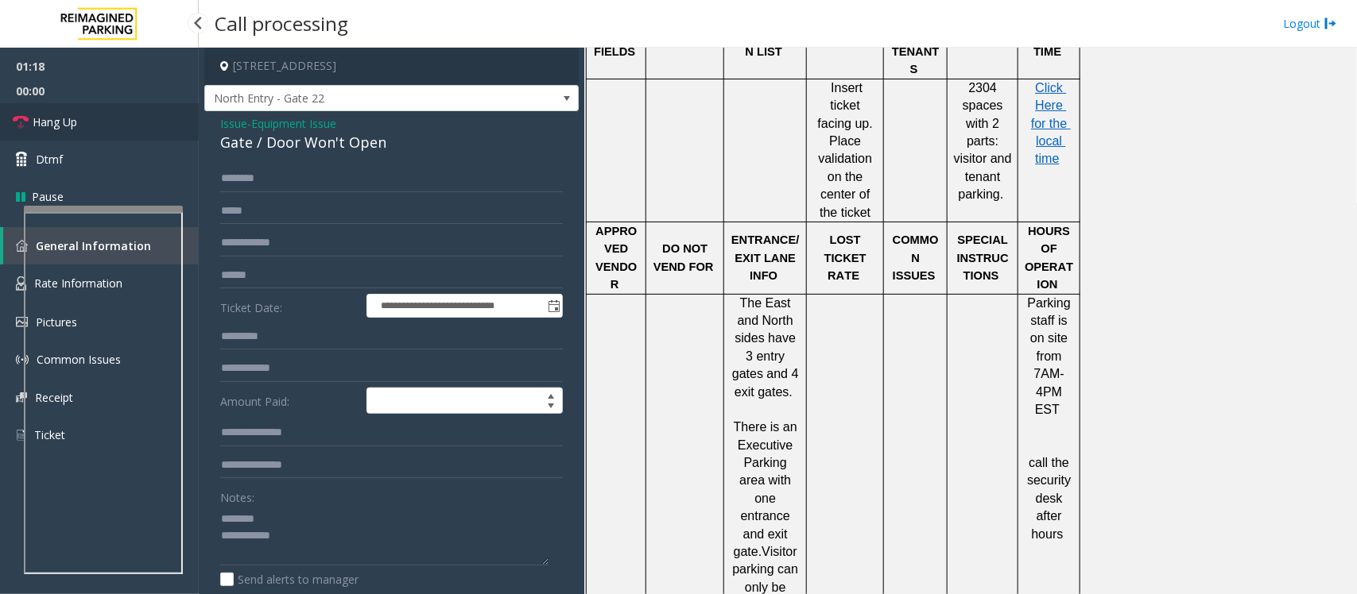
drag, startPoint x: 105, startPoint y: 125, endPoint x: 151, endPoint y: 124, distance: 46.1
click at [105, 125] on link "Hang Up" at bounding box center [99, 121] width 199 height 37
click at [299, 141] on div "Gate / Door Won't Open" at bounding box center [391, 142] width 343 height 21
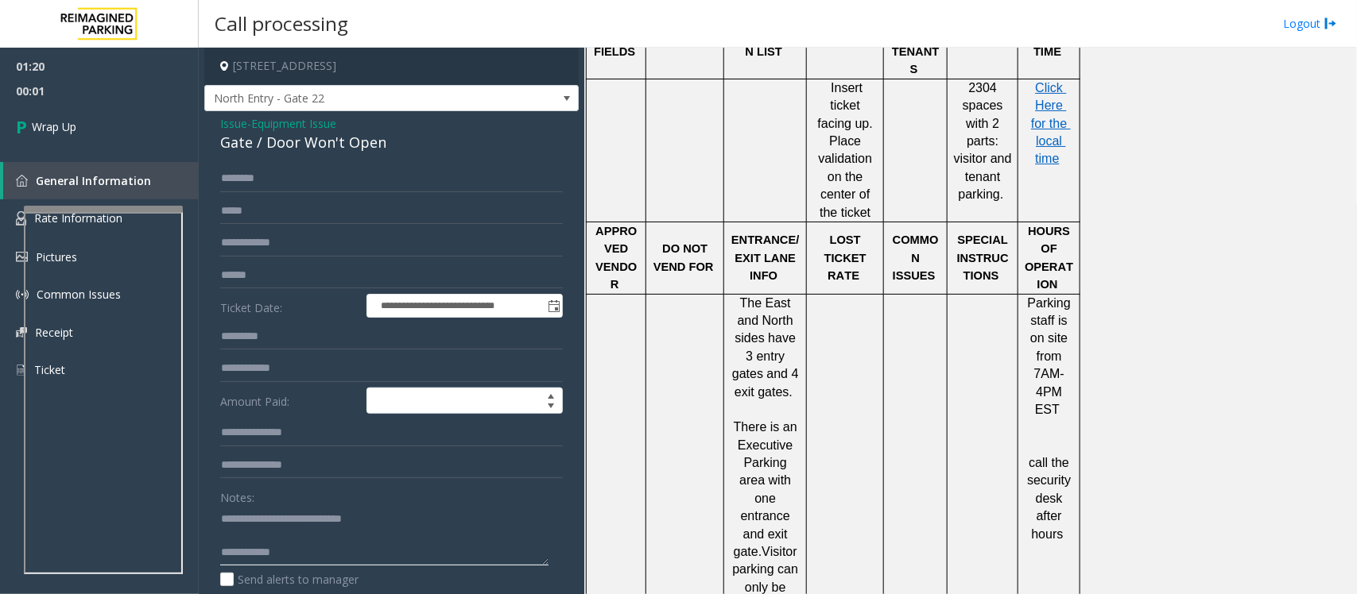
click at [351, 557] on textarea at bounding box center [384, 536] width 328 height 60
drag, startPoint x: 747, startPoint y: 370, endPoint x: 776, endPoint y: 473, distance: 106.4
click at [776, 473] on p "There is an Executive Parking area with one entrance and exit gate. Visitor par…" at bounding box center [765, 579] width 71 height 320
copy span "Visitor parking can only be accessed from the front of the building"
click at [438, 549] on textarea at bounding box center [384, 536] width 328 height 60
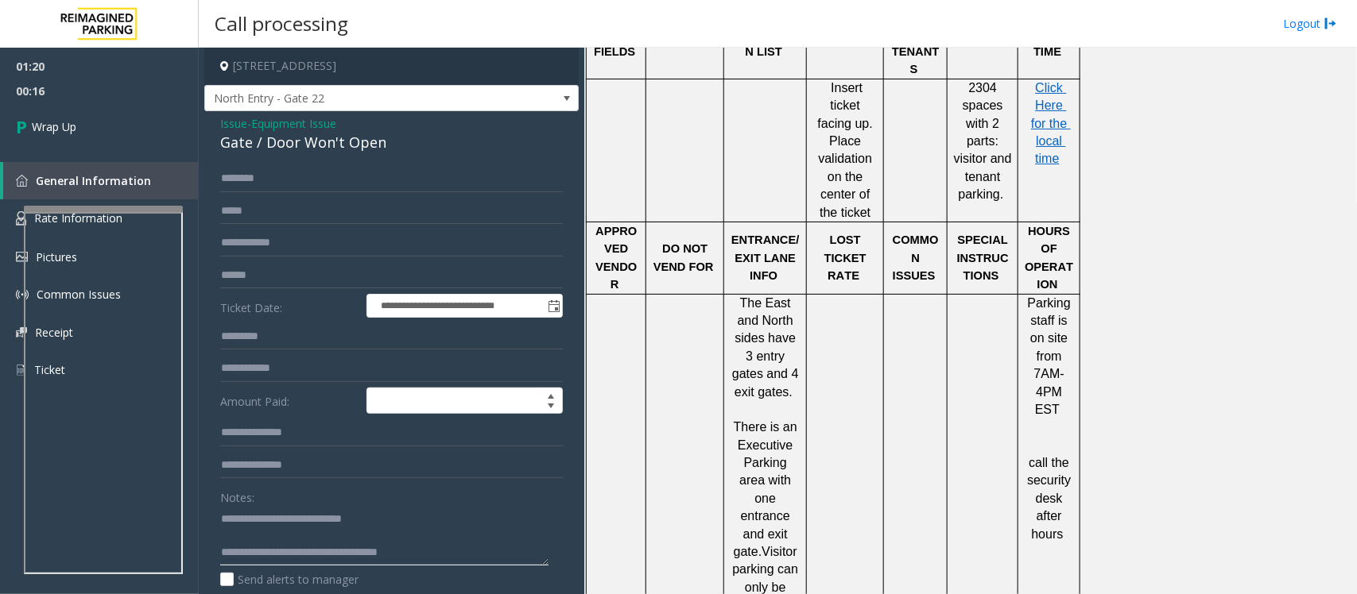
paste textarea "**********"
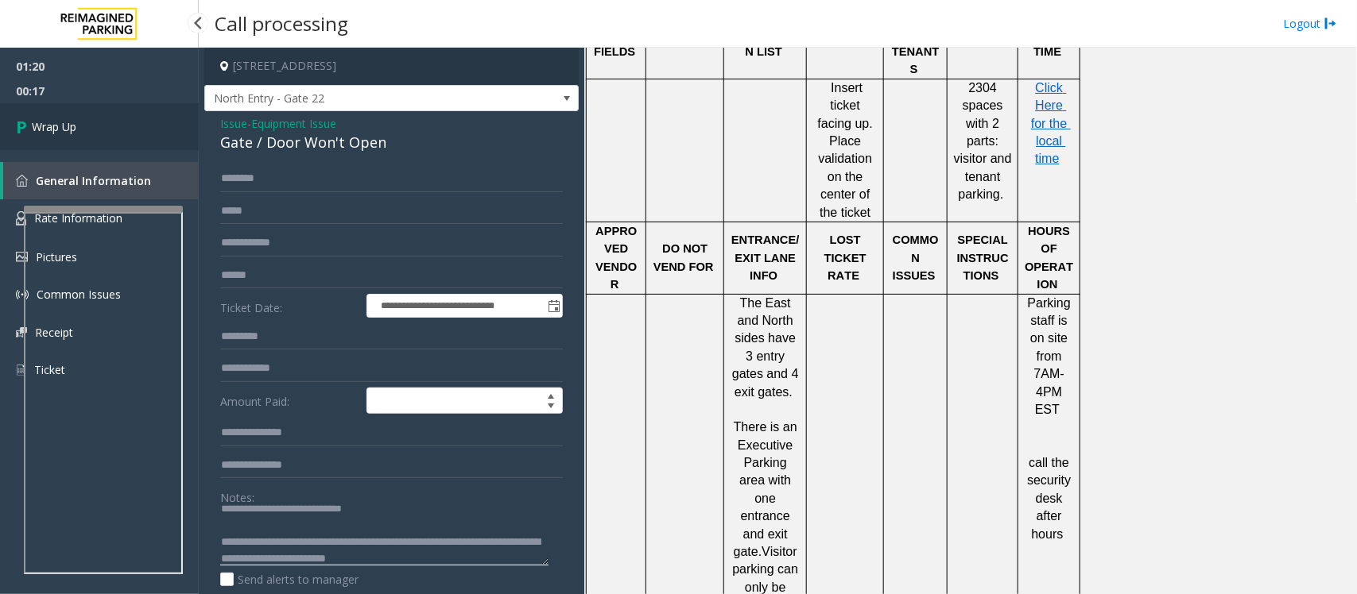
type textarea "**********"
click at [126, 136] on link "Wrap Up" at bounding box center [99, 126] width 199 height 47
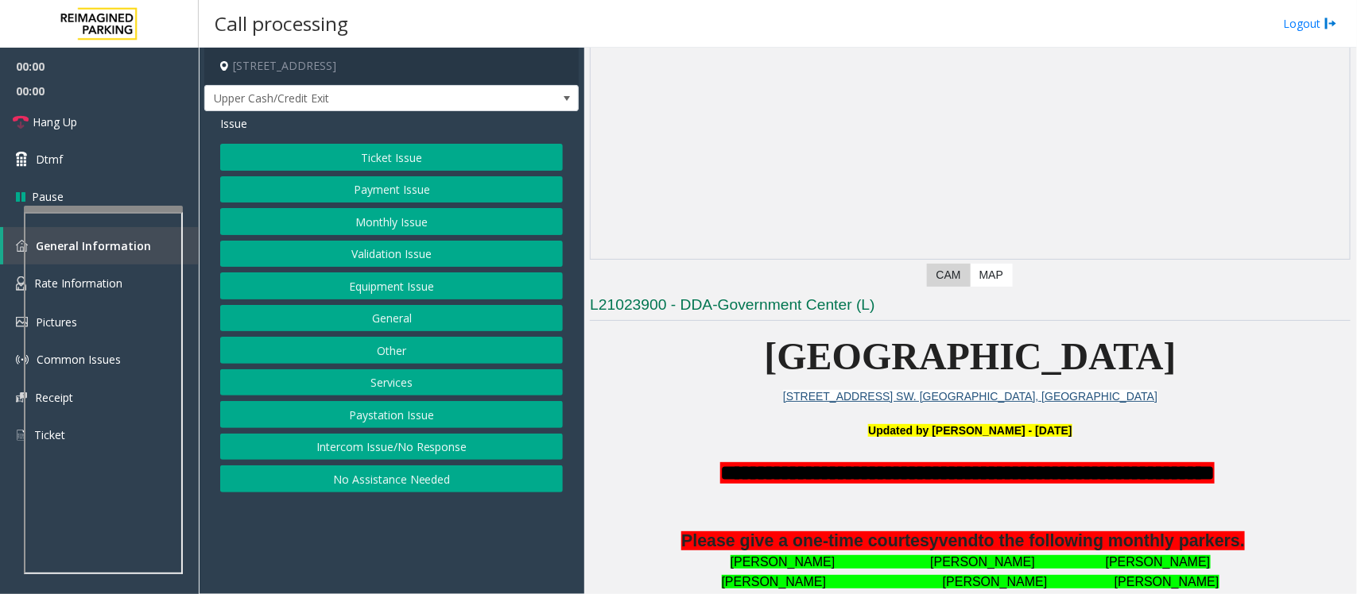
scroll to position [397, 0]
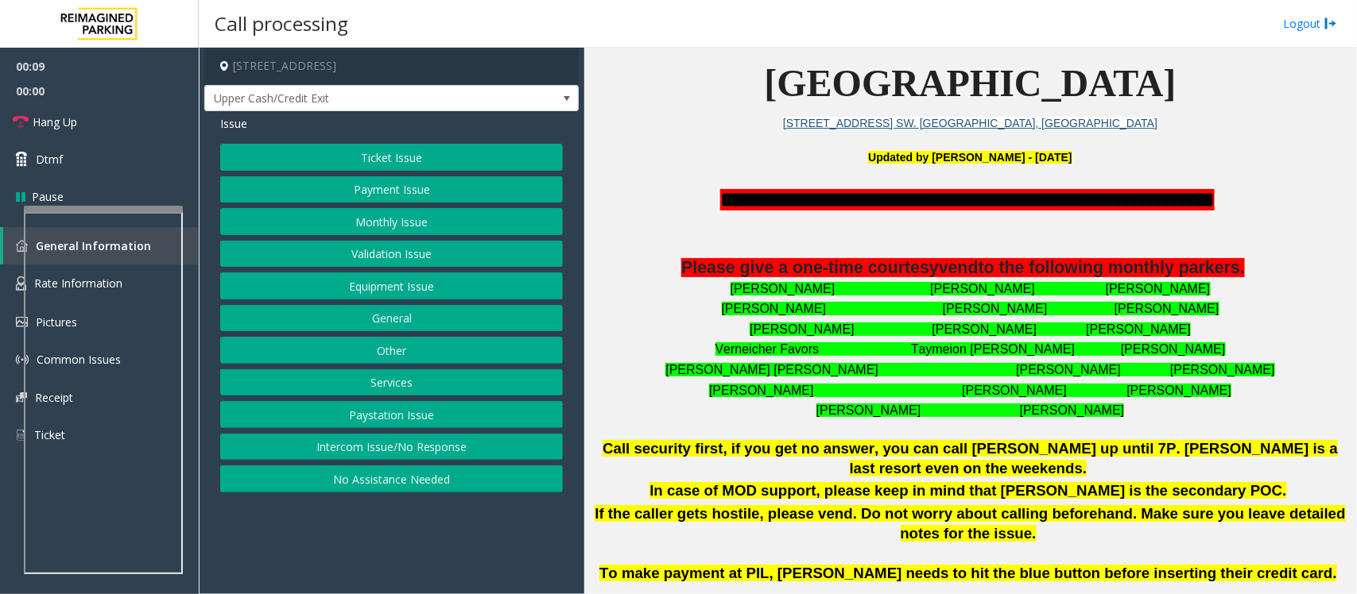
click at [395, 451] on button "Intercom Issue/No Response" at bounding box center [391, 447] width 343 height 27
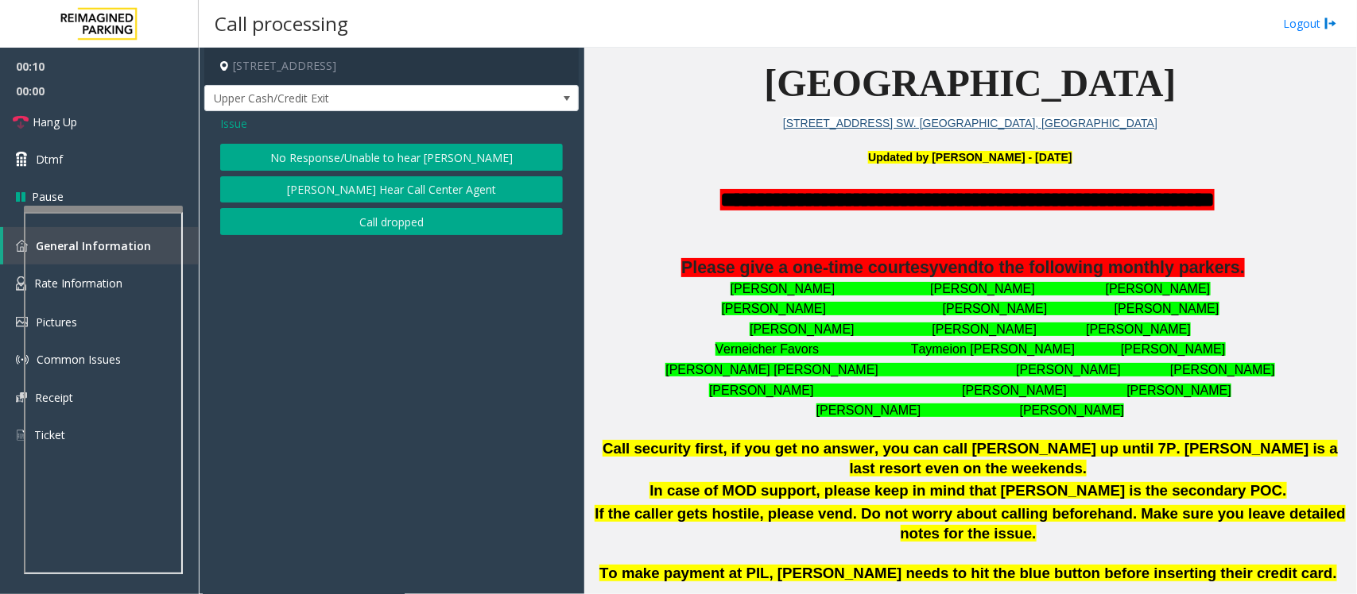
click at [312, 152] on button "No Response/Unable to hear [PERSON_NAME]" at bounding box center [391, 157] width 343 height 27
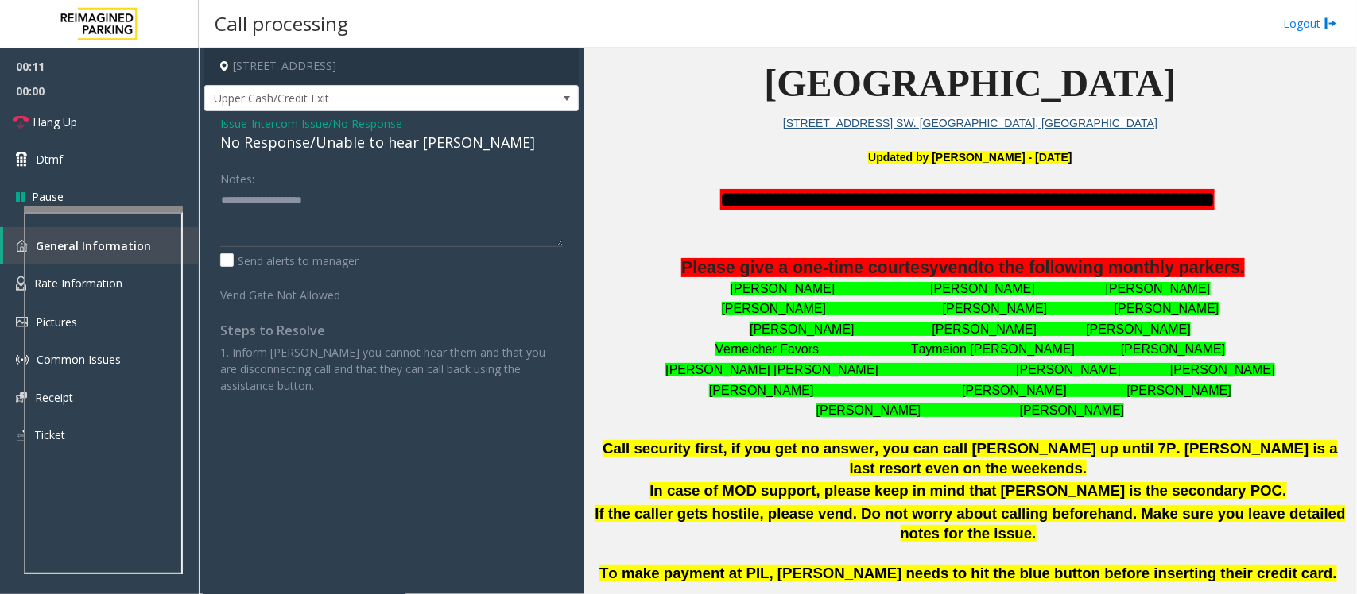
click at [346, 139] on div "No Response/Unable to hear [PERSON_NAME]" at bounding box center [391, 142] width 343 height 21
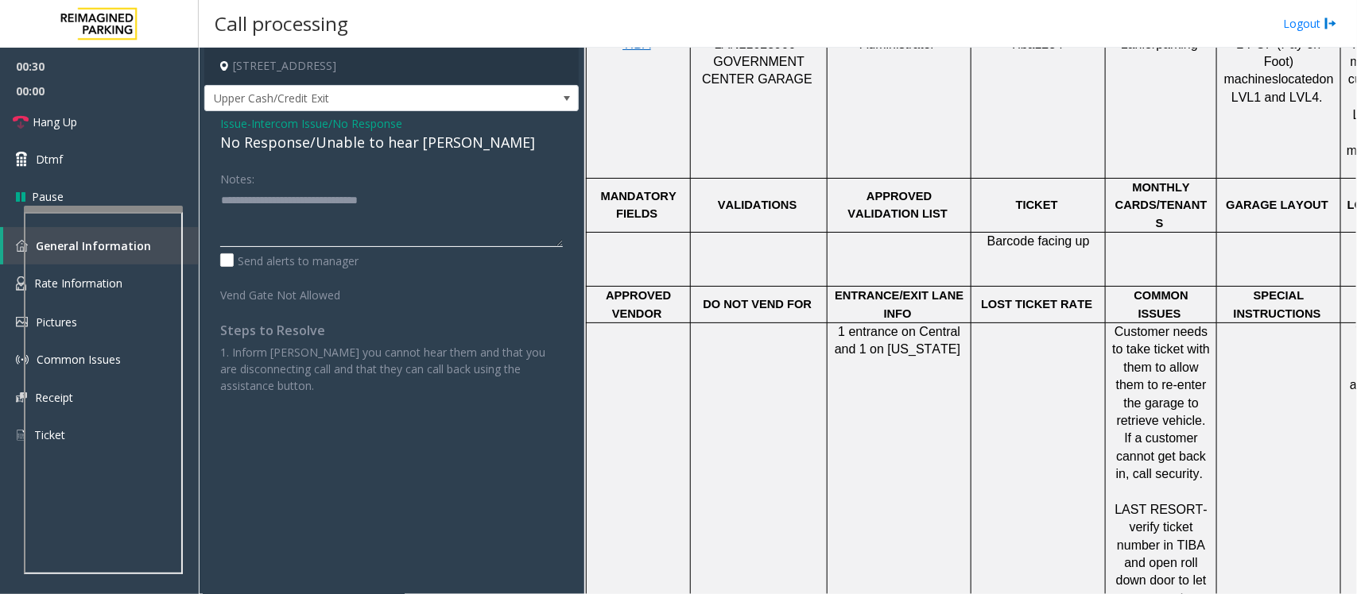
scroll to position [1093, 0]
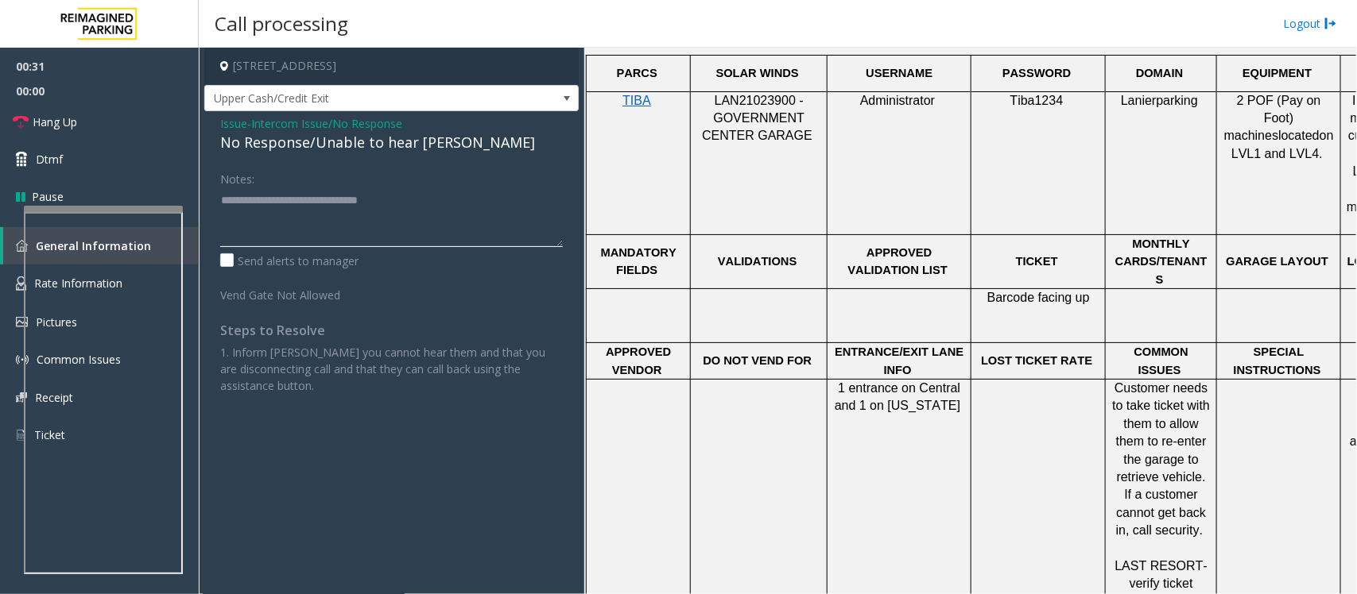
type textarea "**********"
click at [290, 121] on span "Intercom Issue/No Response" at bounding box center [326, 123] width 151 height 17
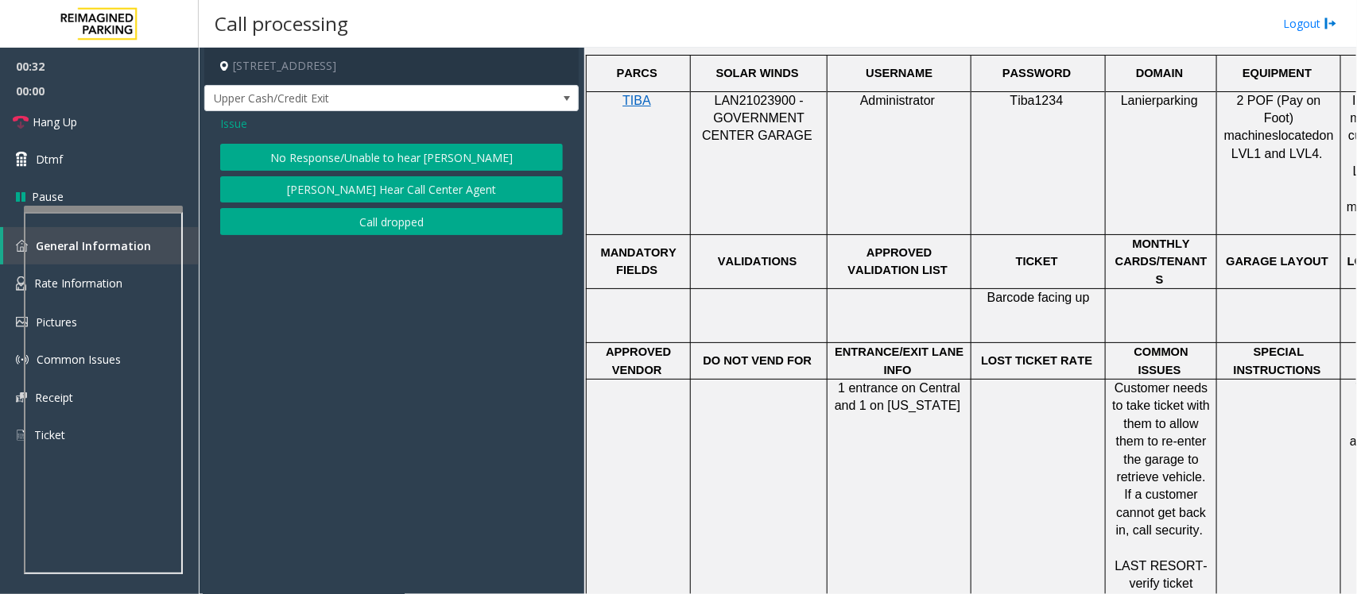
click at [235, 121] on span "Issue" at bounding box center [233, 123] width 27 height 17
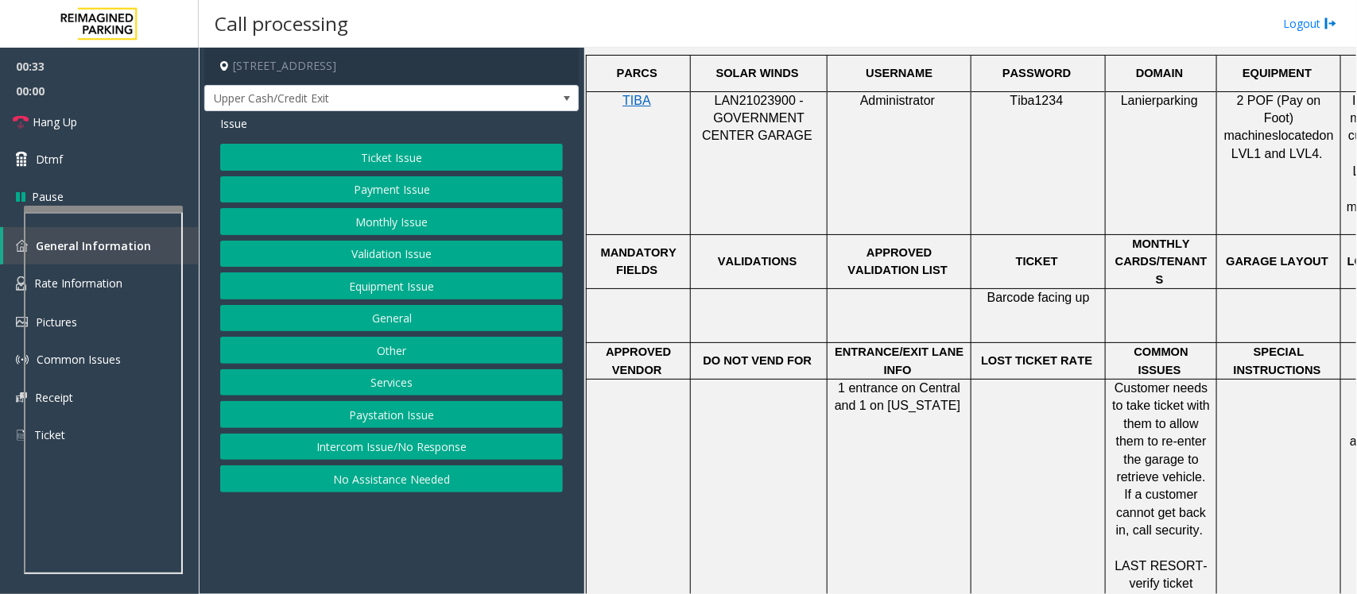
click at [397, 164] on button "Ticket Issue" at bounding box center [391, 157] width 343 height 27
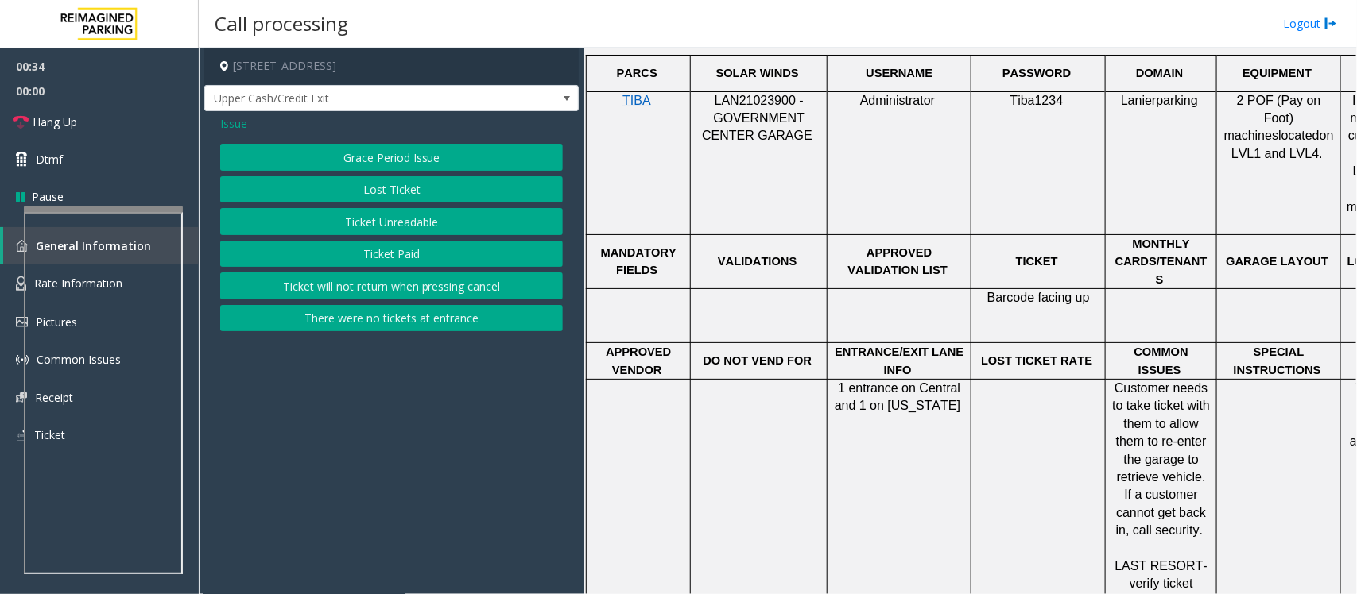
click at [386, 189] on button "Lost Ticket" at bounding box center [391, 189] width 343 height 27
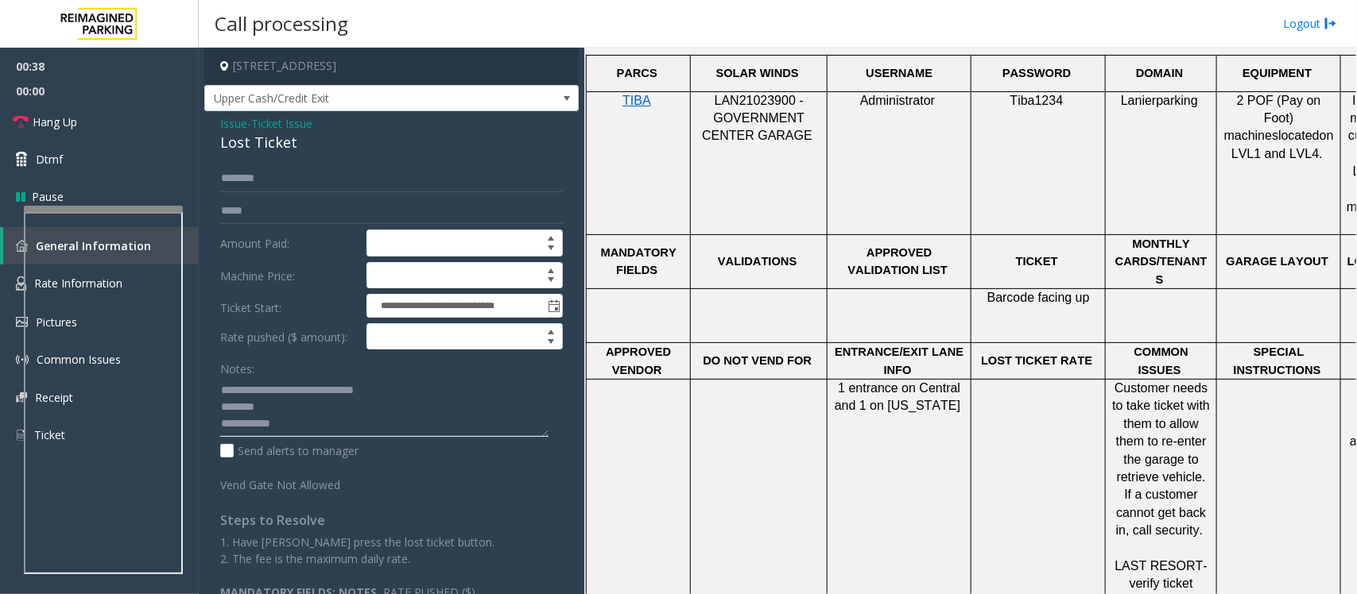
drag, startPoint x: 410, startPoint y: 390, endPoint x: 211, endPoint y: 385, distance: 199.5
click at [211, 385] on div "**********" at bounding box center [391, 382] width 366 height 435
click at [237, 140] on div "Lost Ticket" at bounding box center [391, 142] width 343 height 21
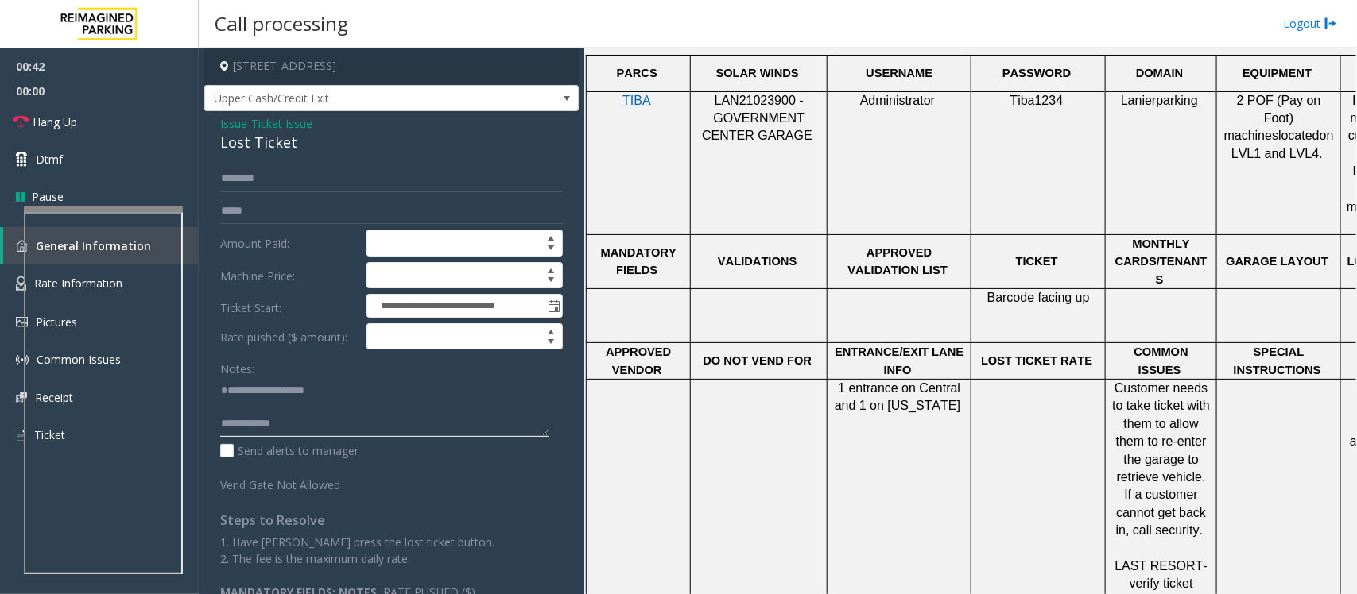
click at [319, 428] on textarea at bounding box center [384, 407] width 328 height 60
click at [52, 128] on span "Hang Up" at bounding box center [55, 122] width 45 height 17
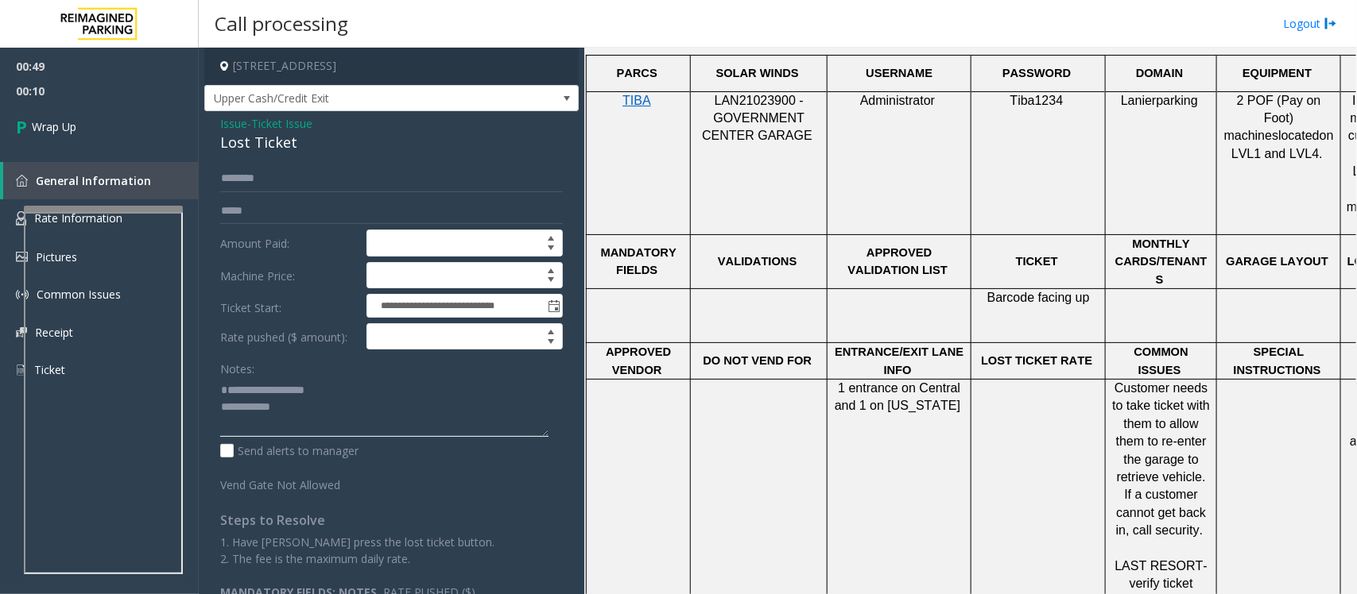
click at [338, 429] on textarea at bounding box center [384, 407] width 328 height 60
paste textarea "**********"
type textarea "**********"
click at [40, 125] on span "Wrap Up" at bounding box center [54, 126] width 45 height 17
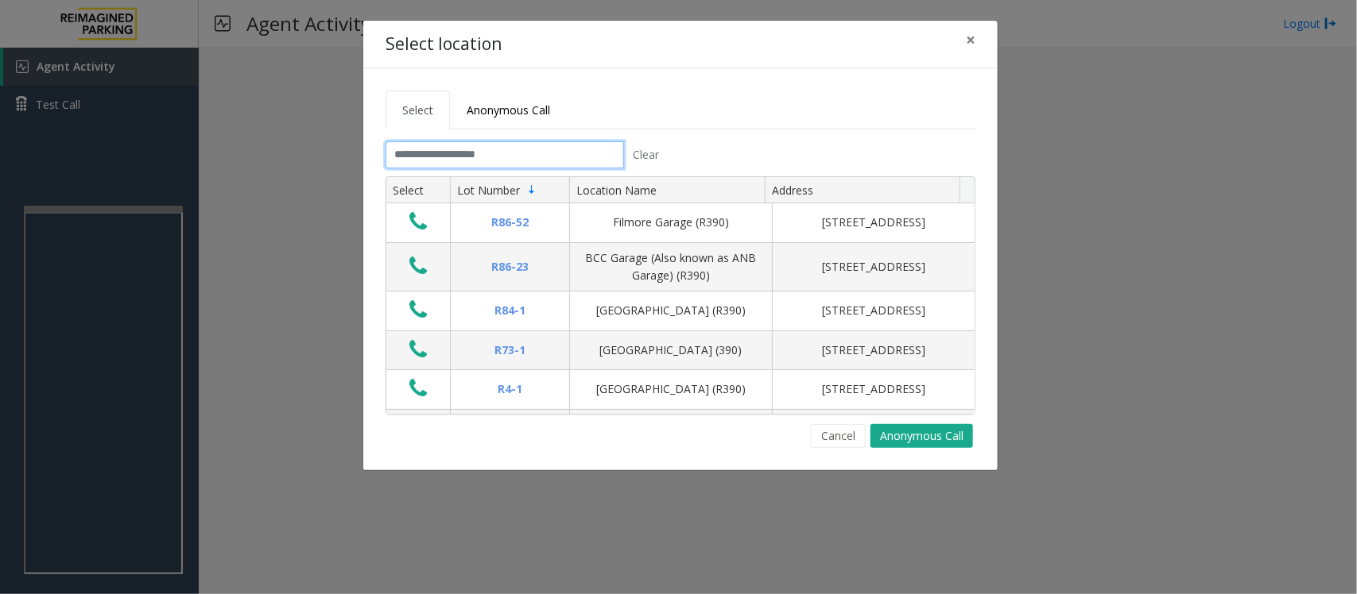
click at [513, 163] on input "text" at bounding box center [504, 154] width 238 height 27
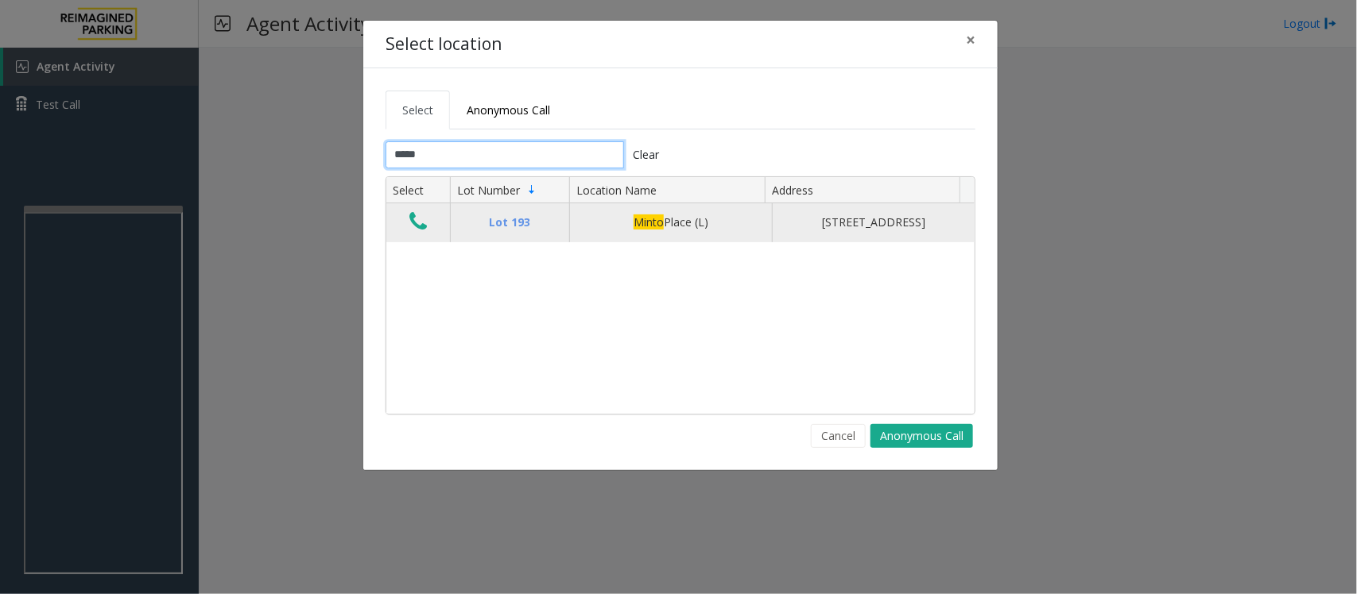
type input "*****"
click at [419, 227] on icon "Data table" at bounding box center [417, 222] width 17 height 22
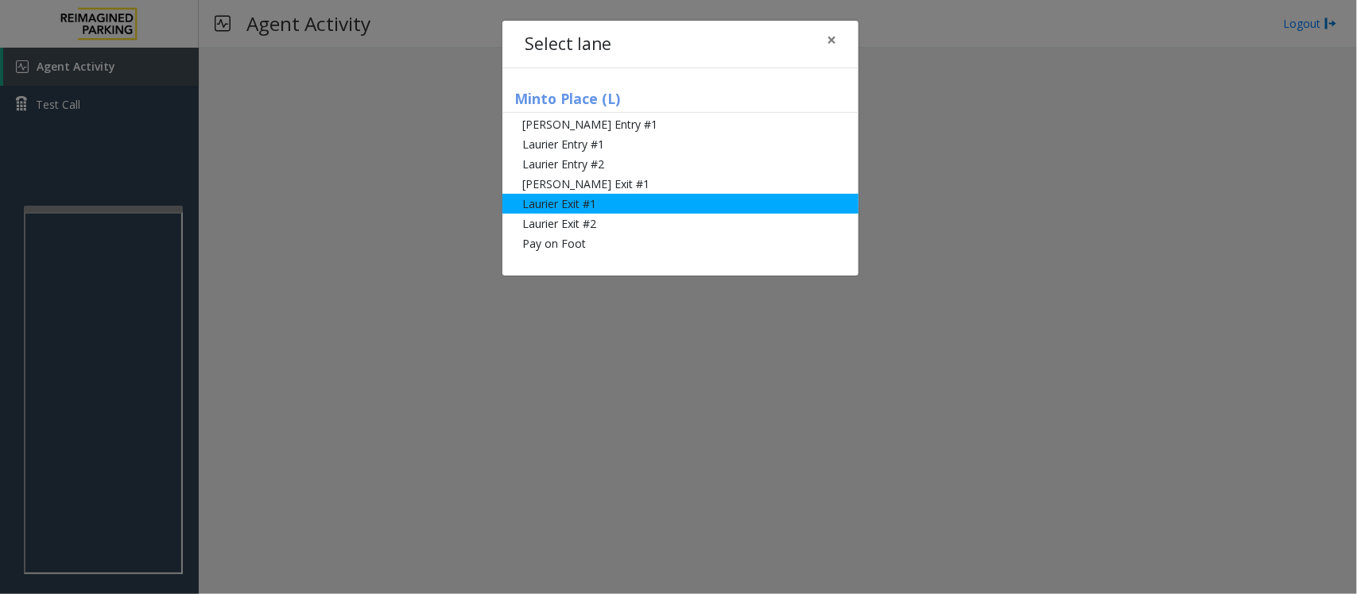
click at [572, 201] on li "Laurier Exit #1" at bounding box center [680, 204] width 356 height 20
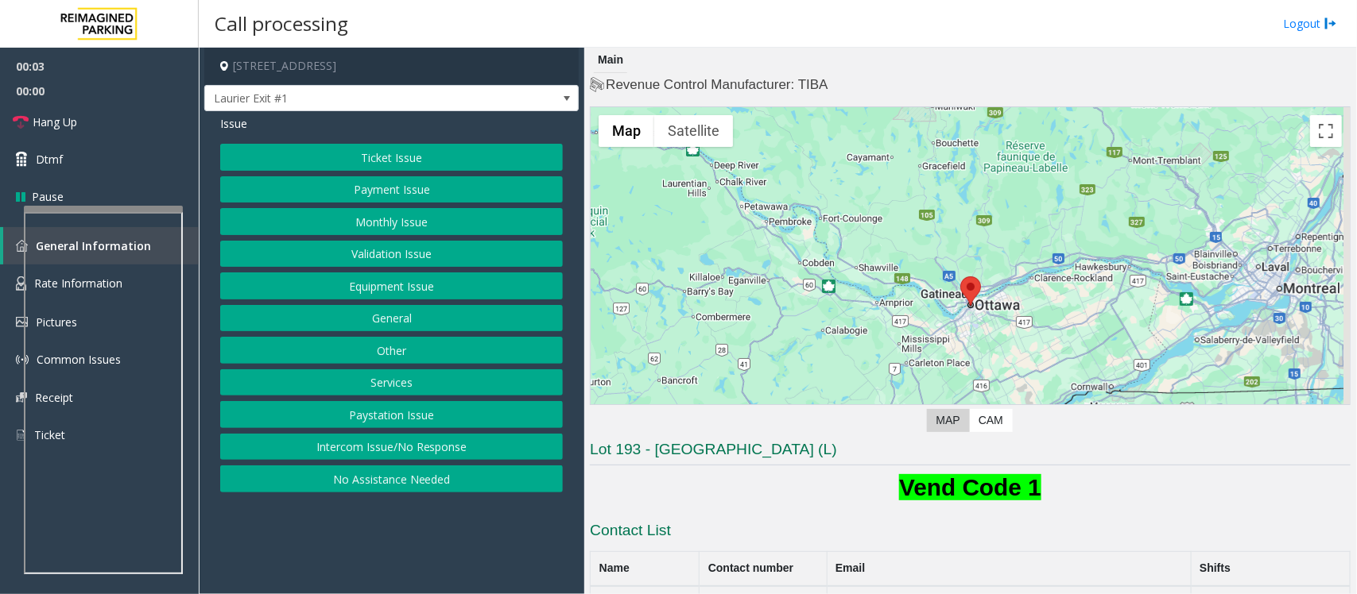
click at [420, 195] on button "Payment Issue" at bounding box center [391, 189] width 343 height 27
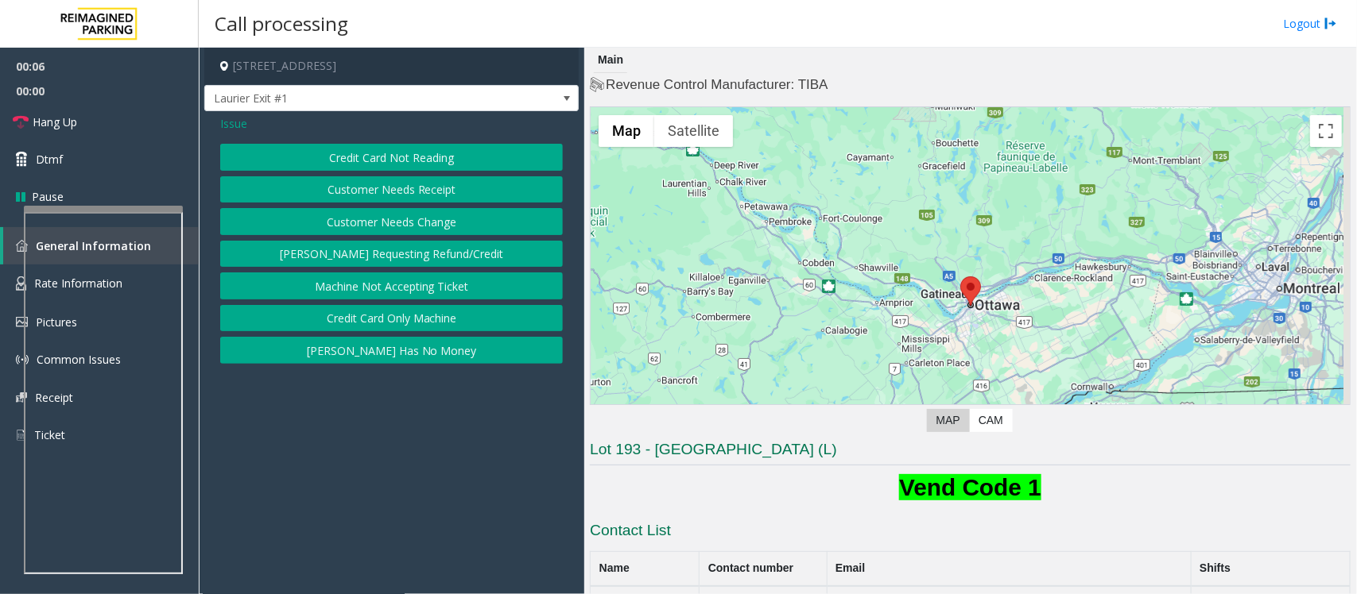
click at [407, 161] on button "Credit Card Not Reading" at bounding box center [391, 157] width 343 height 27
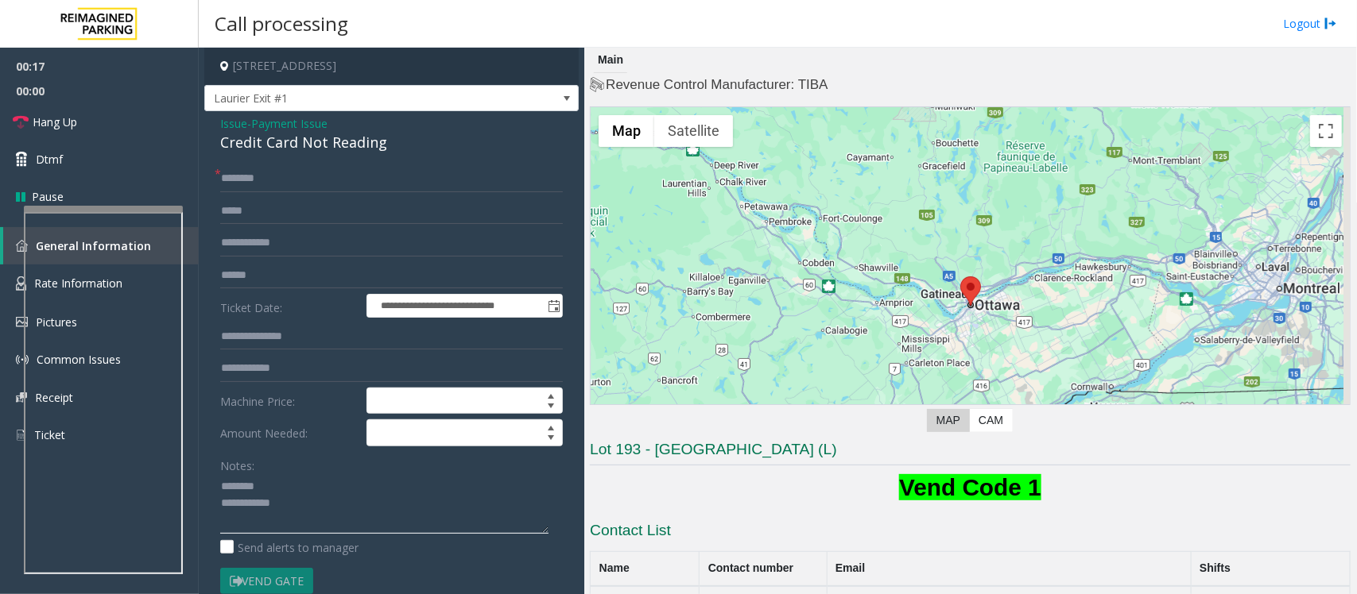
click at [270, 487] on textarea at bounding box center [384, 504] width 328 height 60
click at [307, 141] on div "Credit Card Not Reading" at bounding box center [391, 142] width 343 height 21
click at [283, 503] on textarea at bounding box center [384, 504] width 328 height 60
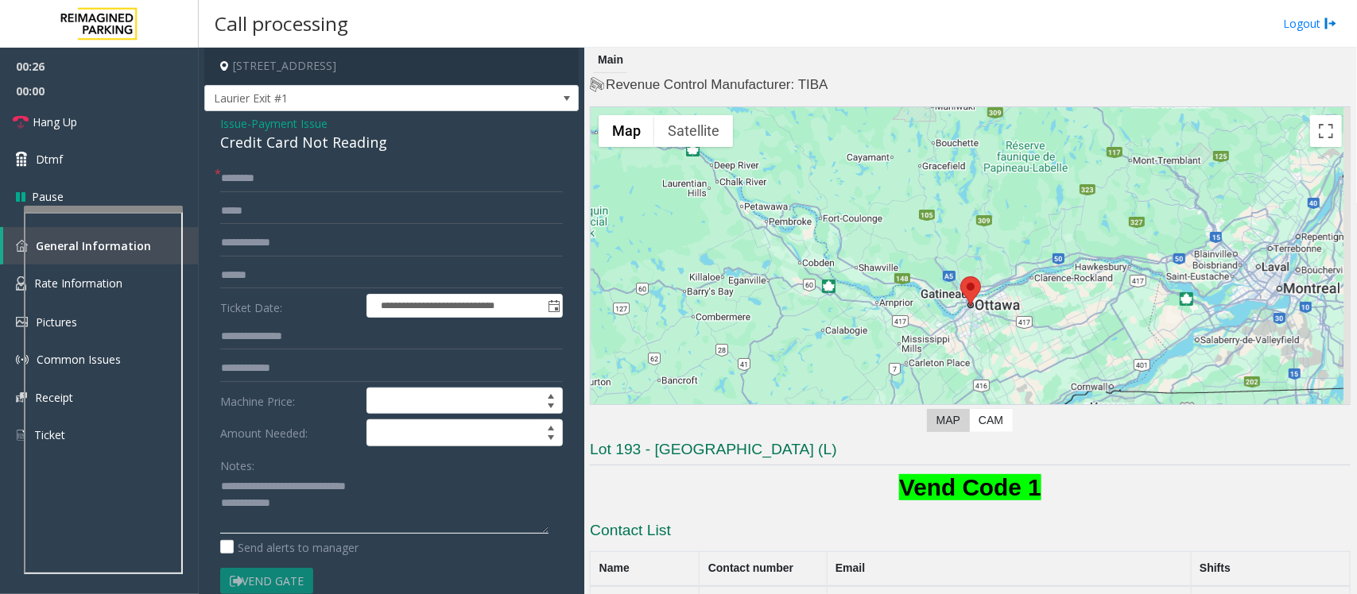
click at [304, 497] on textarea at bounding box center [384, 504] width 328 height 60
type textarea "**********"
click at [253, 173] on input "text" at bounding box center [391, 178] width 343 height 27
type input "**"
click at [319, 523] on textarea at bounding box center [384, 504] width 328 height 60
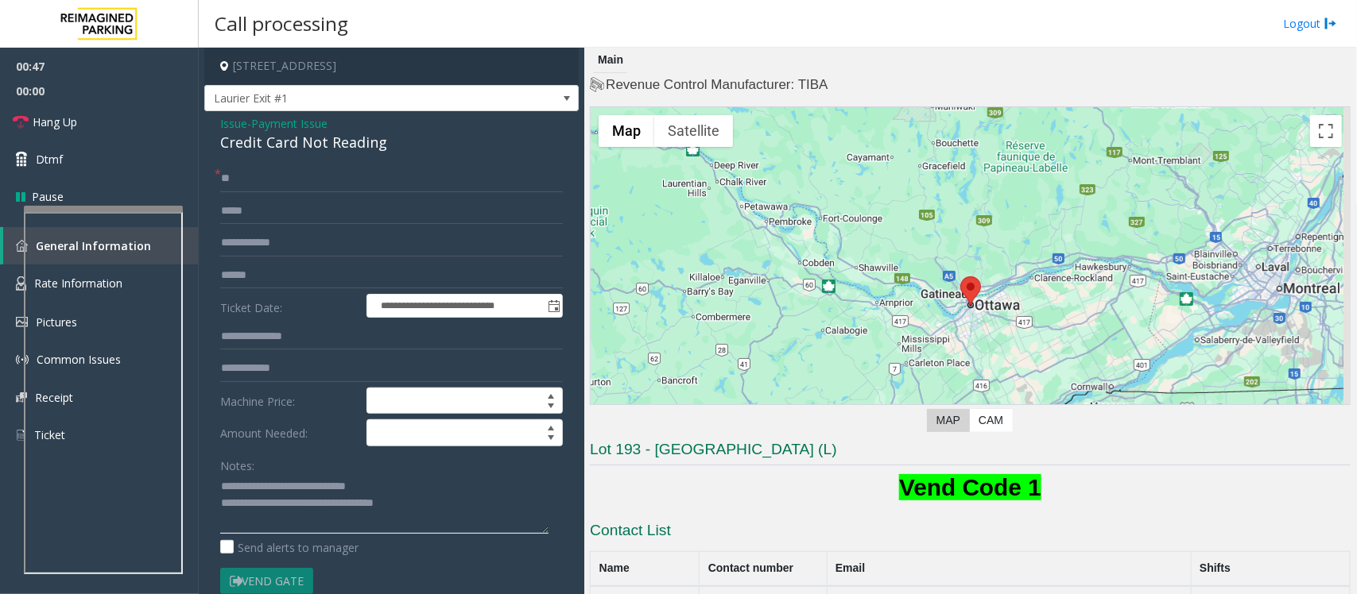
type textarea "**********"
click at [296, 281] on input "text" at bounding box center [391, 275] width 343 height 27
type input "*****"
click at [288, 523] on textarea at bounding box center [384, 504] width 328 height 60
click at [470, 510] on textarea at bounding box center [384, 504] width 328 height 60
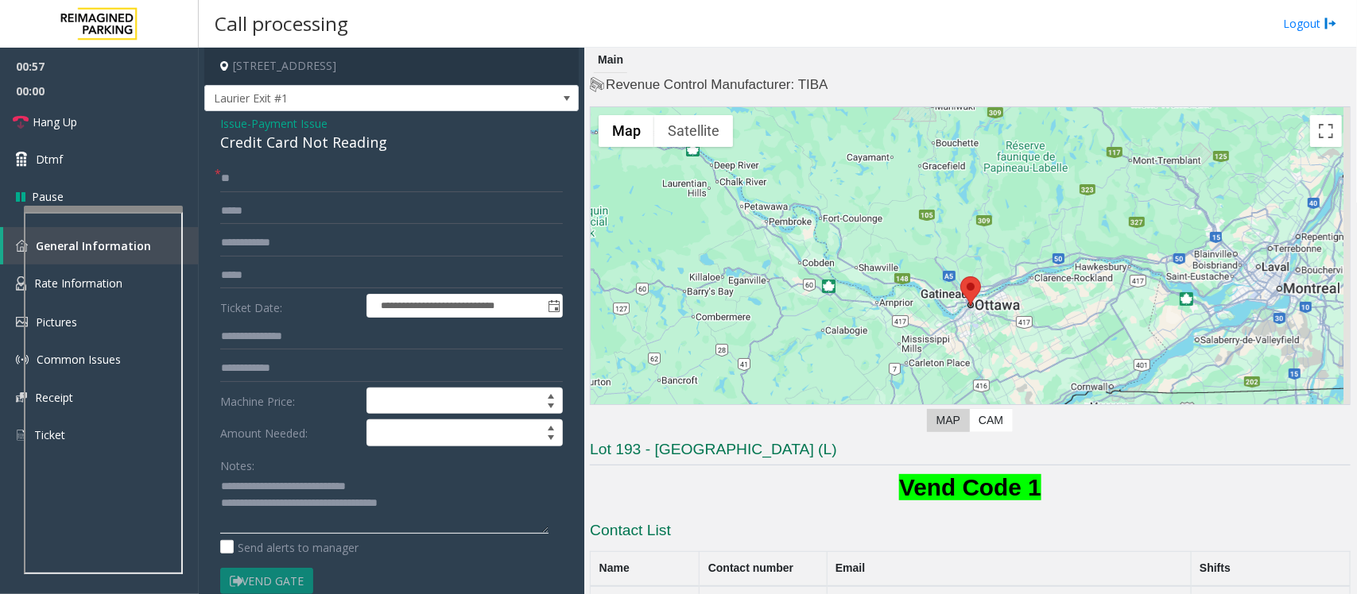
type textarea "**********"
click at [275, 183] on input "**" at bounding box center [391, 178] width 343 height 27
drag, startPoint x: 275, startPoint y: 185, endPoint x: 183, endPoint y: 188, distance: 92.2
click at [183, 188] on app-root "**********" at bounding box center [678, 297] width 1357 height 594
type input "****"
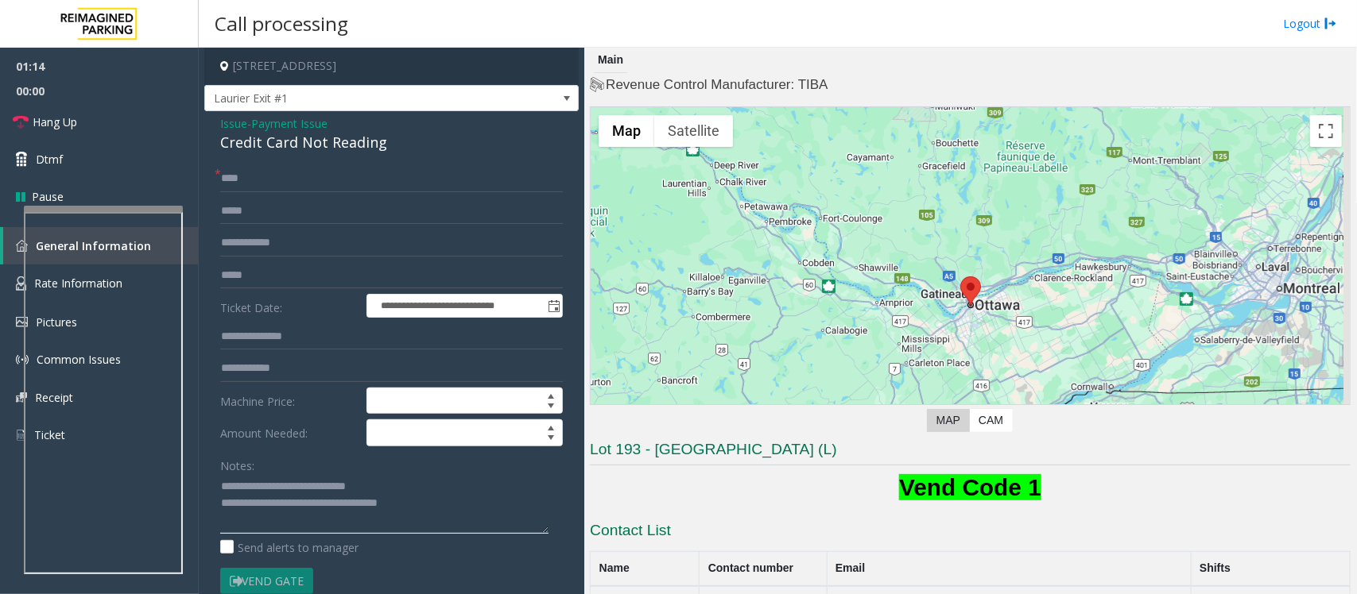
click at [455, 506] on textarea at bounding box center [384, 504] width 328 height 60
paste textarea "**********"
type textarea "**********"
click at [50, 163] on span "Dtmf" at bounding box center [49, 159] width 27 height 17
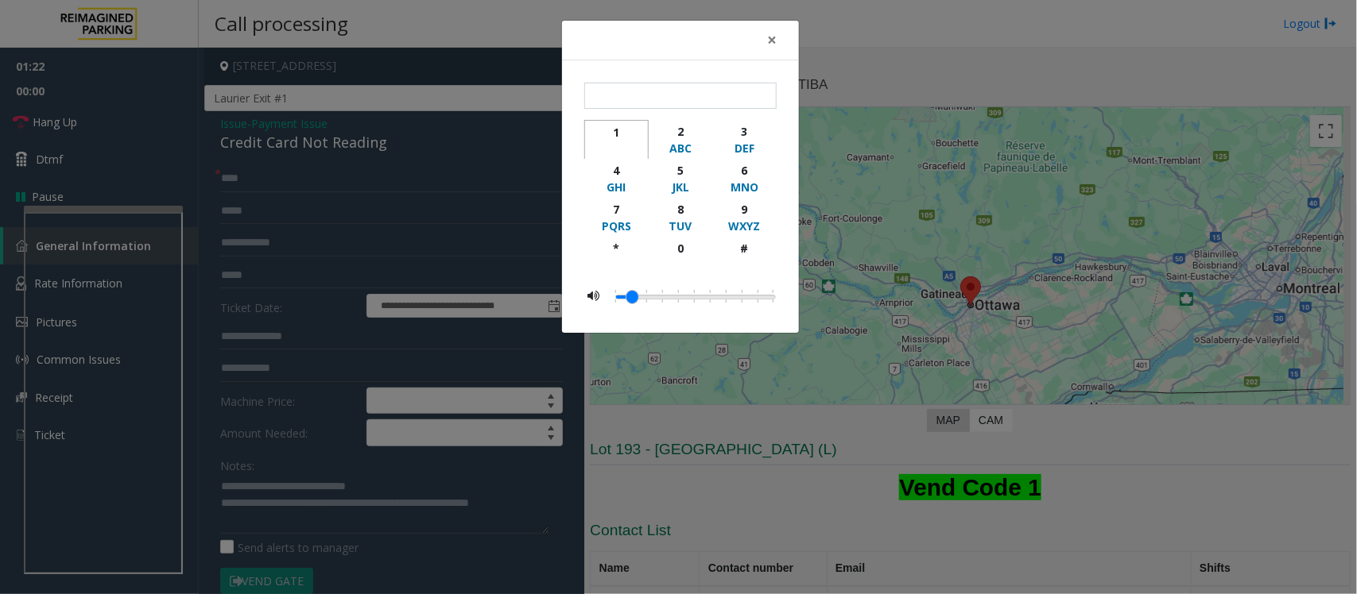
click at [616, 140] on div "1" at bounding box center [616, 132] width 44 height 17
type input "*"
click at [367, 514] on div "× * 1 2 ABC 3 DEF 4 GHI 5 JKL 6 MNO 7 PQRS 8 TUV 9 WXYZ * 0 #" at bounding box center [678, 297] width 1357 height 594
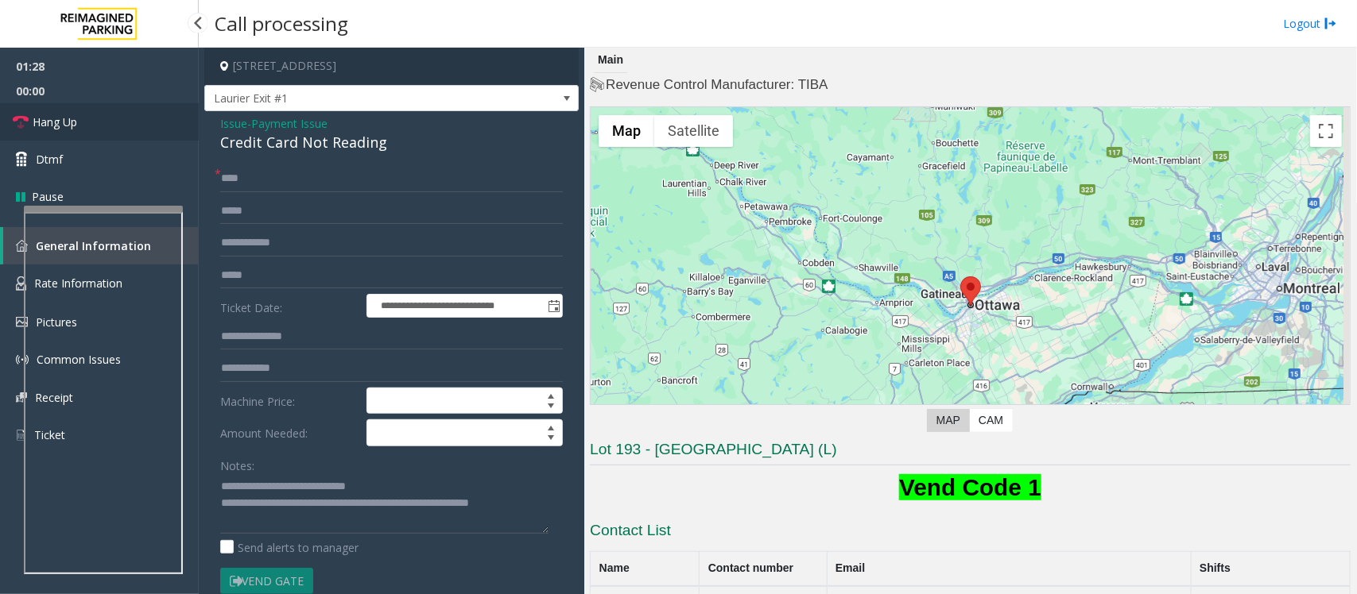
click at [106, 121] on link "Hang Up" at bounding box center [99, 121] width 199 height 37
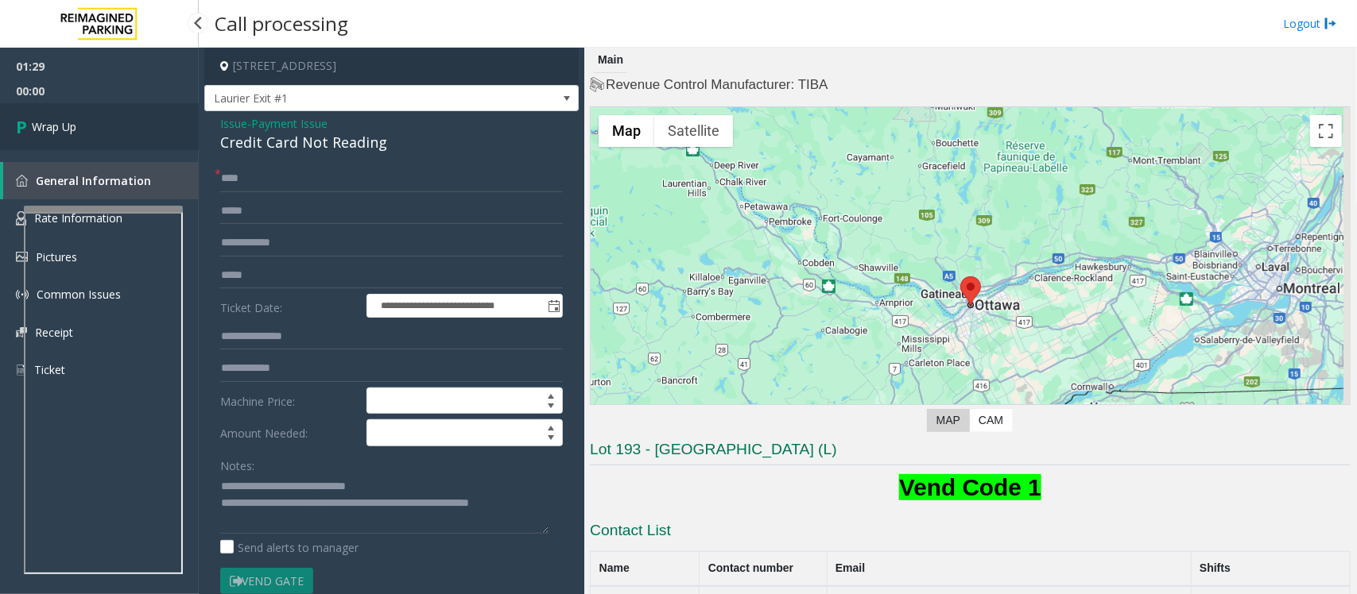
click at [106, 121] on link "Wrap Up" at bounding box center [99, 126] width 199 height 47
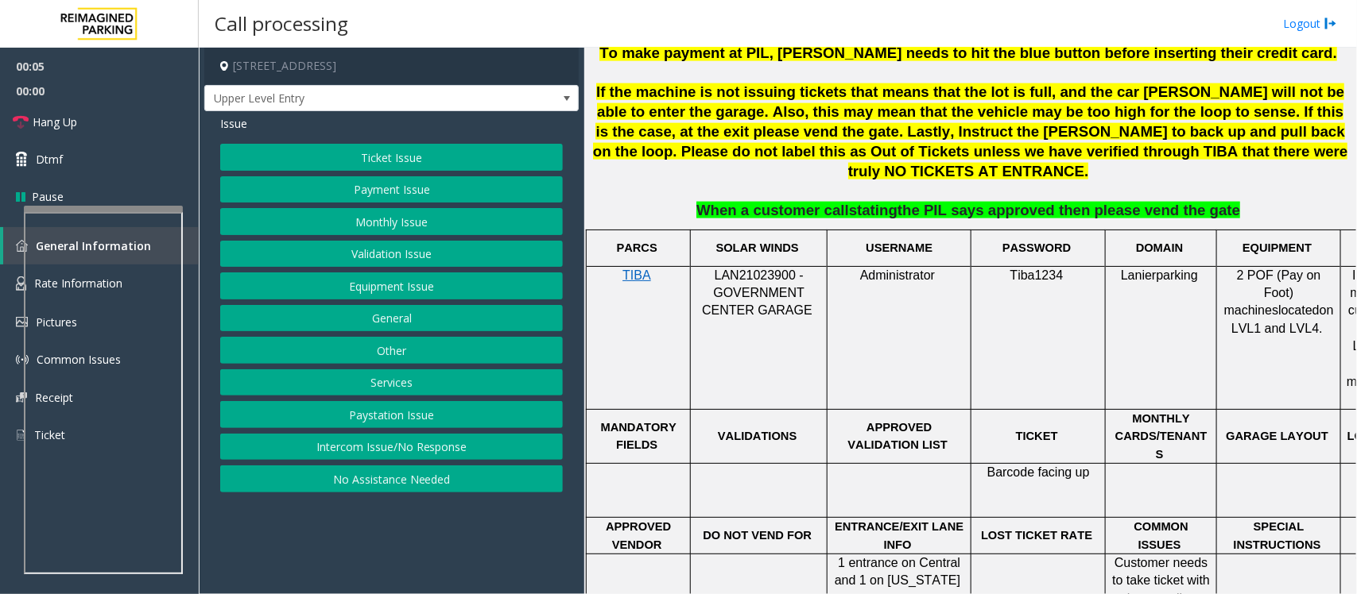
scroll to position [993, 0]
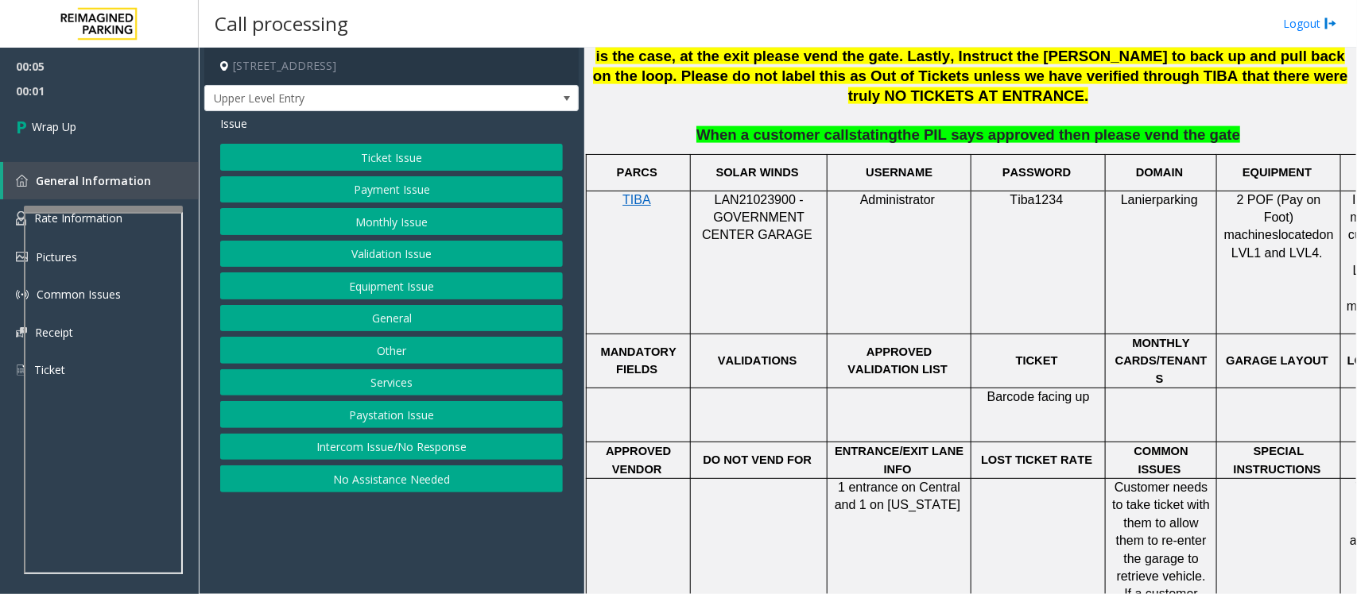
click at [324, 461] on button "Intercom Issue/No Response" at bounding box center [391, 447] width 343 height 27
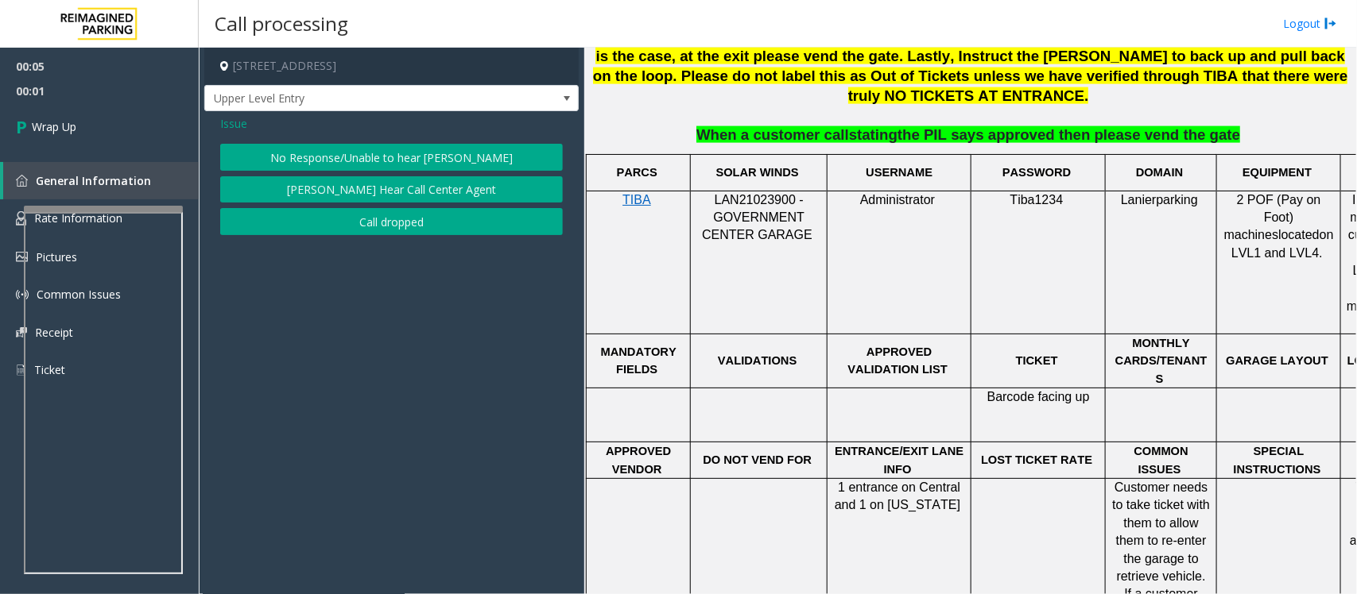
click at [348, 231] on button "Call dropped" at bounding box center [391, 221] width 343 height 27
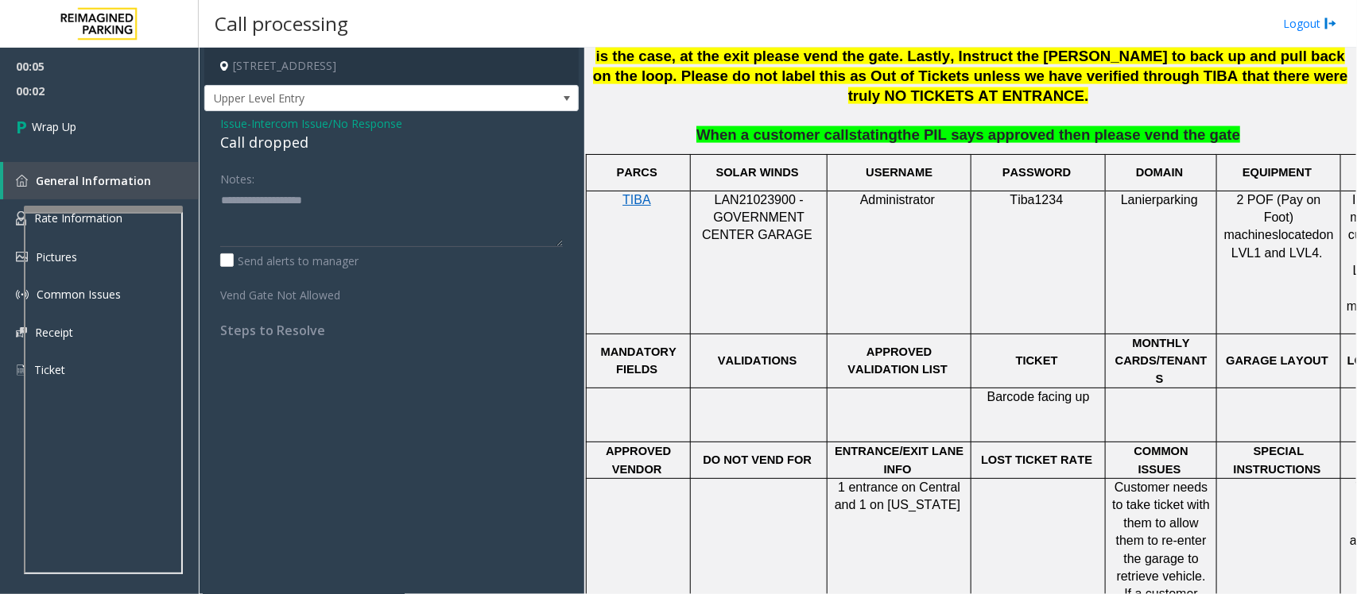
click at [275, 147] on div "Call dropped" at bounding box center [391, 142] width 343 height 21
type textarea "**********"
click at [42, 111] on link "Wrap Up" at bounding box center [99, 126] width 199 height 47
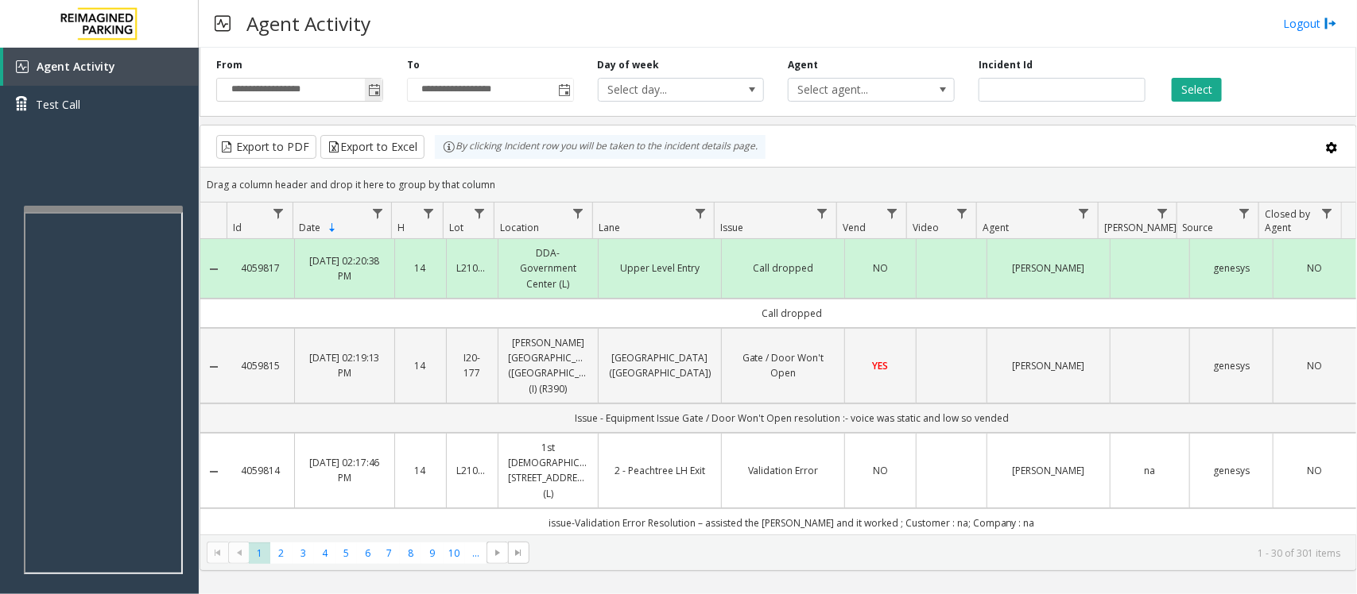
click at [371, 92] on span "Toggle popup" at bounding box center [374, 90] width 13 height 13
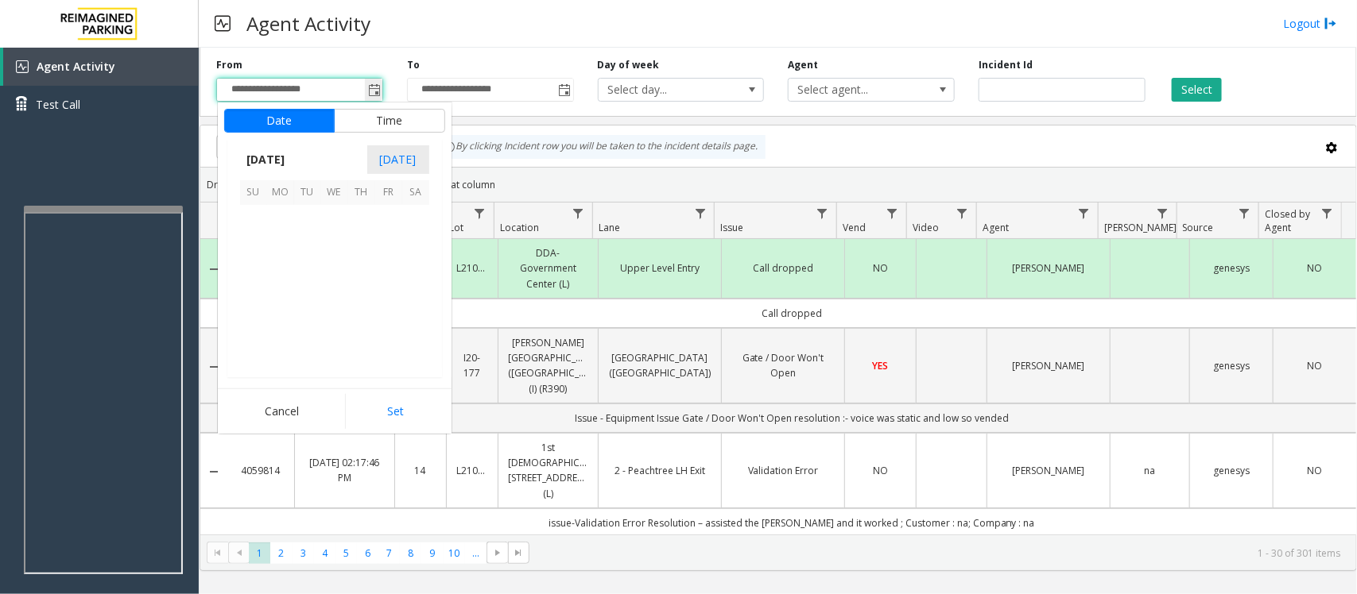
scroll to position [284898, 0]
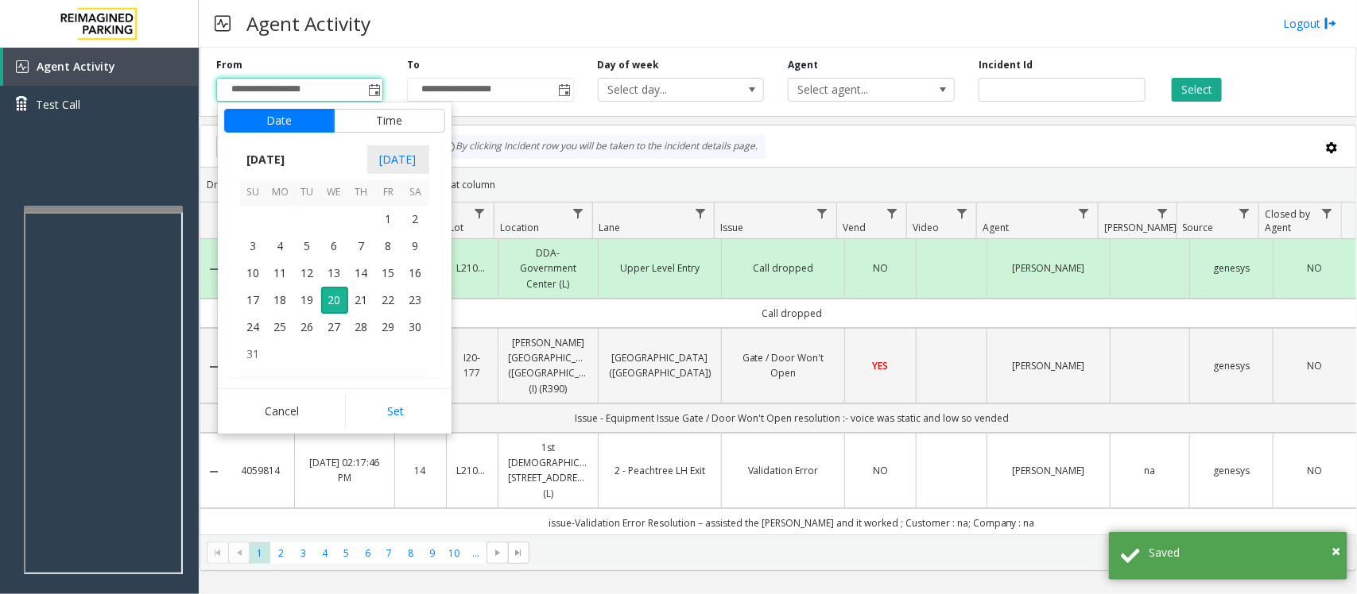
click at [490, 5] on div "Agent Activity Logout" at bounding box center [778, 24] width 1158 height 48
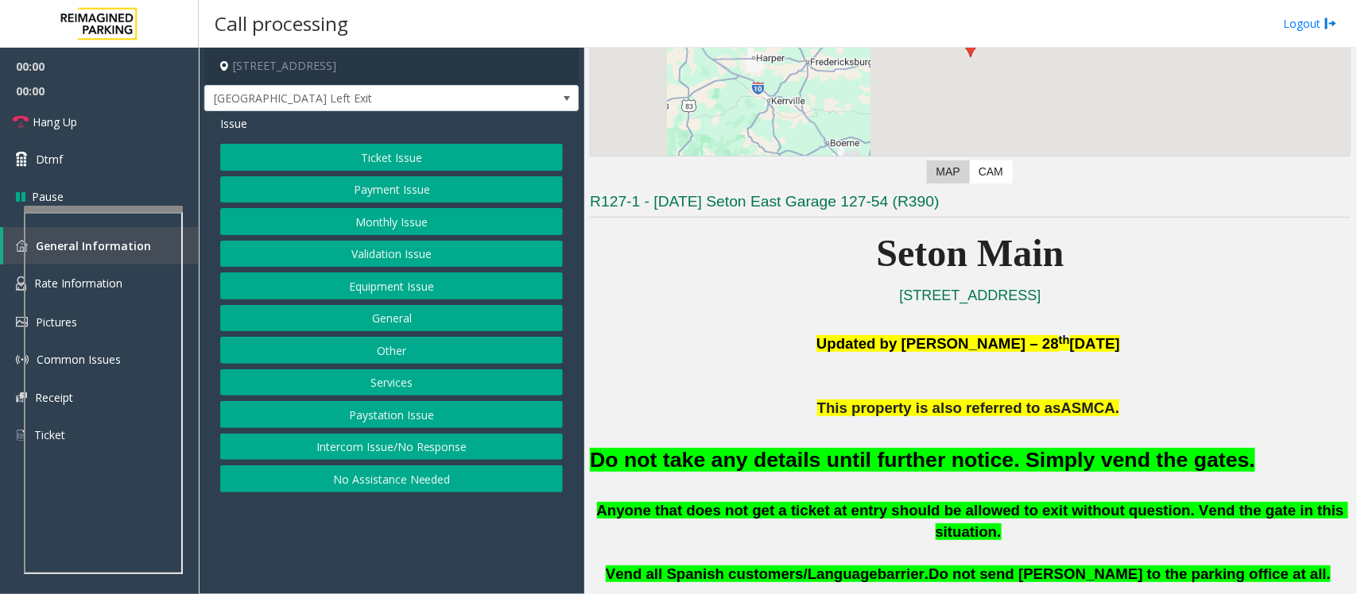
scroll to position [397, 0]
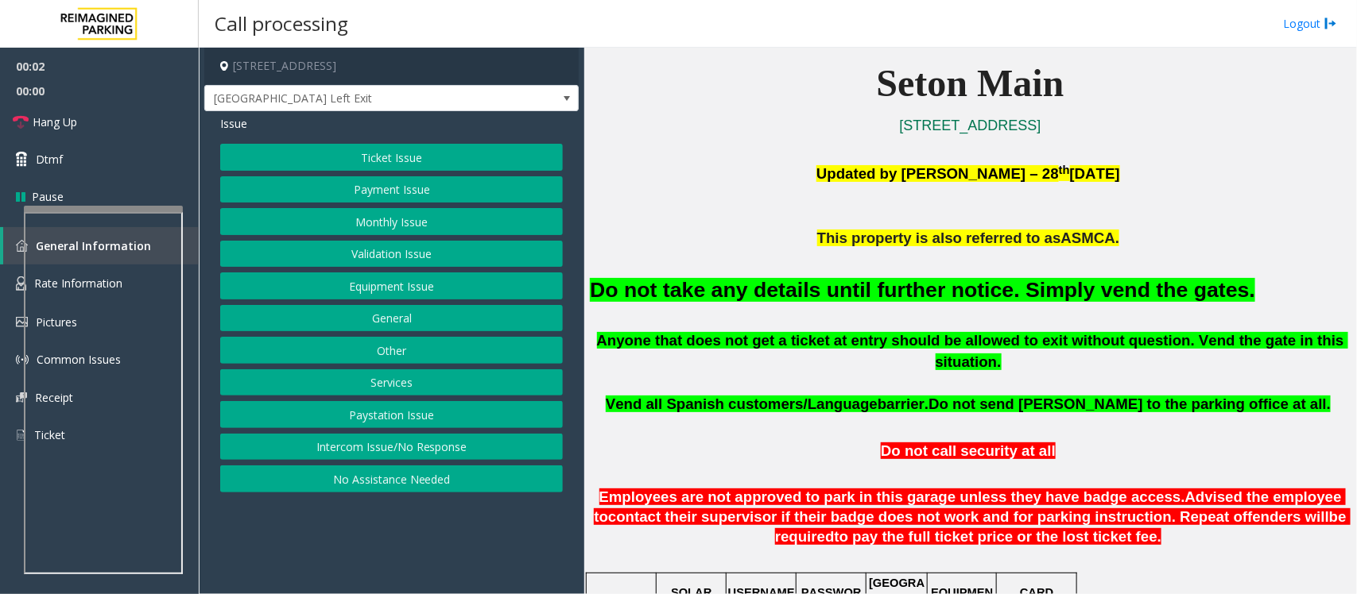
click at [406, 288] on button "Equipment Issue" at bounding box center [391, 286] width 343 height 27
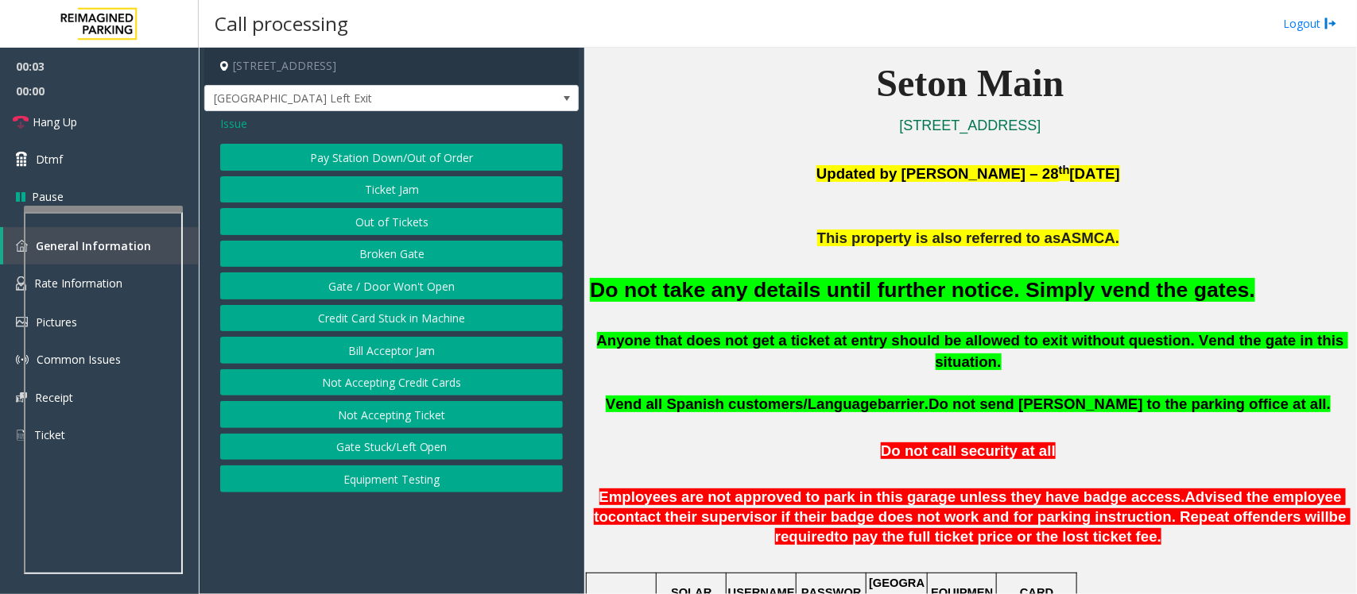
click at [405, 283] on button "Gate / Door Won't Open" at bounding box center [391, 286] width 343 height 27
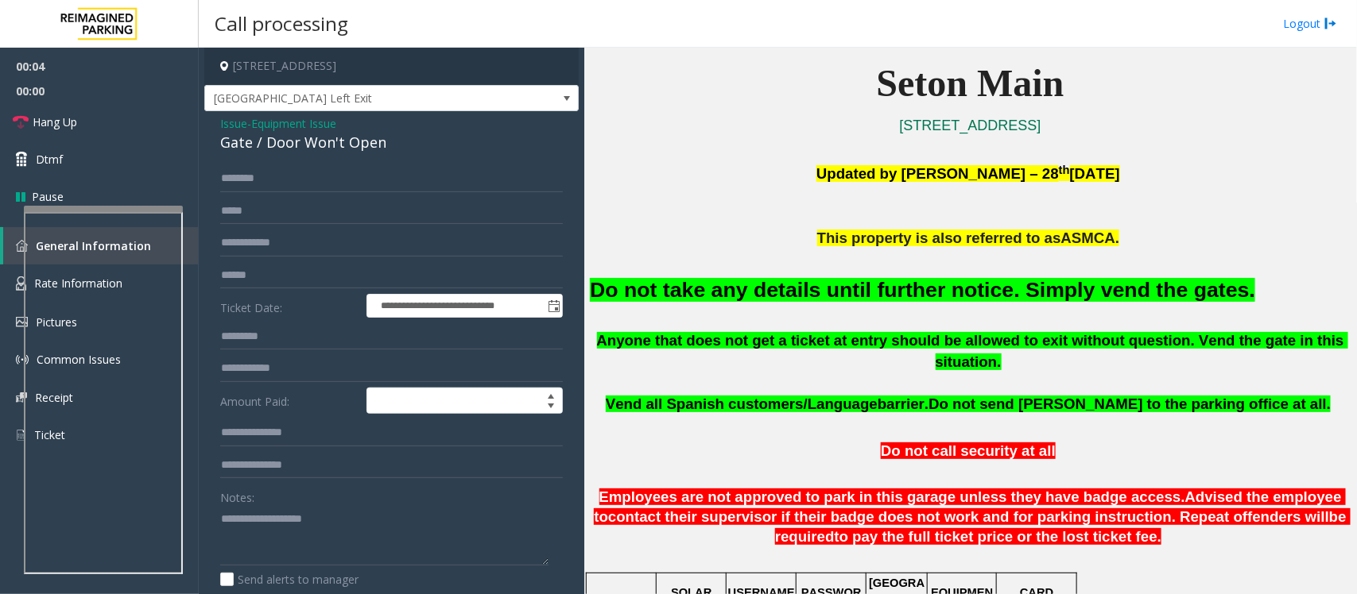
click at [687, 295] on font "Do not take any details until further notice. Simply vend the gates." at bounding box center [922, 290] width 665 height 24
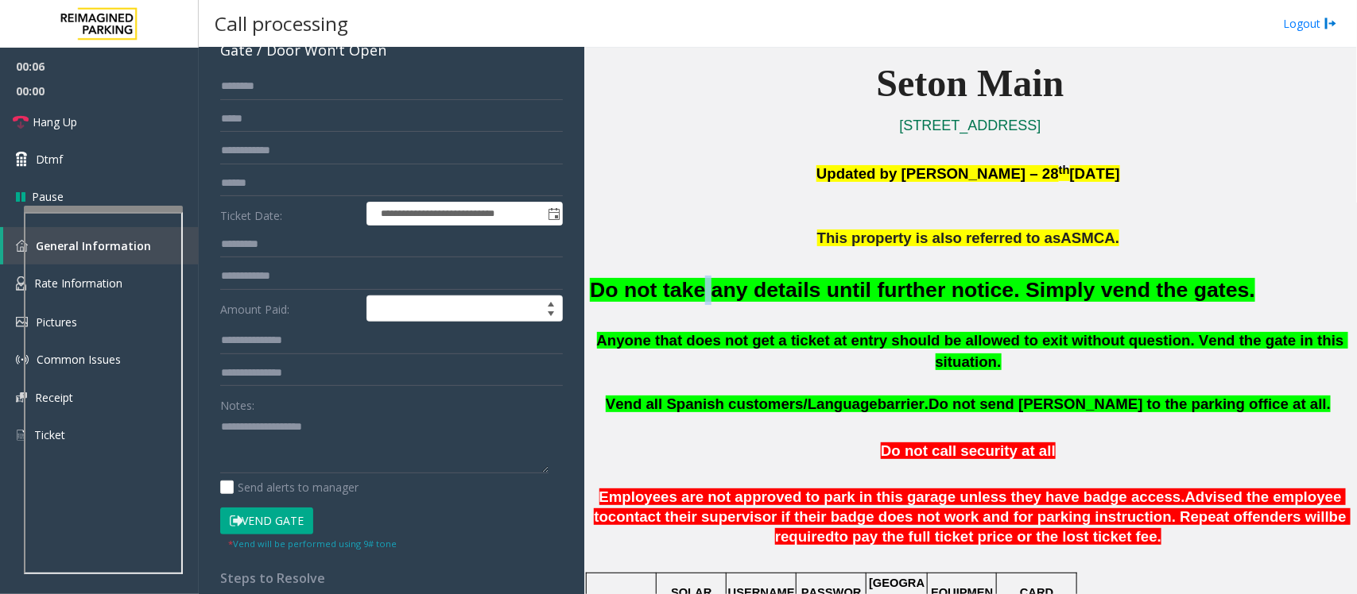
scroll to position [99, 0]
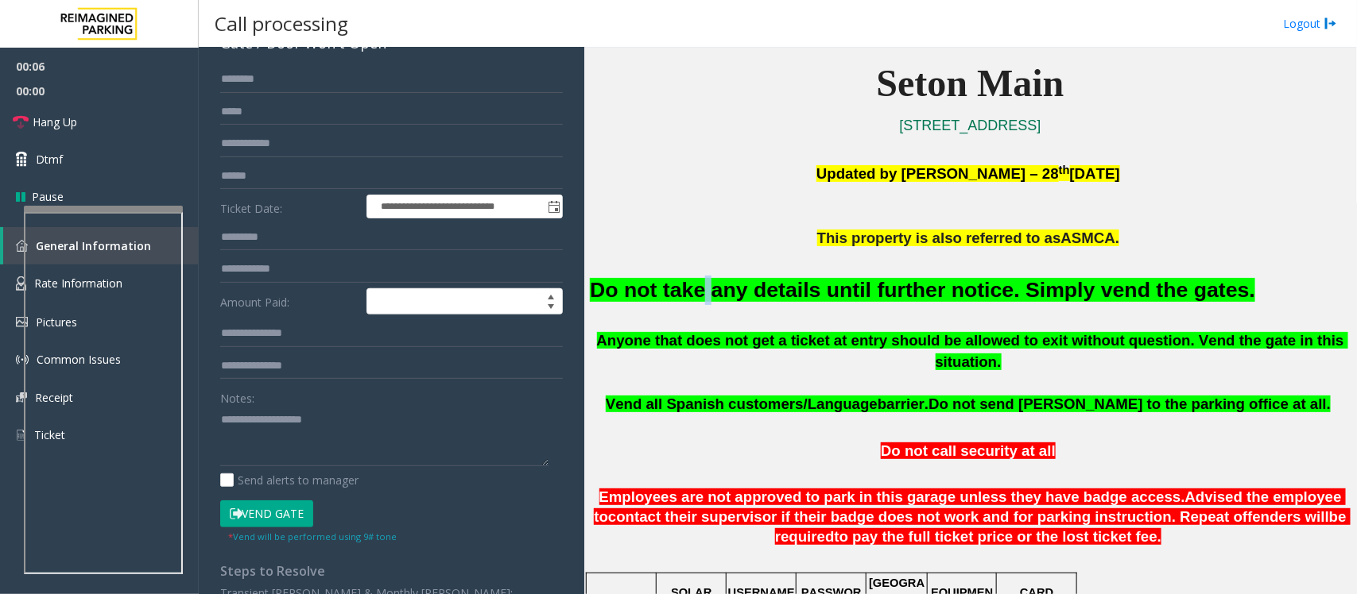
click at [274, 521] on button "Vend Gate" at bounding box center [266, 514] width 93 height 27
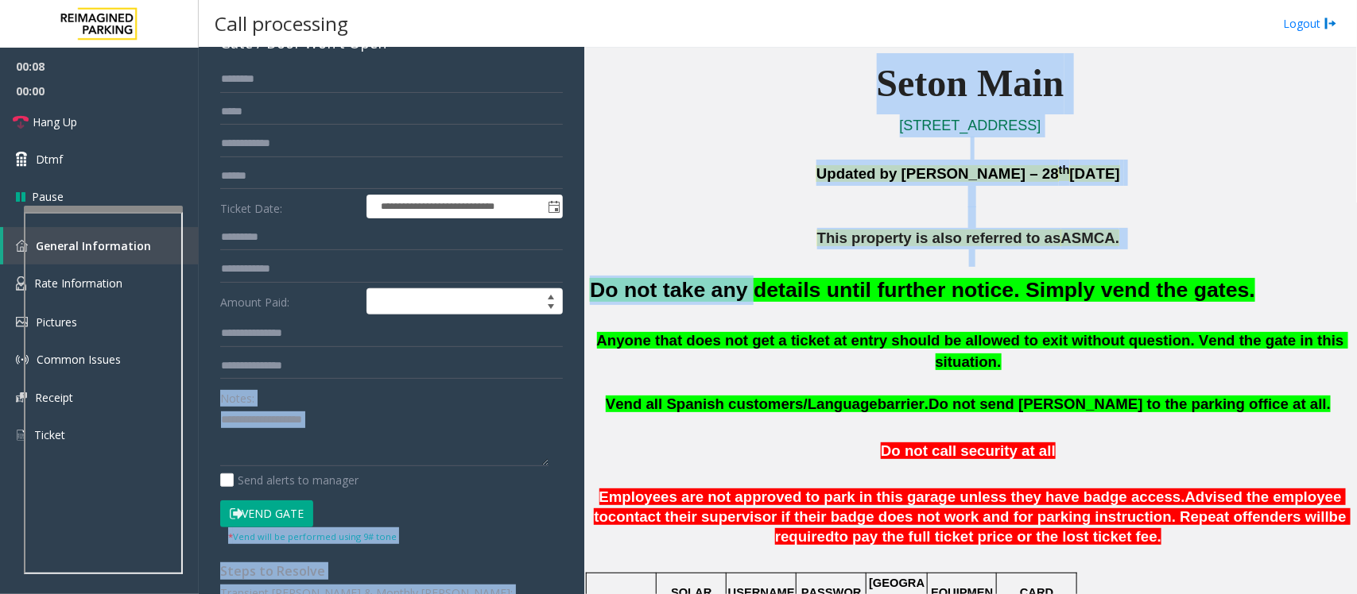
drag, startPoint x: 733, startPoint y: 292, endPoint x: 379, endPoint y: 438, distance: 383.4
click at [379, 438] on div "**********" at bounding box center [777, 321] width 1157 height 547
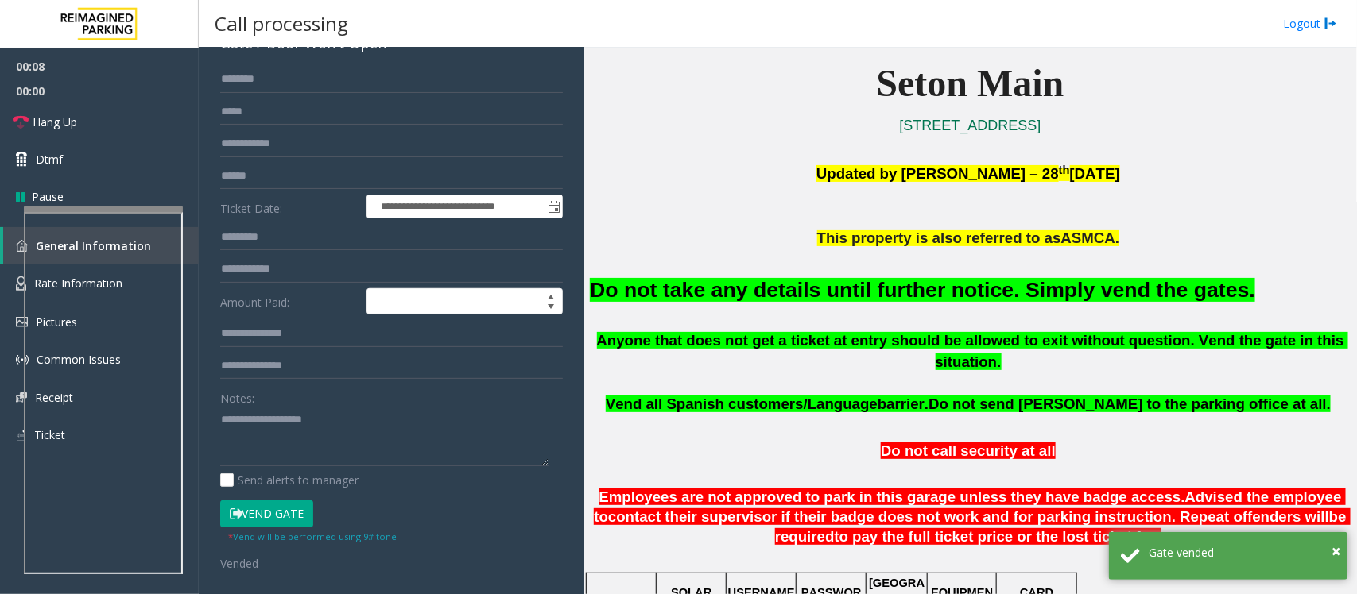
click at [807, 290] on font "Do not take any details until further notice. Simply vend the gates." at bounding box center [922, 290] width 665 height 24
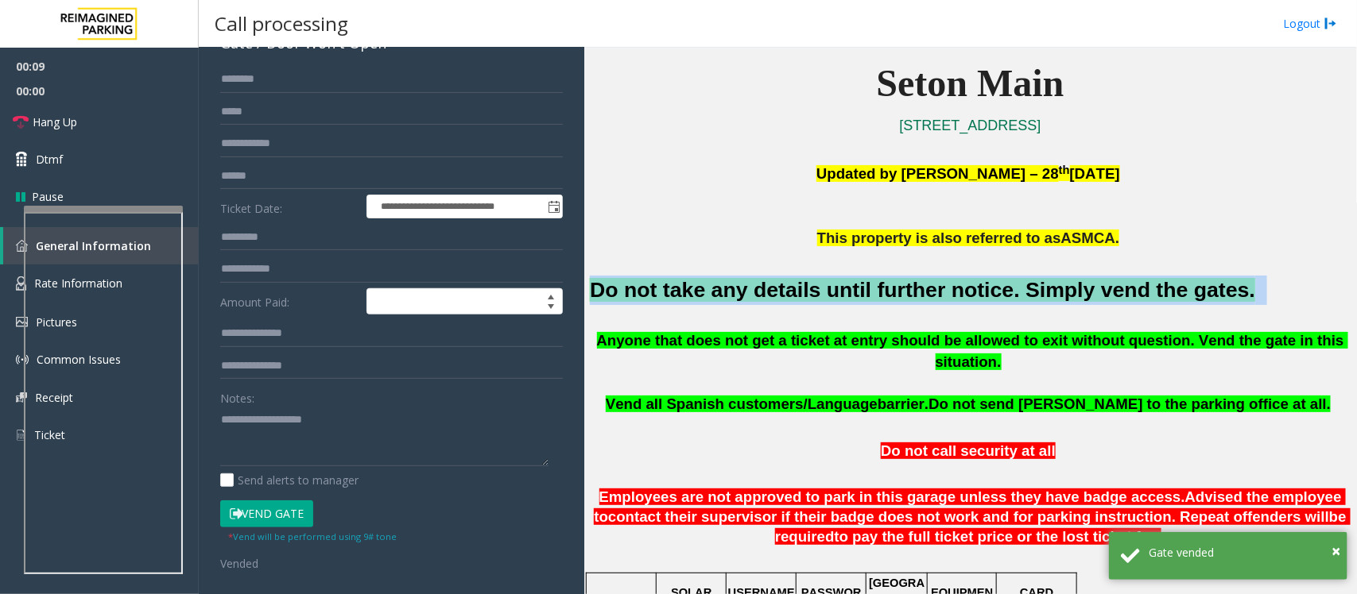
click at [807, 290] on font "Do not take any details until further notice. Simply vend the gates." at bounding box center [922, 290] width 665 height 24
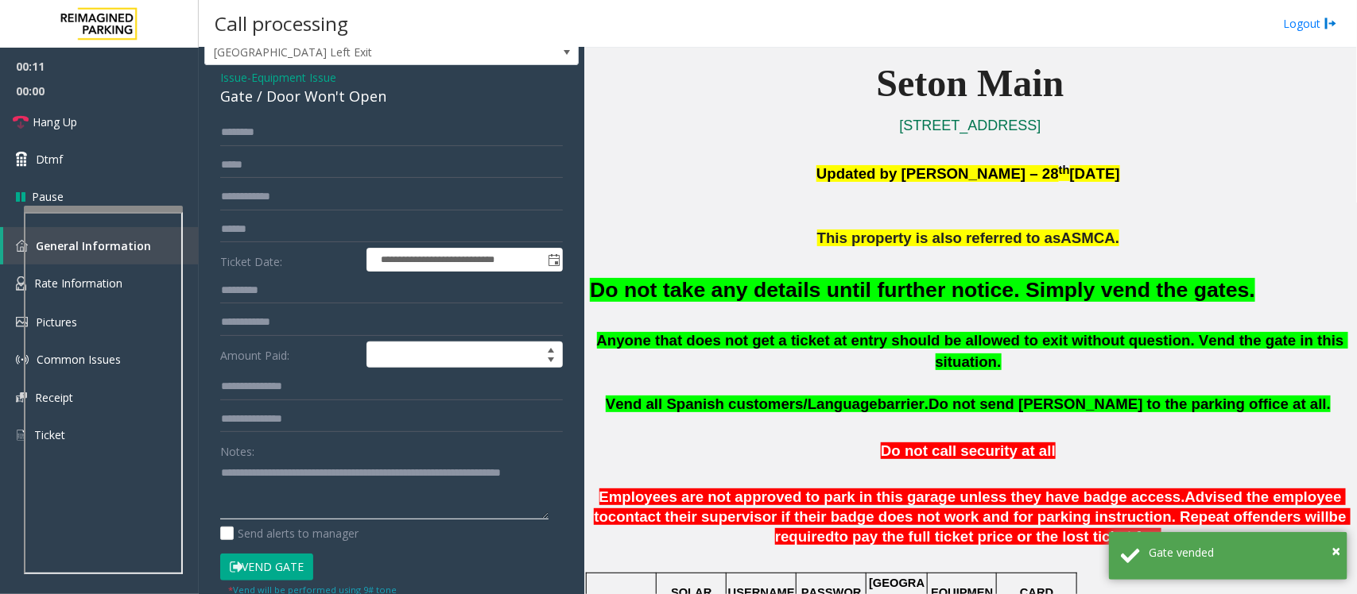
scroll to position [0, 0]
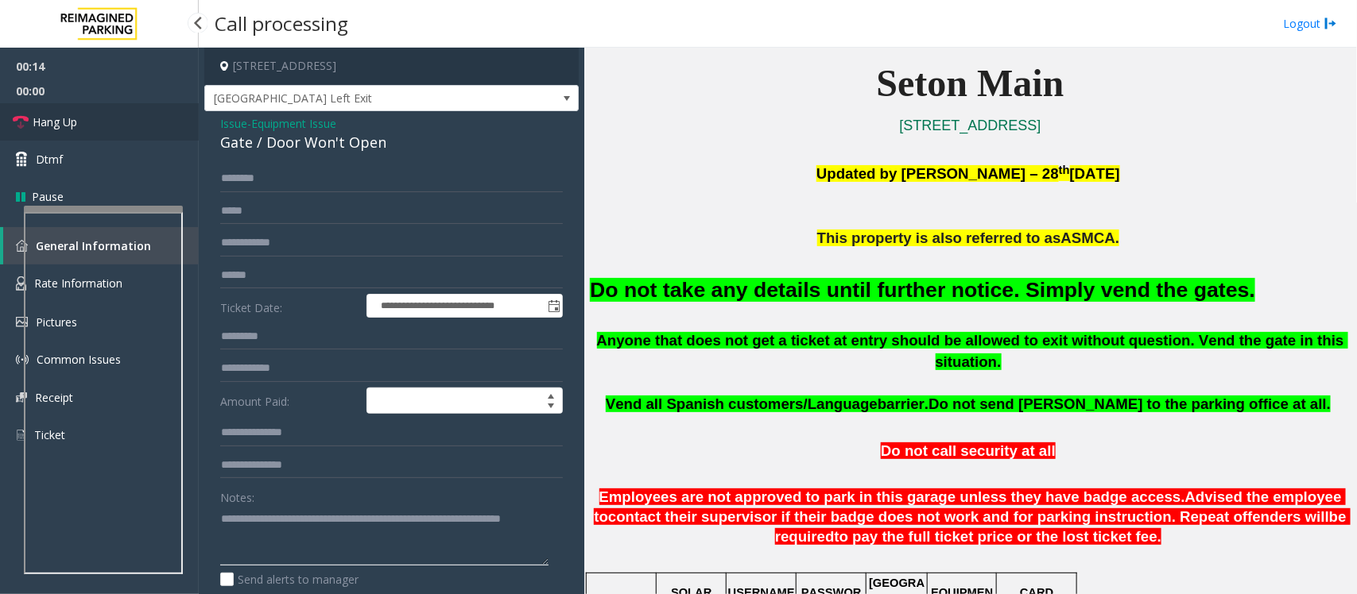
type textarea "**********"
click at [133, 120] on link "Hang Up" at bounding box center [99, 121] width 199 height 37
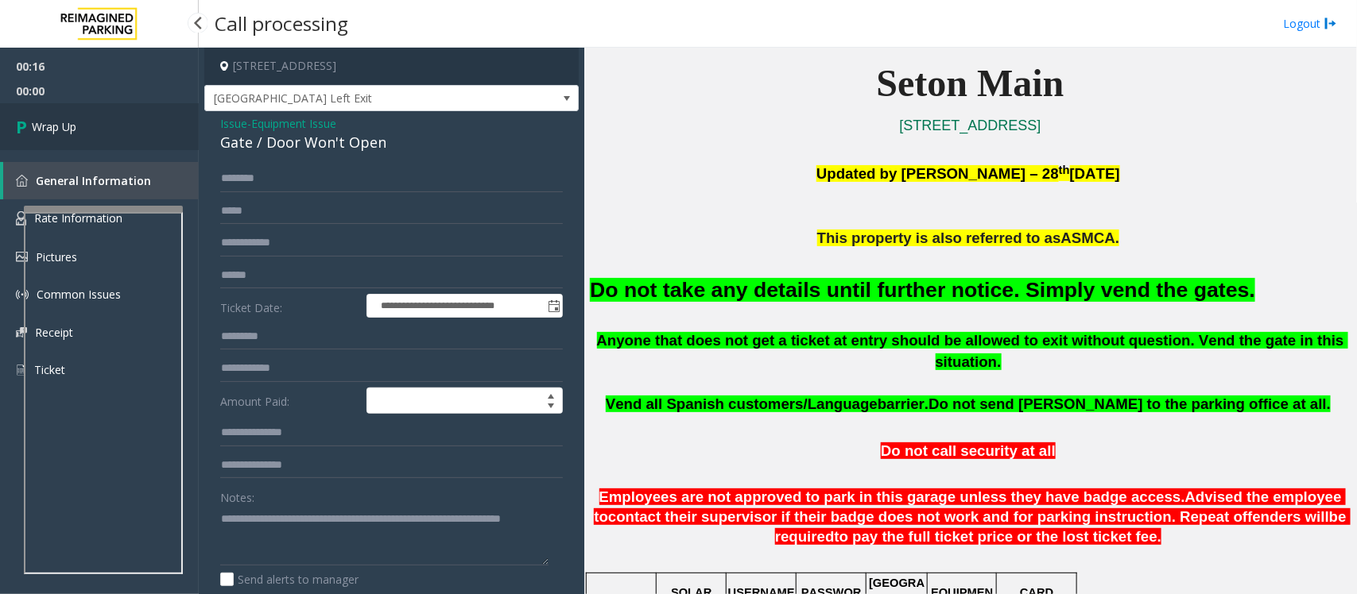
click at [132, 120] on link "Wrap Up" at bounding box center [99, 126] width 199 height 47
